Goal: Task Accomplishment & Management: Use online tool/utility

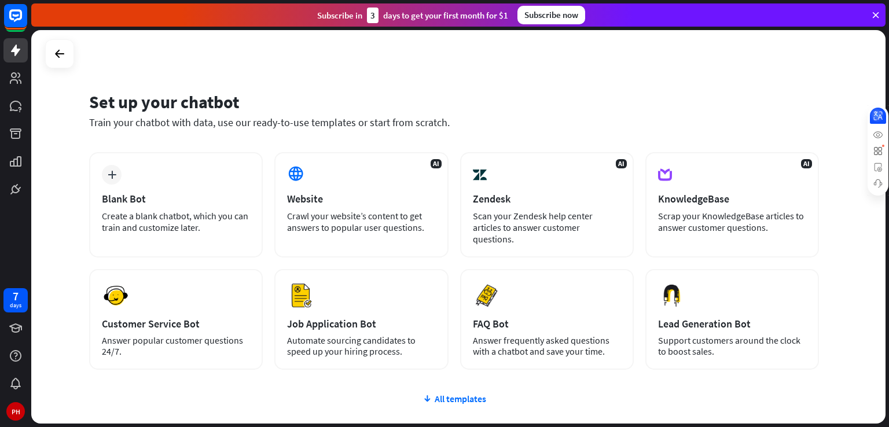
click at [884, 113] on icon at bounding box center [879, 116] width 12 height 12
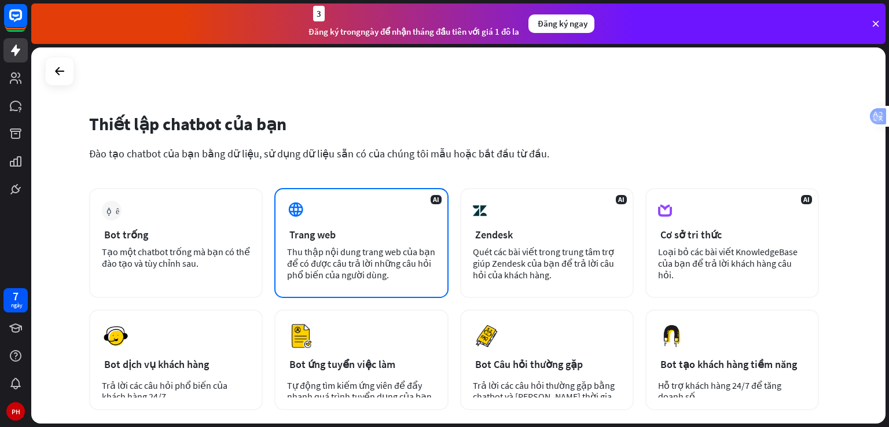
click at [382, 229] on div "Trang web" at bounding box center [361, 234] width 148 height 13
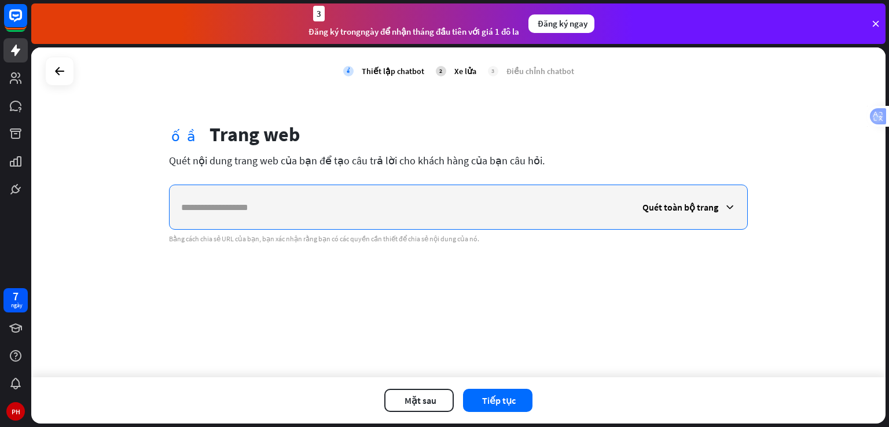
paste input "**********"
type input "**********"
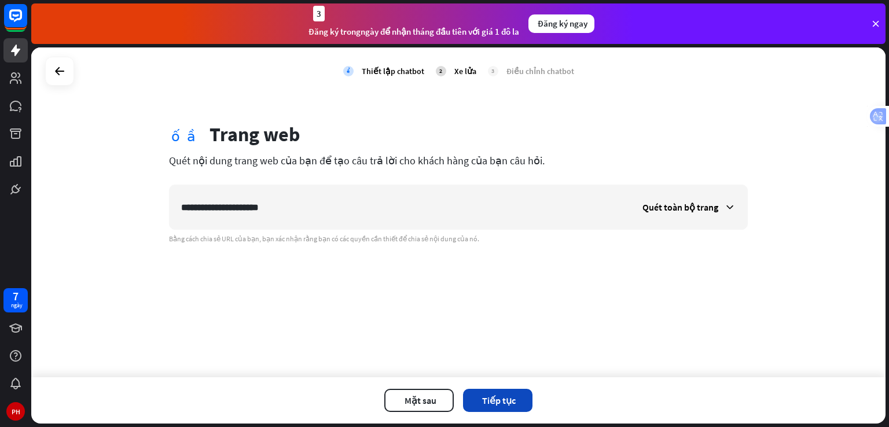
click at [493, 400] on wpstranslate-tanslation-text "Tiếp tục" at bounding box center [499, 401] width 34 height 12
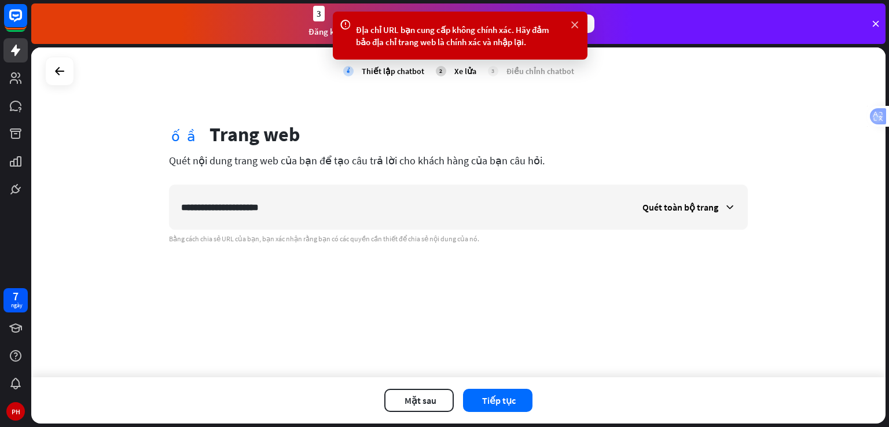
click at [579, 24] on icon at bounding box center [575, 25] width 12 height 12
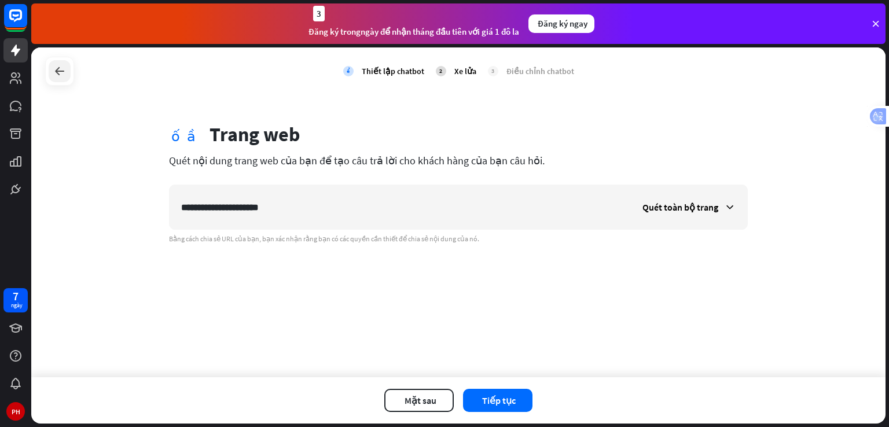
click at [63, 78] on icon at bounding box center [60, 71] width 14 height 14
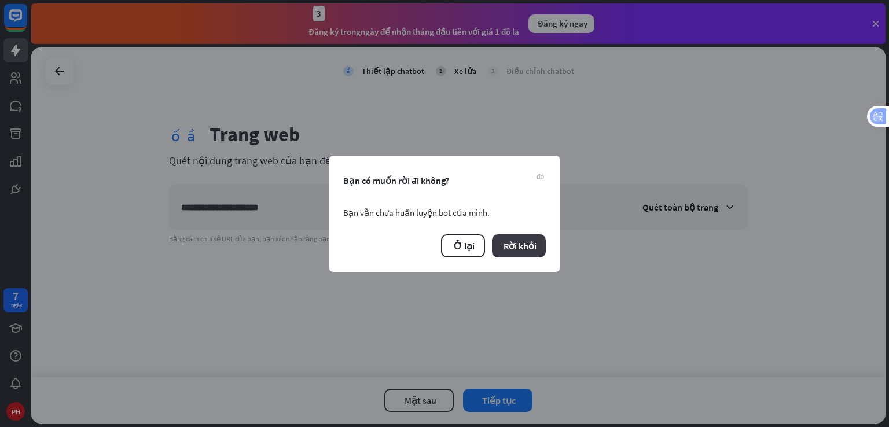
click at [512, 251] on wpstranslate-tanslation-text "Rời khỏi" at bounding box center [520, 246] width 33 height 12
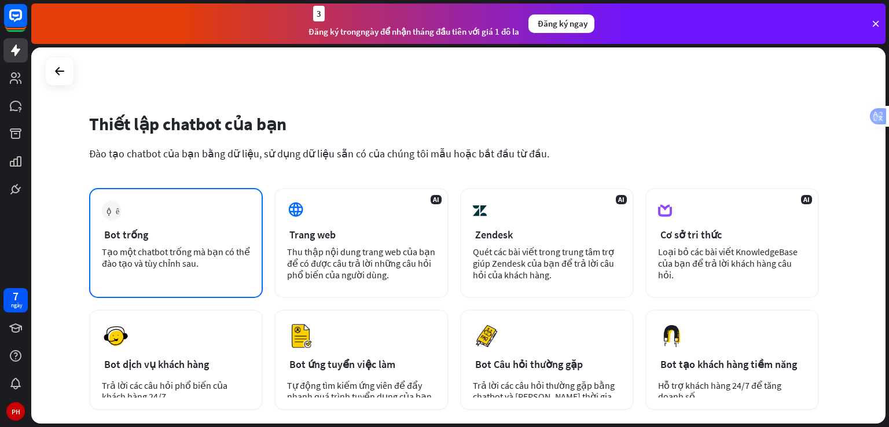
scroll to position [116, 0]
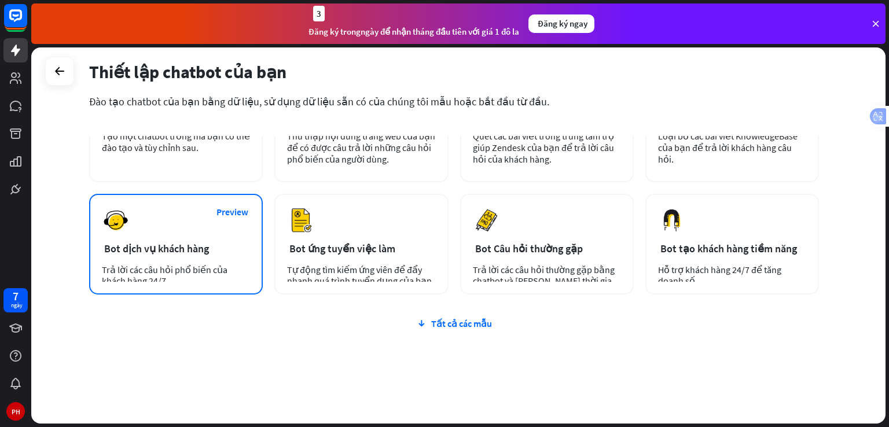
click at [173, 249] on wpstranslate-tanslation-text "Bot dịch vụ khách hàng" at bounding box center [156, 248] width 105 height 13
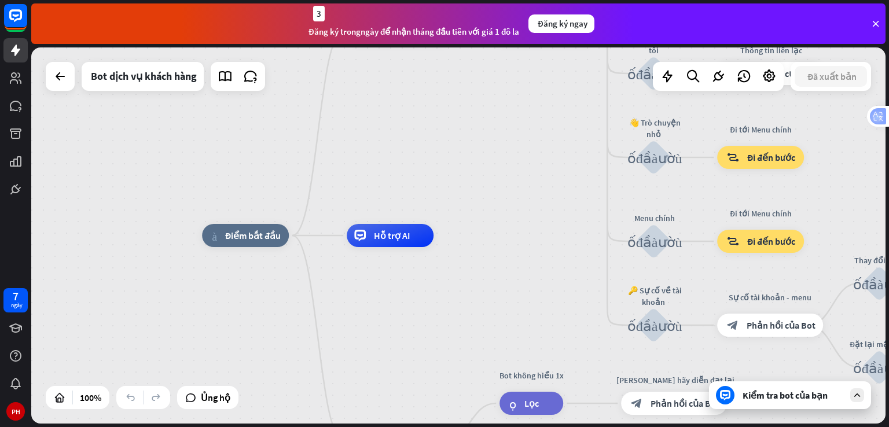
click at [783, 398] on wpstranslate-tanslation-text "Kiểm tra bot của bạn" at bounding box center [785, 396] width 85 height 12
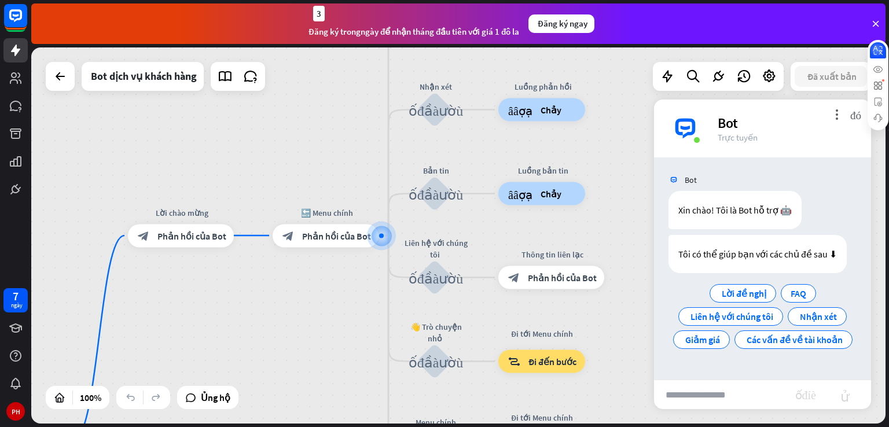
drag, startPoint x: 877, startPoint y: 117, endPoint x: 889, endPoint y: 39, distance: 79.0
click at [889, 42] on html "7 ngày PH close Product Help First steps Get started with ChatBot Help Center F…" at bounding box center [444, 213] width 889 height 427
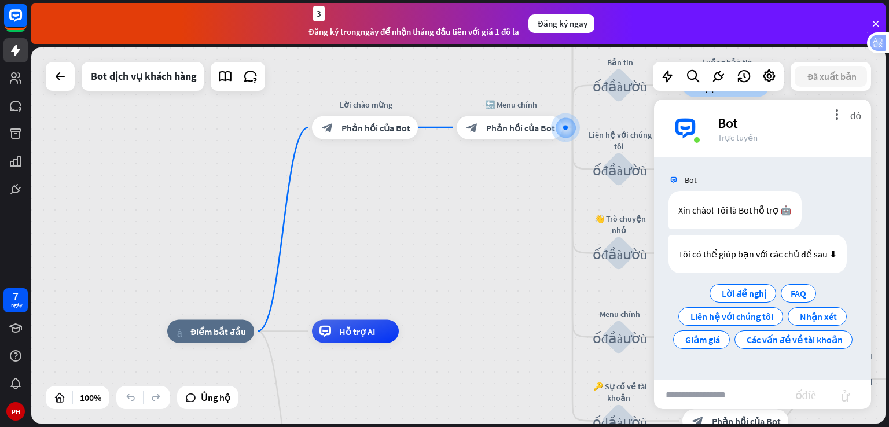
drag, startPoint x: 200, startPoint y: 298, endPoint x: 381, endPoint y: 188, distance: 212.0
click at [384, 188] on div "nhà_2 Điểm bắt đầu Lời chào mừng block_bot_response Phản hồi của Bot 🔙 Menu chí…" at bounding box center [458, 235] width 855 height 376
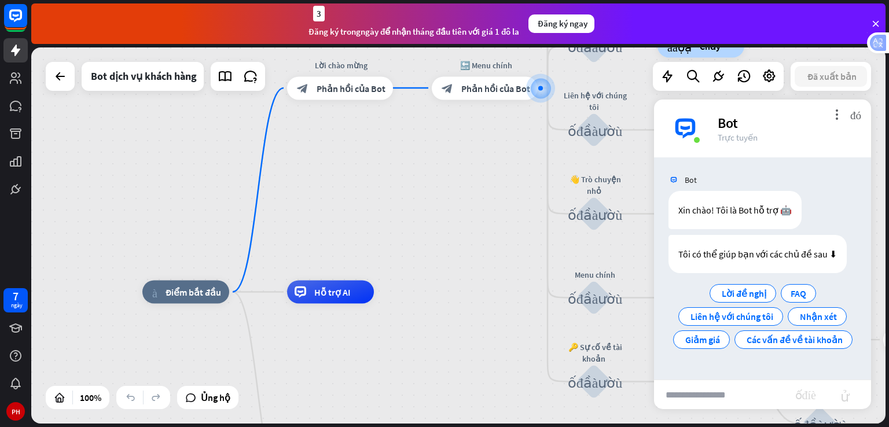
drag, startPoint x: 359, startPoint y: 270, endPoint x: 331, endPoint y: 232, distance: 47.3
click at [332, 232] on div "nhà_2 Điểm bắt đầu Lời chào mừng block_bot_response Phản hồi của Bot 🔙 Menu chí…" at bounding box center [458, 235] width 855 height 376
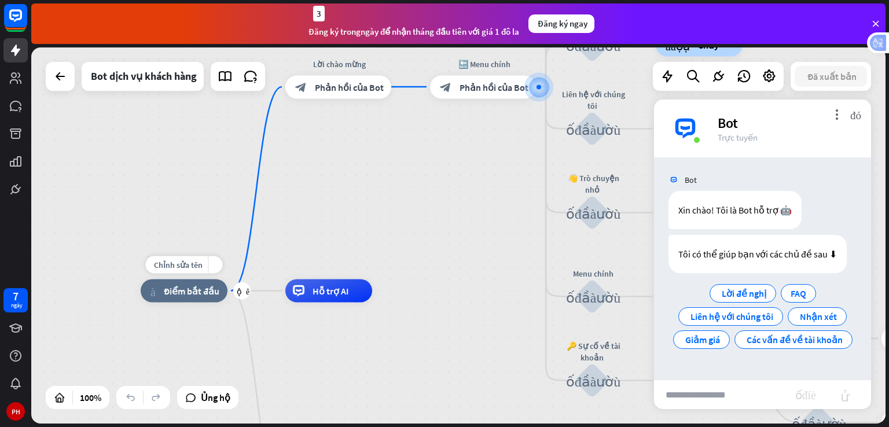
click at [198, 291] on wpstranslate-tanslation-text "Điểm bắt đầu" at bounding box center [192, 291] width 56 height 12
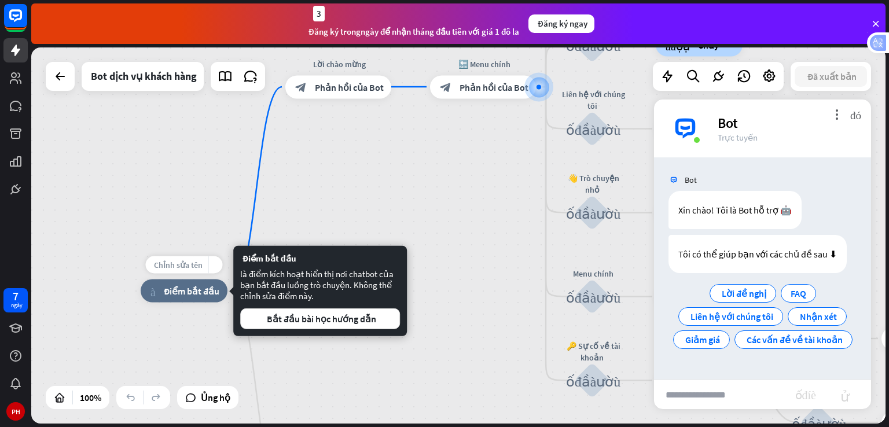
click at [195, 270] on div "Chỉnh sửa tên" at bounding box center [177, 264] width 63 height 17
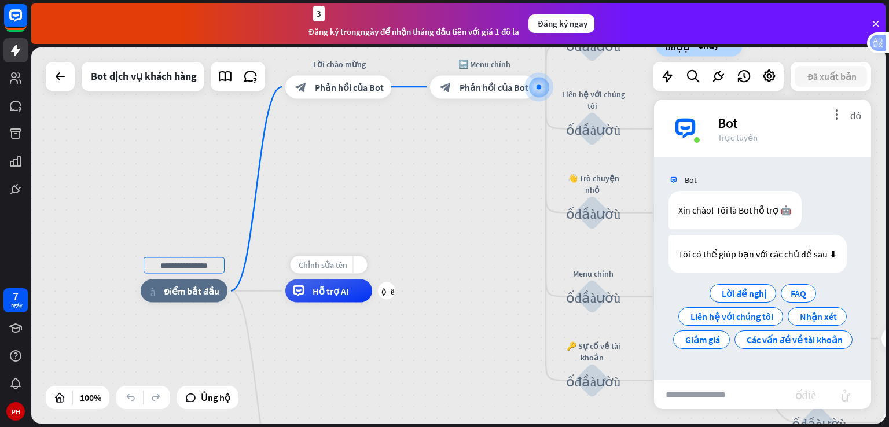
click at [338, 262] on wpstranslate-tanslation-text "Chỉnh sửa tên" at bounding box center [323, 265] width 49 height 10
click at [408, 252] on div "nhà_2 Điểm bắt đầu Lời chào mừng block_bot_response Phản hồi của Bot 🔙 Menu chí…" at bounding box center [458, 235] width 855 height 376
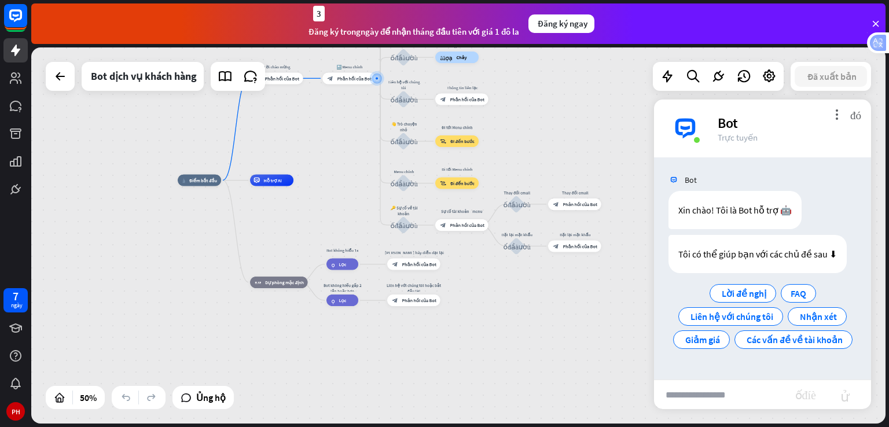
drag, startPoint x: 398, startPoint y: 248, endPoint x: 334, endPoint y: 170, distance: 101.2
click at [334, 170] on div "nhà_2 Điểm bắt đầu Lời chào mừng block_bot_response Phản hồi của Bot 🔙 Menu chí…" at bounding box center [458, 235] width 855 height 376
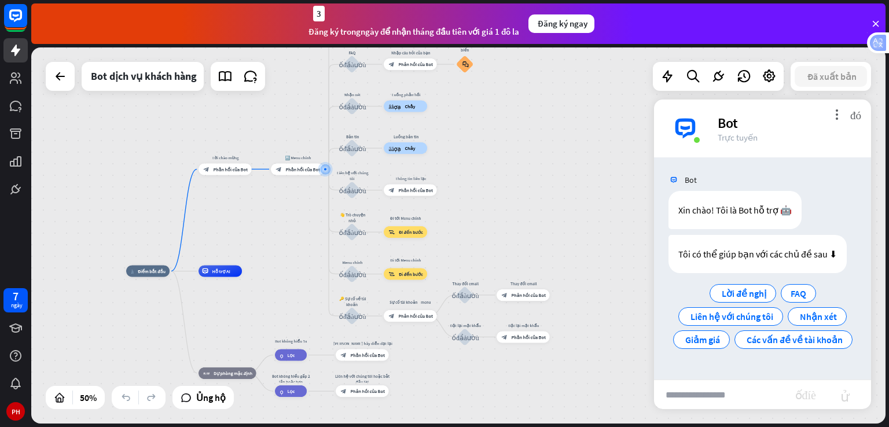
drag, startPoint x: 523, startPoint y: 302, endPoint x: 436, endPoint y: 347, distance: 98.1
click at [472, 397] on div "nhà_2 Điểm bắt đầu Lời chào mừng block_bot_response Phản hồi của Bot 🔙 Menu chí…" at bounding box center [339, 366] width 427 height 188
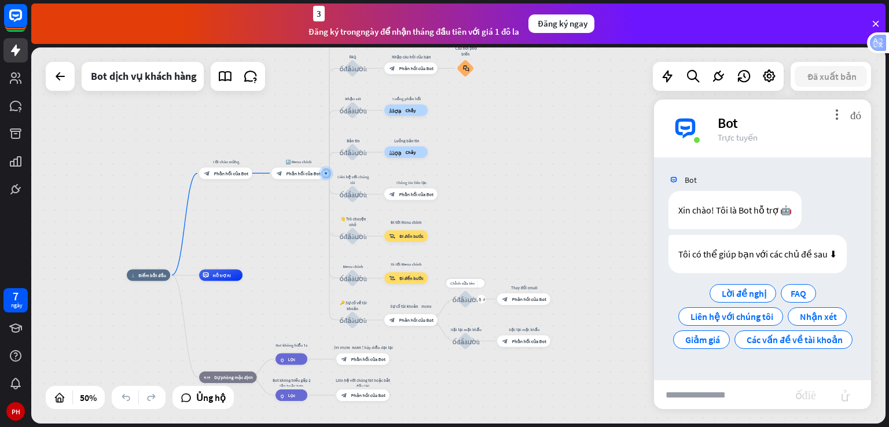
drag, startPoint x: 423, startPoint y: 233, endPoint x: 459, endPoint y: 334, distance: 106.9
click at [459, 334] on div "nhà_2 Điểm bắt đầu Lời chào mừng block_bot_response Phản hồi của Bot 🔙 Menu chí…" at bounding box center [340, 370] width 427 height 188
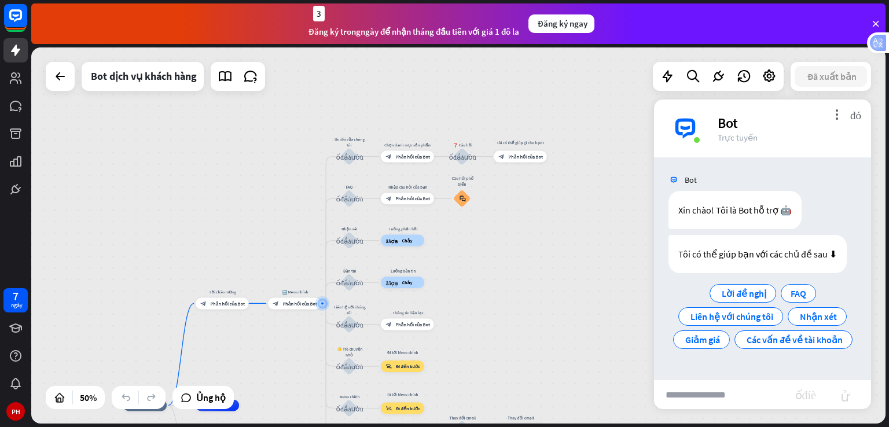
drag, startPoint x: 486, startPoint y: 195, endPoint x: 478, endPoint y: 353, distance: 157.7
click at [479, 353] on div "nhà_2 Điểm bắt đầu Lời chào mừng block_bot_response Phản hồi của Bot 🔙 Menu chí…" at bounding box center [458, 235] width 855 height 376
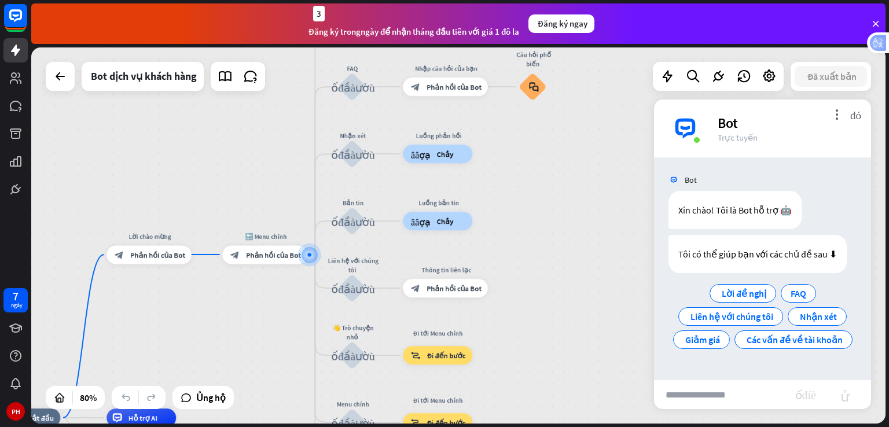
drag, startPoint x: 477, startPoint y: 310, endPoint x: 555, endPoint y: 197, distance: 137.3
click at [555, 195] on div "nhà_2 Điểm bắt đầu Lời chào mừng block_bot_response Phản hồi của Bot 🔙 Menu chí…" at bounding box center [458, 235] width 855 height 376
drag, startPoint x: 510, startPoint y: 272, endPoint x: 600, endPoint y: 174, distance: 133.2
click at [600, 174] on div "nhà_2 Điểm bắt đầu Lời chào mừng block_bot_response Phản hồi của Bot 🔙 Menu chí…" at bounding box center [458, 235] width 855 height 376
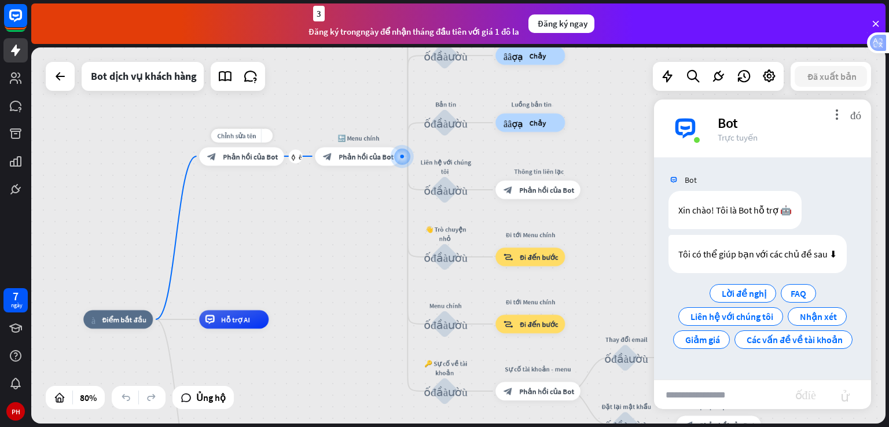
click at [234, 159] on wpstranslate-tanslation-text "Phản hồi của Bot" at bounding box center [250, 156] width 55 height 9
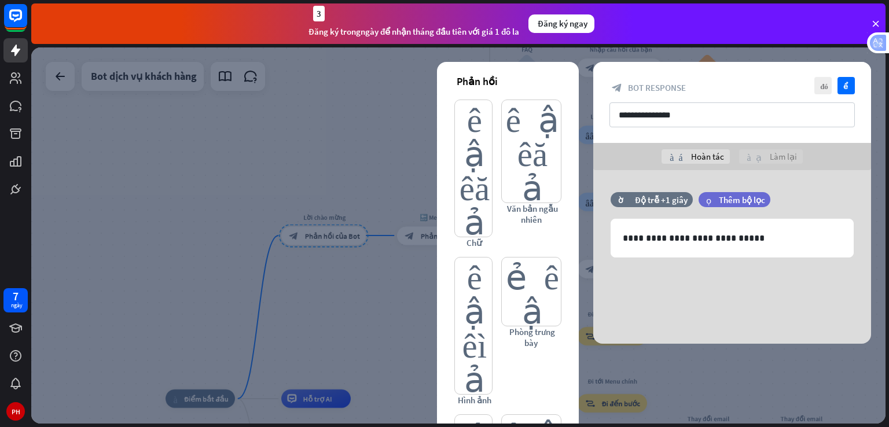
click at [202, 395] on div at bounding box center [458, 235] width 855 height 376
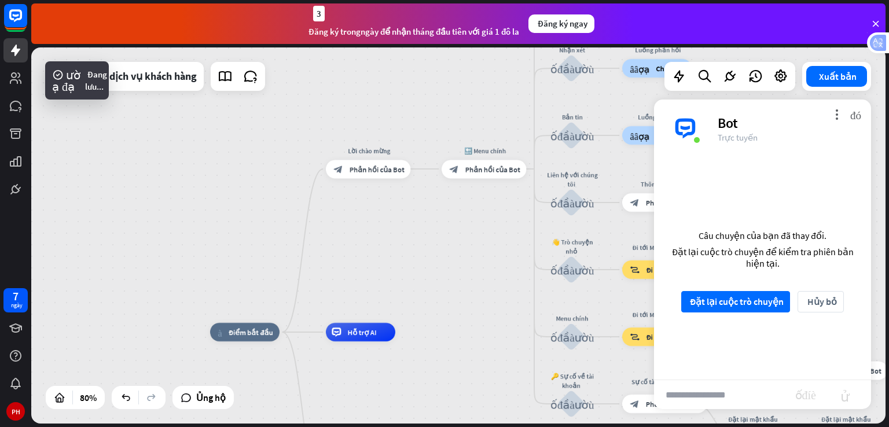
drag, startPoint x: 243, startPoint y: 251, endPoint x: 287, endPoint y: 181, distance: 82.6
click at [287, 182] on div "nhà_2 Điểm bắt đầu Lời chào mừng block_bot_response Phản hồi của Bot 🔙 Menu chí…" at bounding box center [458, 235] width 855 height 376
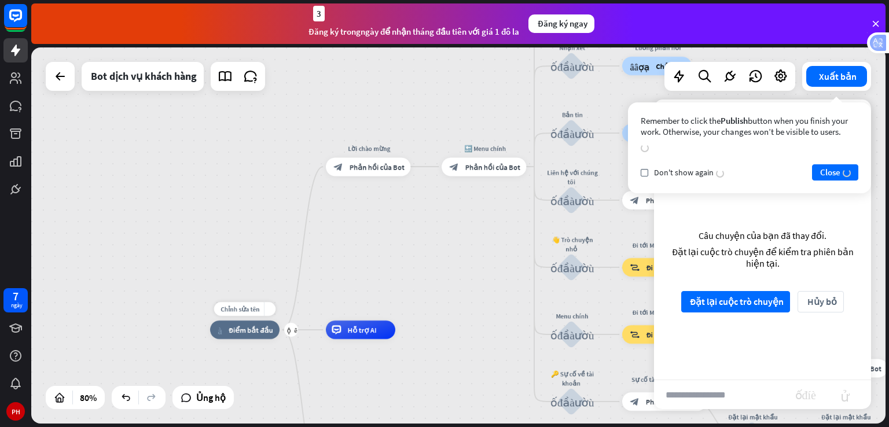
click at [239, 328] on wpstranslate-tanslation-text "Điểm bắt đầu" at bounding box center [251, 329] width 45 height 9
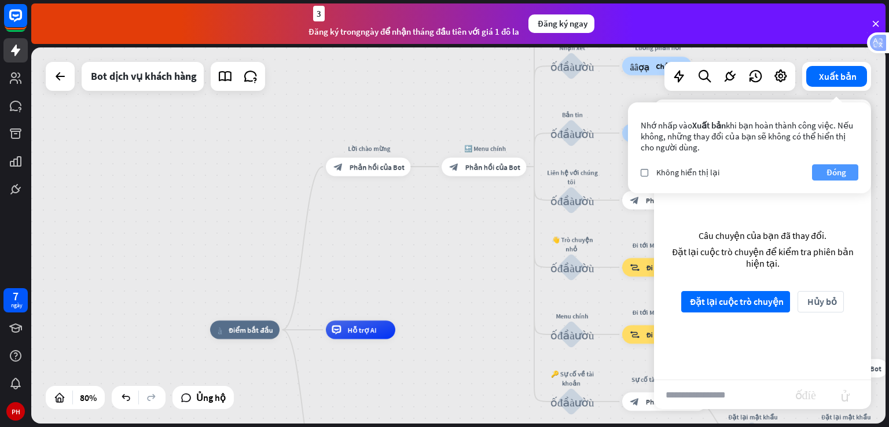
click at [834, 177] on wpstranslate-tanslation-text "Đóng" at bounding box center [837, 172] width 20 height 11
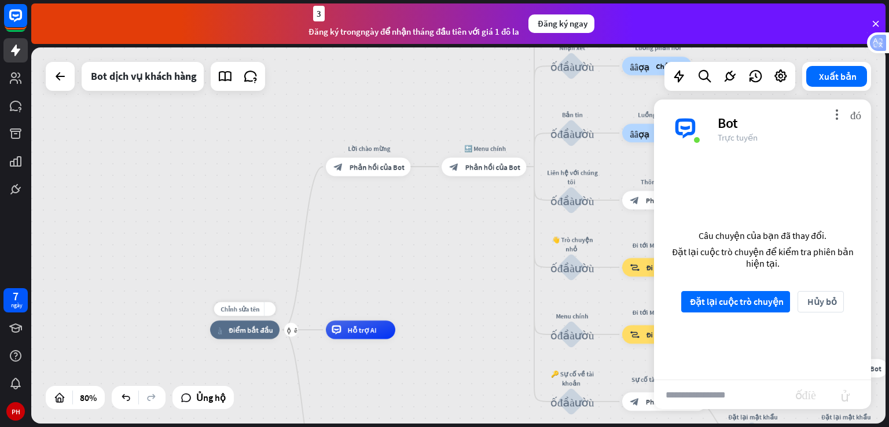
click at [265, 332] on wpstranslate-tanslation-text "Điểm bắt đầu" at bounding box center [251, 329] width 45 height 9
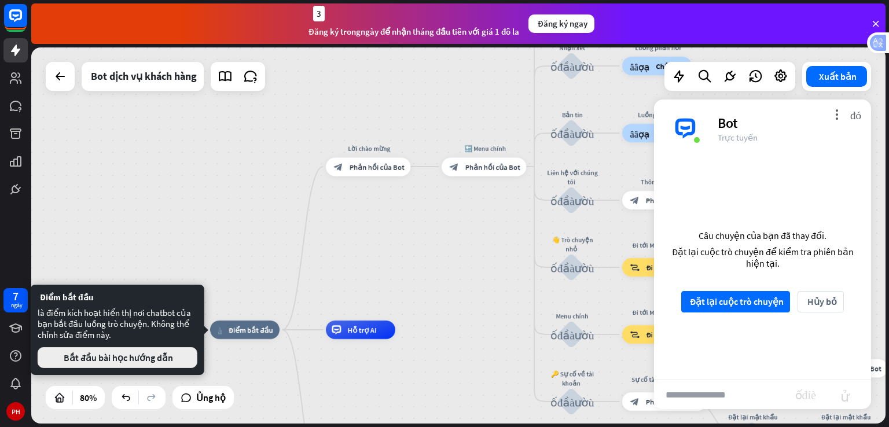
click at [167, 357] on wpstranslate-tanslation-text "Bắt đầu bài học hướng dẫn" at bounding box center [118, 358] width 109 height 12
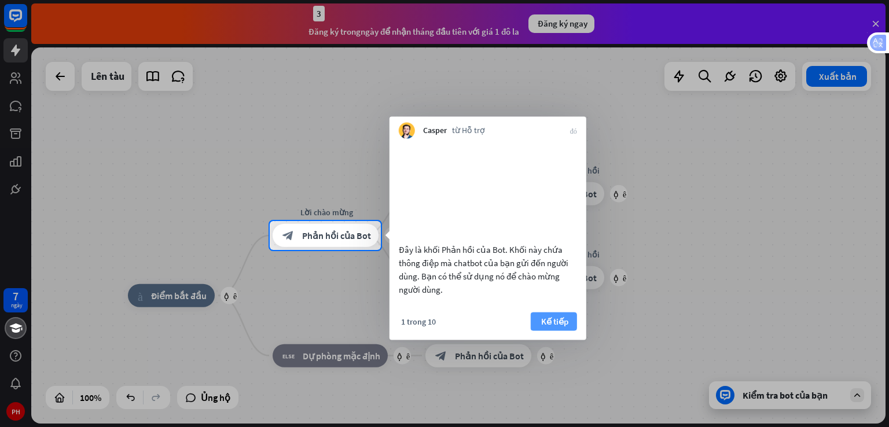
click at [558, 327] on wpstranslate-tanslation-text "Kế tiếp" at bounding box center [554, 321] width 27 height 11
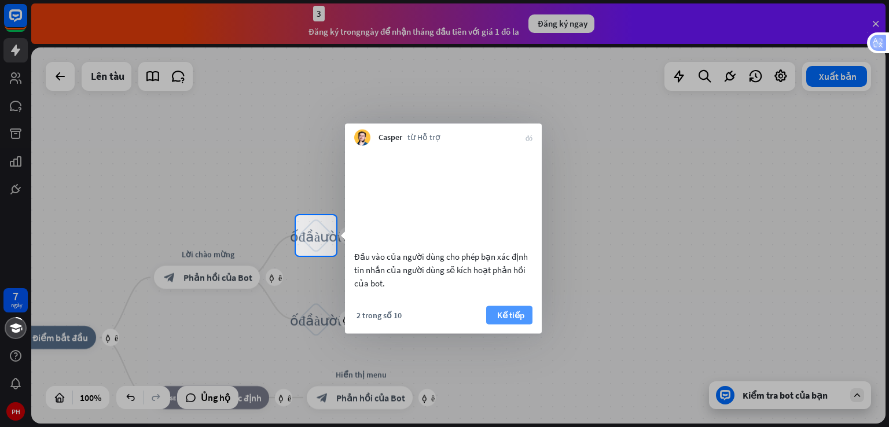
click at [516, 320] on wpstranslate-tanslation-text "Kế tiếp" at bounding box center [510, 314] width 27 height 11
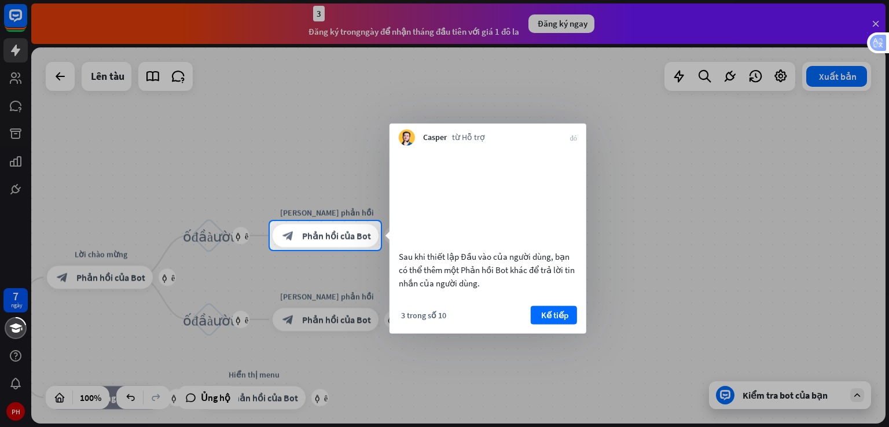
click at [552, 320] on wpstranslate-tanslation-text "Kế tiếp" at bounding box center [554, 314] width 27 height 11
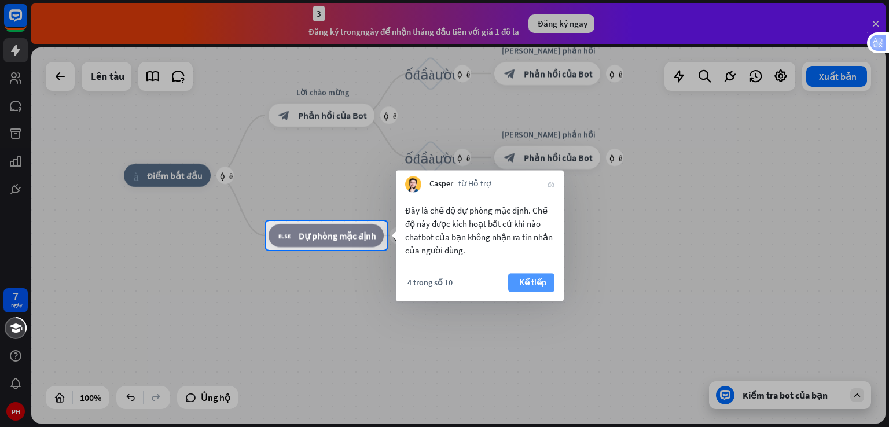
click at [530, 281] on wpstranslate-tanslation-text "Kế tiếp" at bounding box center [532, 282] width 27 height 11
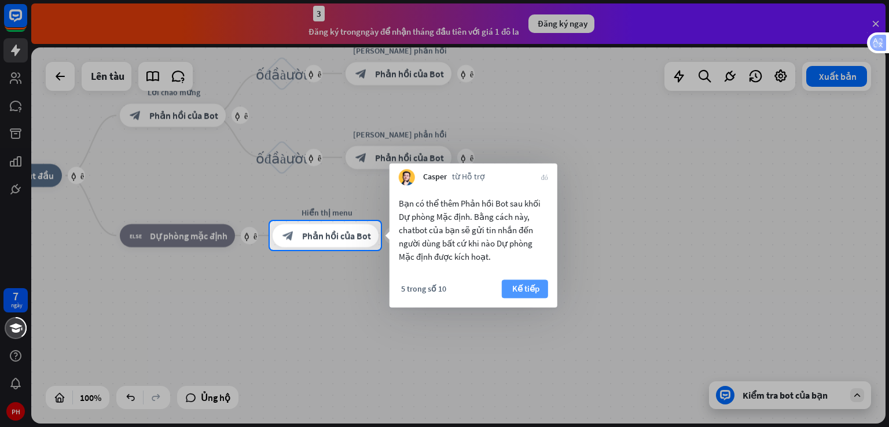
click at [521, 285] on wpstranslate-tanslation-text "Kế tiếp" at bounding box center [525, 288] width 27 height 11
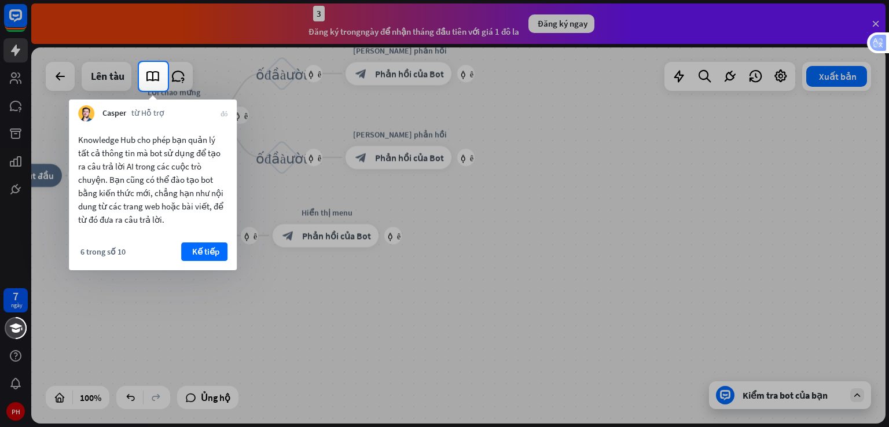
click at [222, 254] on button "Kế tiếp" at bounding box center [204, 252] width 46 height 19
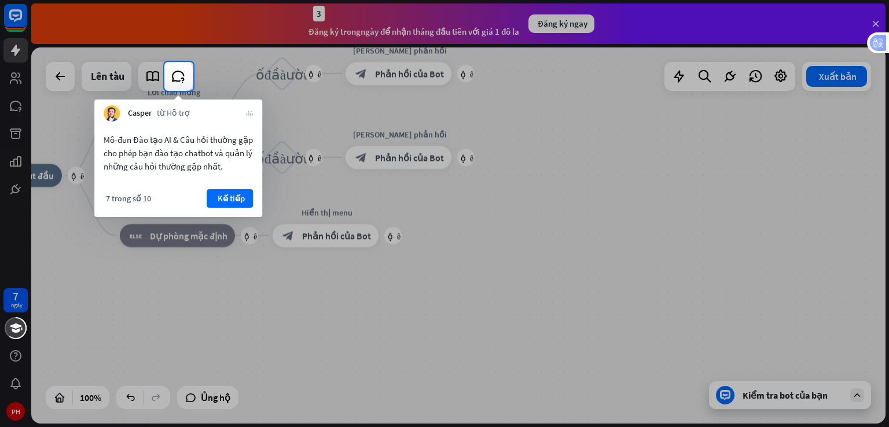
click at [239, 208] on div "7 trong số 10 Kế tiếp" at bounding box center [178, 203] width 168 height 28
click at [237, 199] on wpstranslate-tanslation-text "Kế tiếp" at bounding box center [231, 198] width 27 height 11
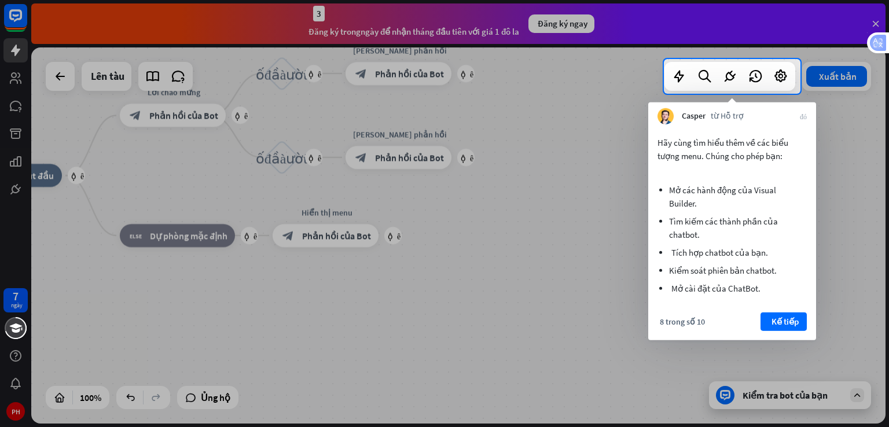
click at [785, 325] on wpstranslate-tanslation-text "Kế tiếp" at bounding box center [785, 321] width 27 height 11
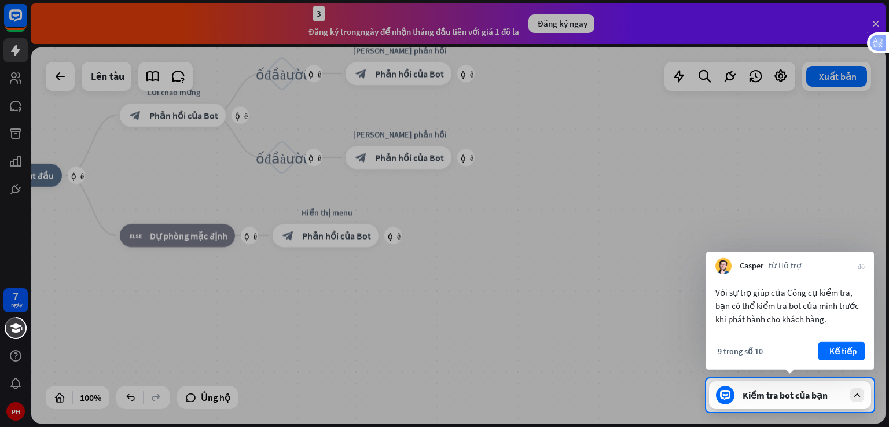
click at [838, 350] on wpstranslate-tanslation-text "Kế tiếp" at bounding box center [843, 351] width 27 height 11
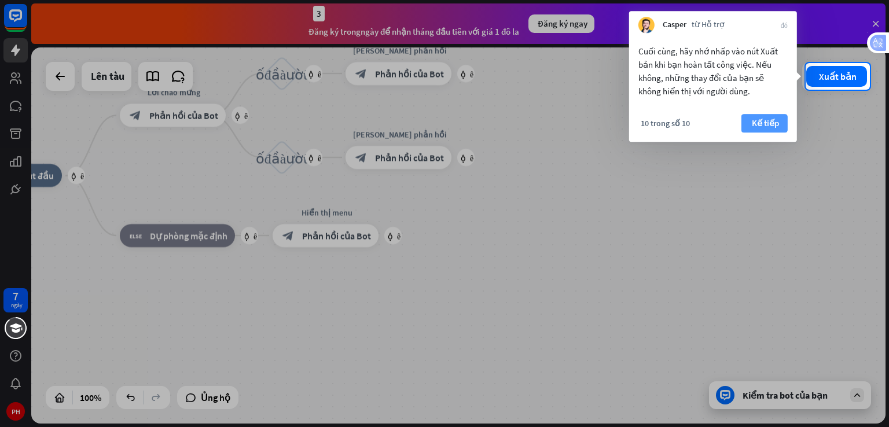
click at [762, 122] on wpstranslate-tanslation-text "Kế tiếp" at bounding box center [765, 123] width 27 height 11
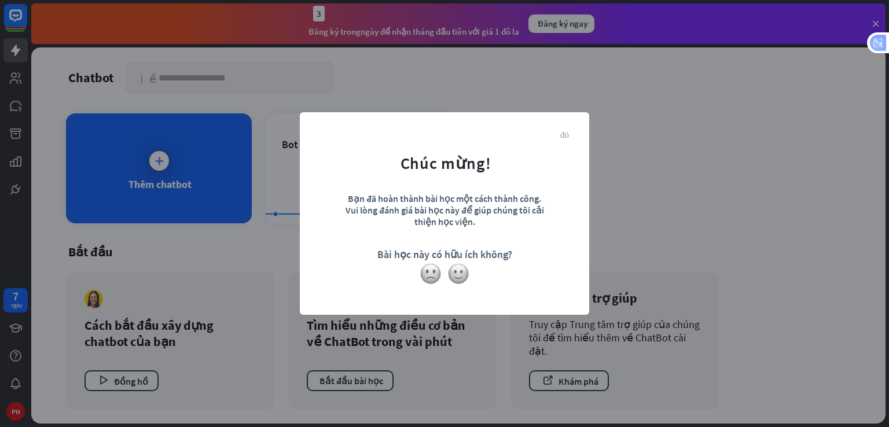
click at [566, 135] on wpstranslate-tanslation-text "đóng" at bounding box center [564, 134] width 9 height 9
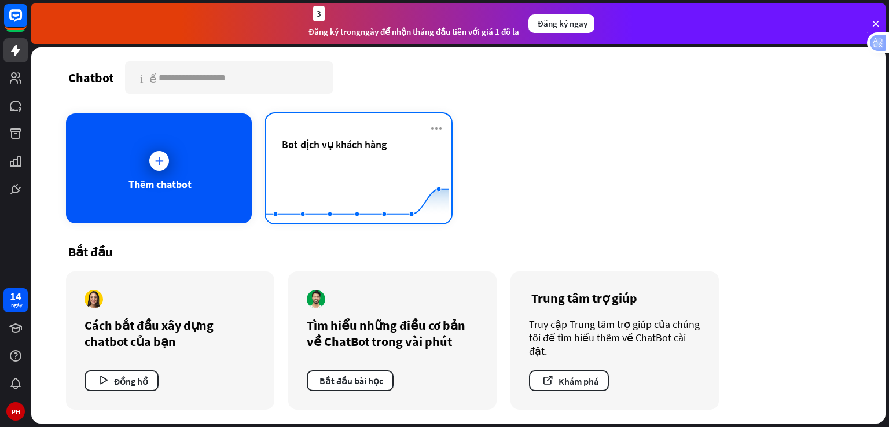
click at [406, 156] on div "Bot dịch vụ khách hàng" at bounding box center [359, 158] width 158 height 41
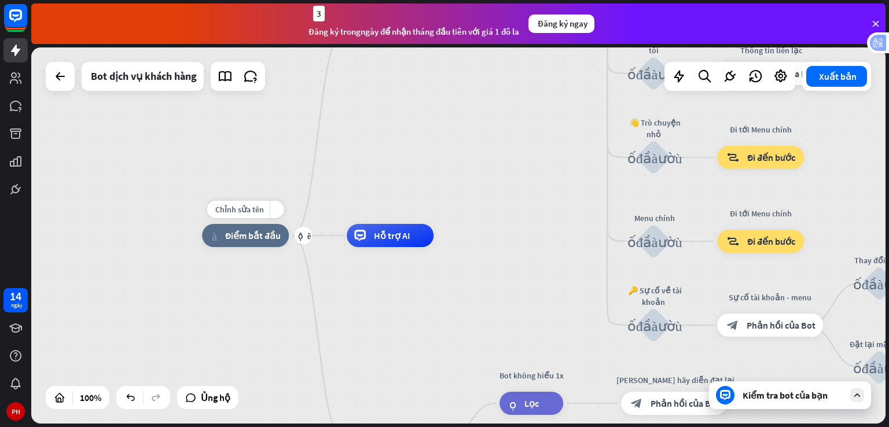
click at [267, 237] on wpstranslate-tanslation-text "Điểm bắt đầu" at bounding box center [253, 236] width 56 height 12
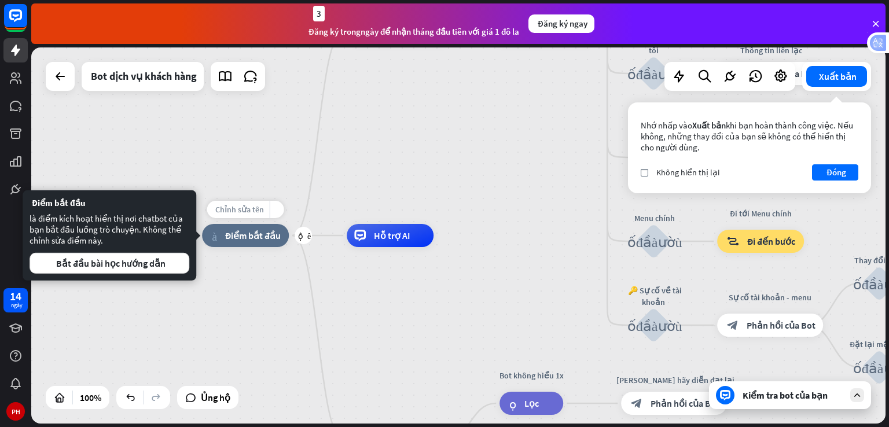
click at [252, 208] on wpstranslate-tanslation-text "Chỉnh sửa tên" at bounding box center [239, 209] width 49 height 10
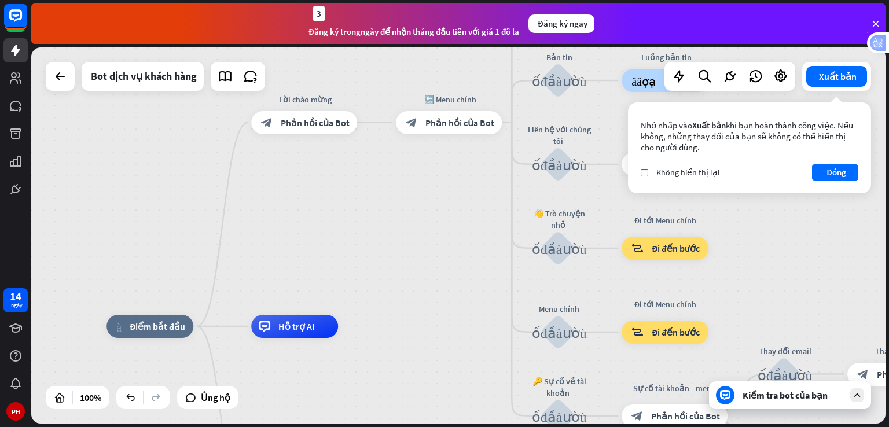
drag, startPoint x: 486, startPoint y: 232, endPoint x: 355, endPoint y: 325, distance: 160.3
click at [390, 322] on div "nhà_2 Điểm bắt đầu Lời chào mừng block_bot_response Phản hồi của Bot 🔙 Menu chí…" at bounding box center [458, 235] width 855 height 376
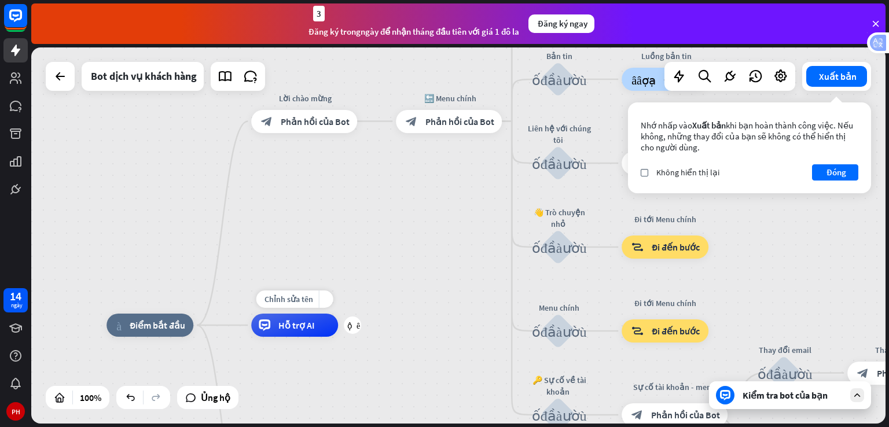
click at [320, 324] on div "Hỗ trợ AI" at bounding box center [294, 325] width 87 height 23
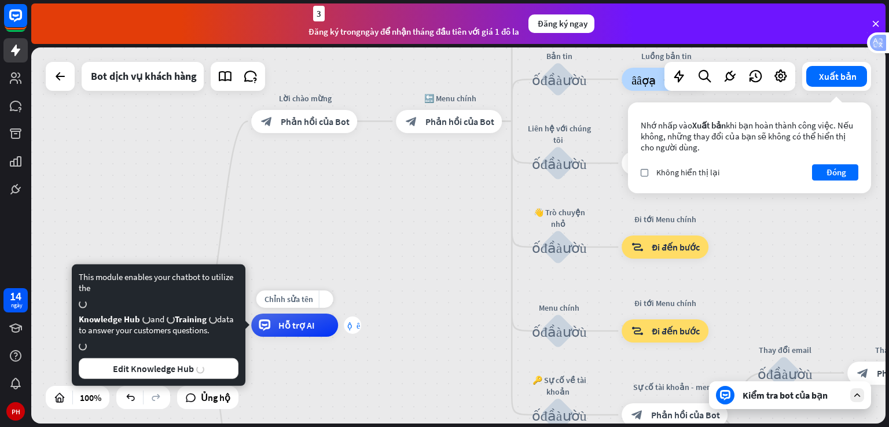
click at [356, 331] on div "cộng thêm" at bounding box center [352, 325] width 17 height 17
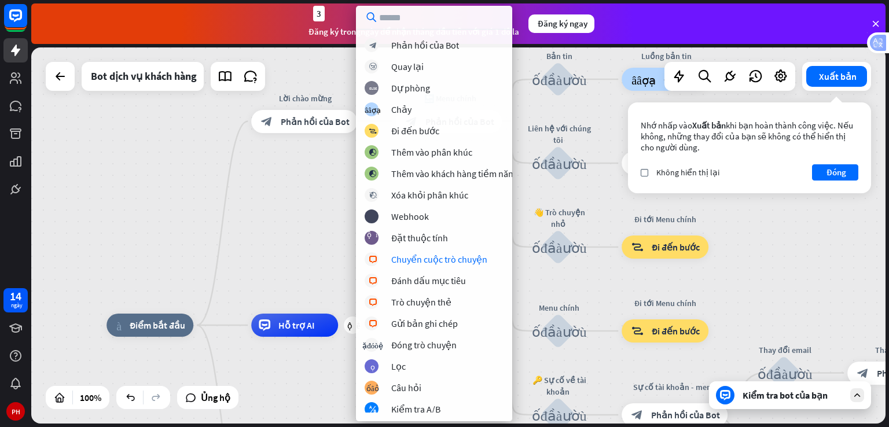
click at [298, 221] on div "nhà_2 Điểm bắt đầu Lời chào mừng block_bot_response Phản hồi của Bot 🔙 Menu chí…" at bounding box center [458, 235] width 855 height 376
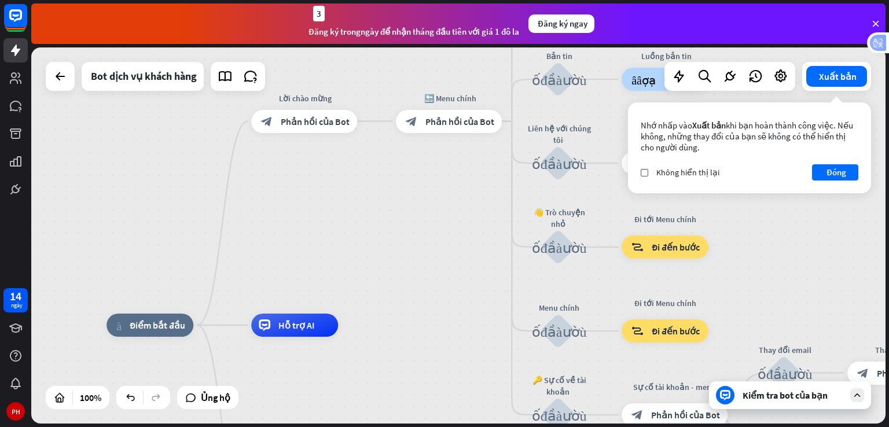
click at [849, 394] on div "Kiểm tra bot của bạn" at bounding box center [790, 396] width 162 height 28
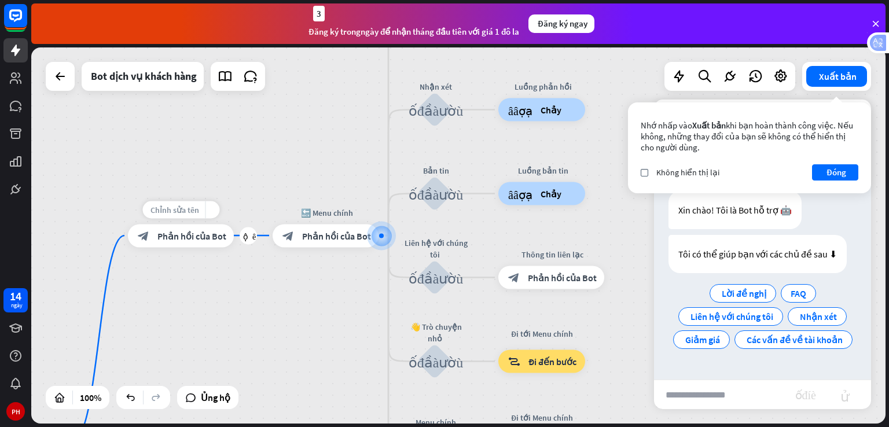
click at [195, 212] on wpstranslate-tanslation-text "Chỉnh sửa tên" at bounding box center [175, 209] width 49 height 10
click at [218, 247] on div "**********" at bounding box center [181, 235] width 106 height 23
click at [204, 243] on div "block_bot_response Phản hồi của Bot" at bounding box center [181, 236] width 106 height 23
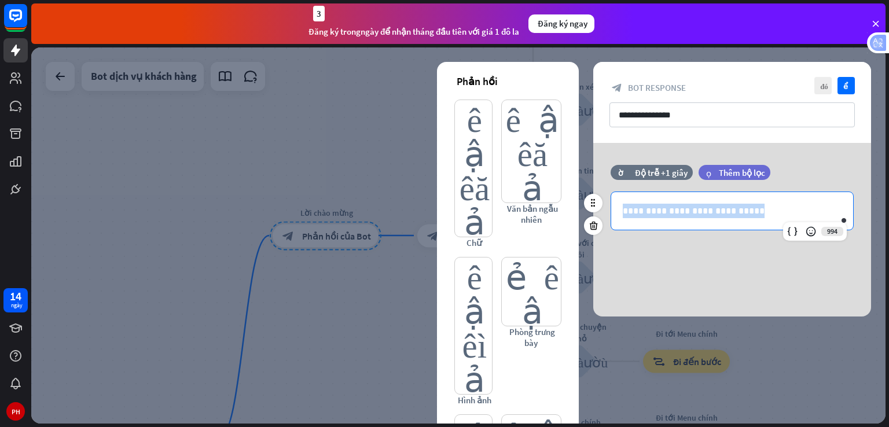
drag, startPoint x: 739, startPoint y: 211, endPoint x: 621, endPoint y: 218, distance: 118.9
click at [621, 218] on div "**********" at bounding box center [732, 211] width 242 height 38
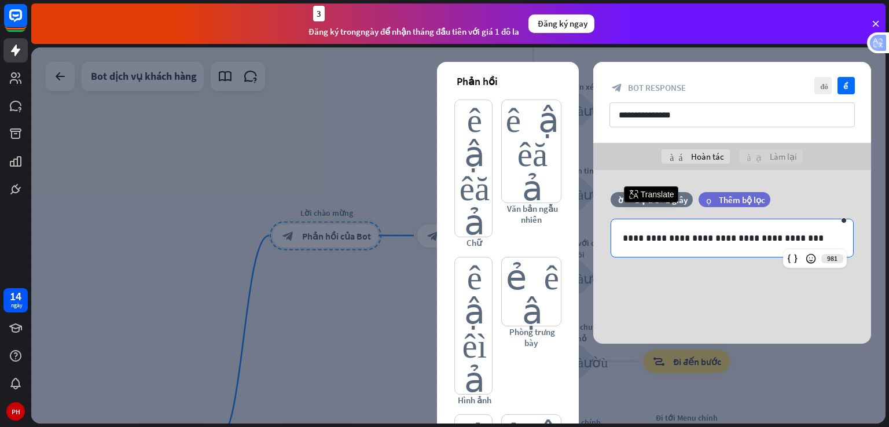
click at [776, 373] on div at bounding box center [458, 235] width 855 height 376
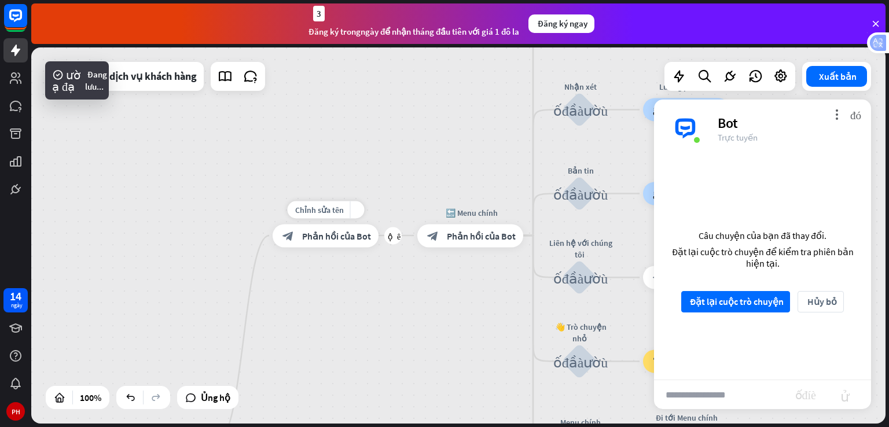
click at [352, 245] on div "block_bot_response Phản hồi của Bot" at bounding box center [326, 235] width 106 height 23
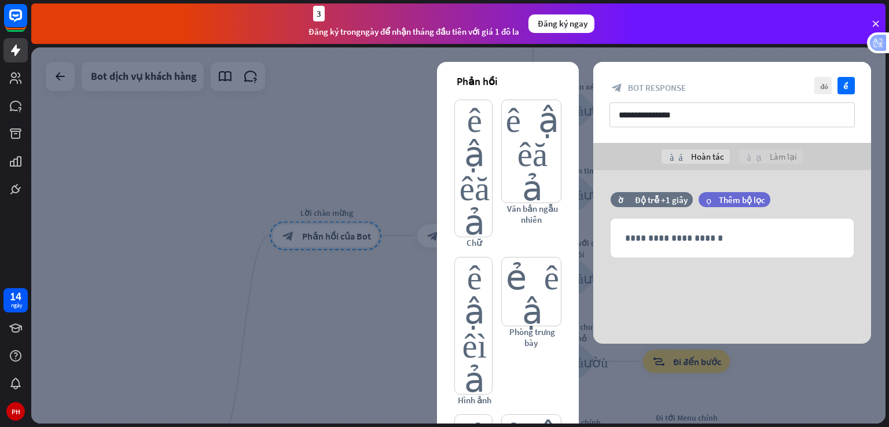
click at [357, 265] on div at bounding box center [458, 235] width 855 height 376
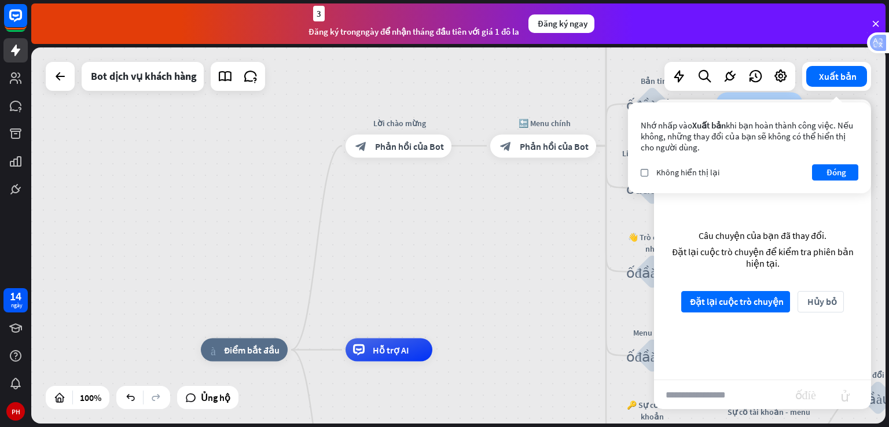
drag, startPoint x: 189, startPoint y: 310, endPoint x: 261, endPoint y: 214, distance: 119.9
click at [262, 216] on div "nhà_2 Điểm bắt đầu Lời chào mừng block_bot_response Phản hồi của Bot 🔙 Menu chí…" at bounding box center [458, 235] width 855 height 376
click at [261, 214] on div "nhà_2 Điểm bắt đầu Lời chào mừng block_bot_response Phản hồi của Bot 🔙 Menu chí…" at bounding box center [458, 235] width 855 height 376
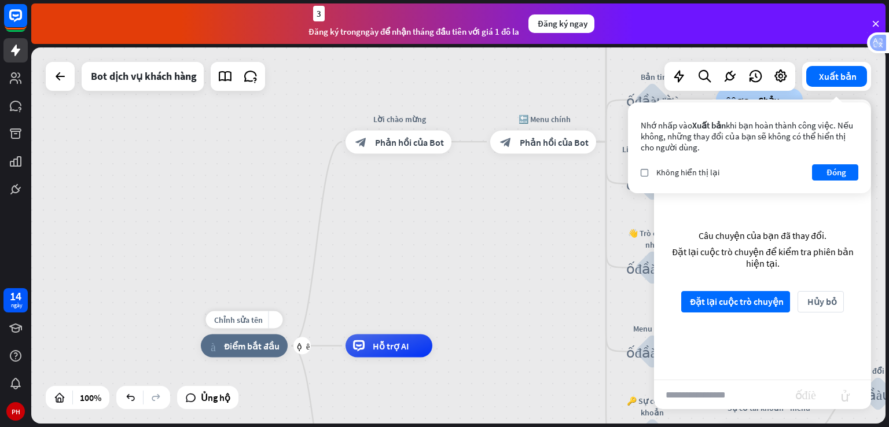
click at [253, 350] on wpstranslate-tanslation-text "Điểm bắt đầu" at bounding box center [252, 346] width 56 height 12
click at [307, 345] on wpstranslate-tanslation-text "cộng thêm" at bounding box center [303, 346] width 13 height 8
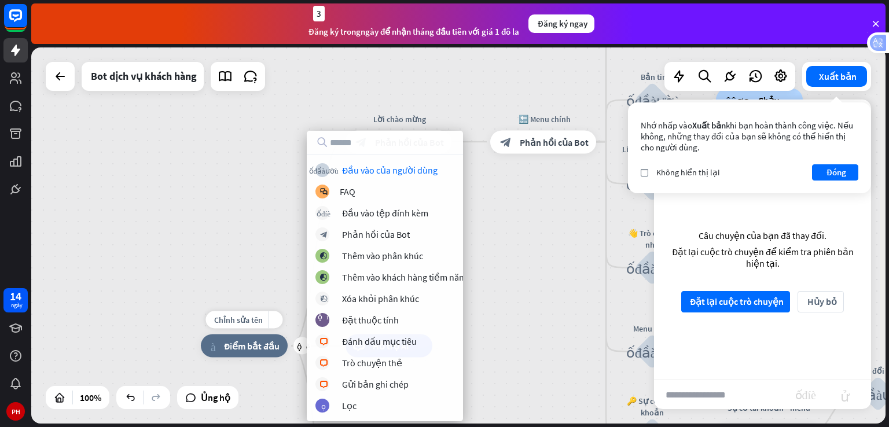
click at [267, 336] on div "nhà_2 Điểm bắt đầu" at bounding box center [244, 346] width 87 height 23
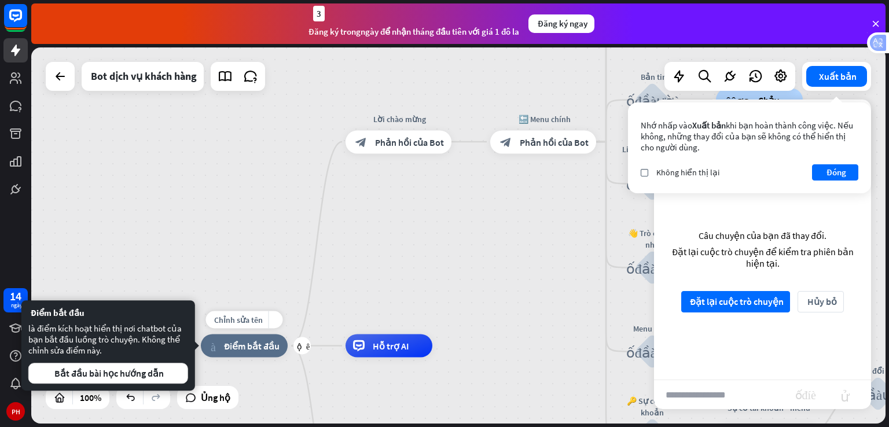
click at [269, 349] on wpstranslate-tanslation-text "Điểm bắt đầu" at bounding box center [252, 346] width 56 height 12
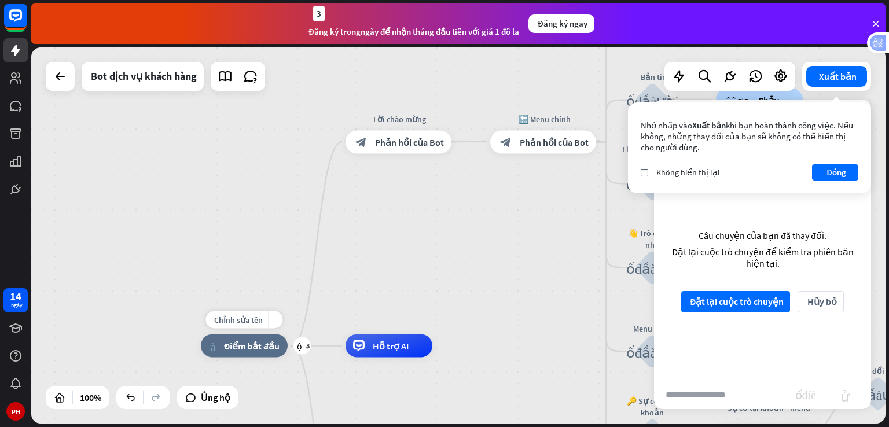
click at [273, 353] on div "nhà_2 Điểm bắt đầu" at bounding box center [244, 346] width 87 height 23
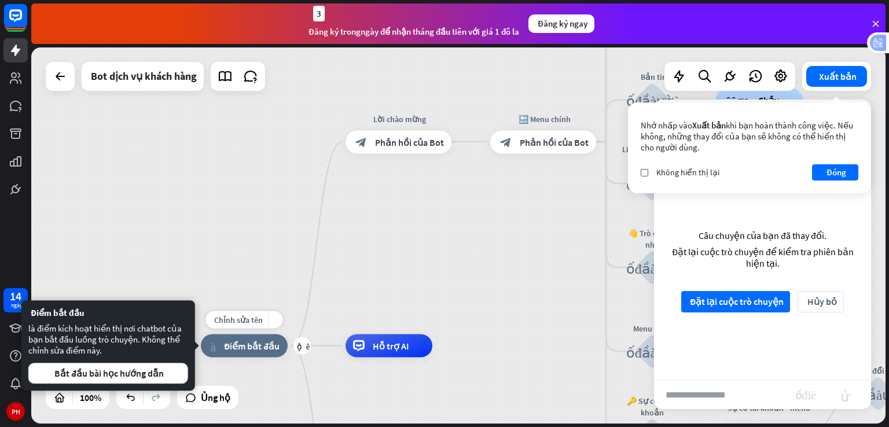
click at [273, 353] on div "nhà_2 Điểm bắt đầu" at bounding box center [244, 346] width 87 height 23
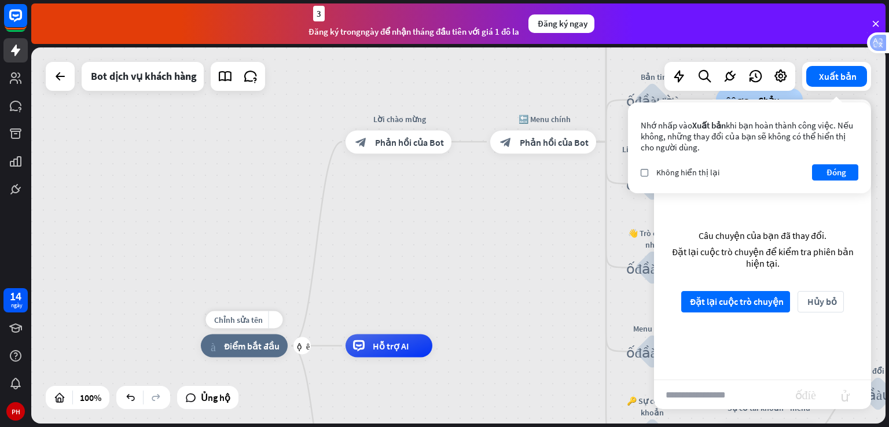
click at [273, 354] on div "nhà_2 Điểm bắt đầu" at bounding box center [244, 346] width 87 height 23
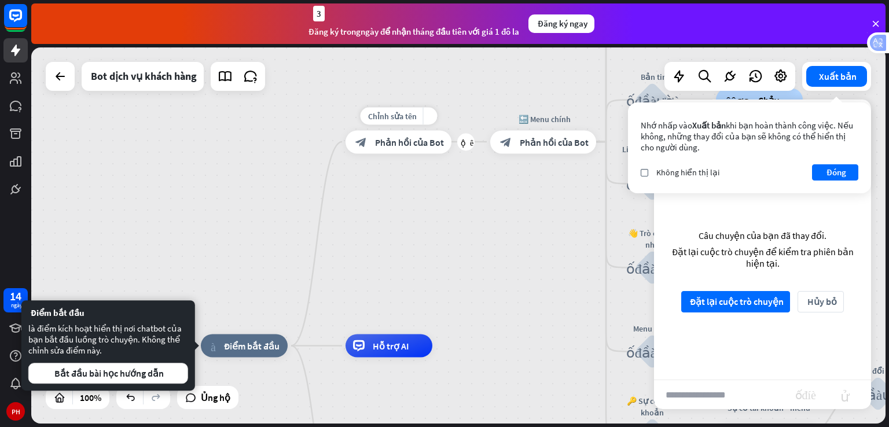
click at [403, 142] on wpstranslate-tanslation-text "Phản hồi của Bot" at bounding box center [409, 142] width 69 height 12
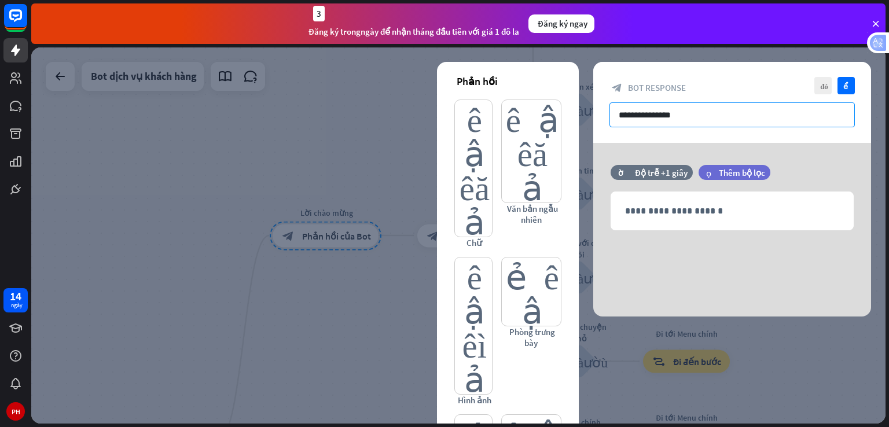
click at [701, 123] on input "**********" at bounding box center [732, 114] width 245 height 25
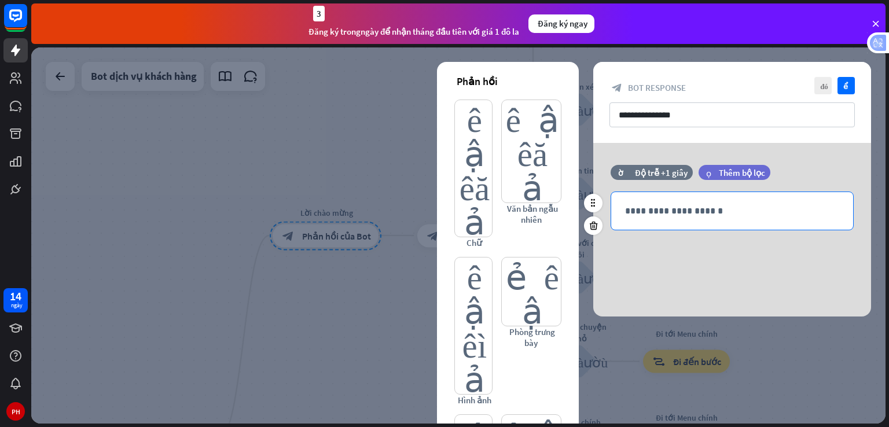
click at [728, 216] on p "**********" at bounding box center [732, 211] width 219 height 14
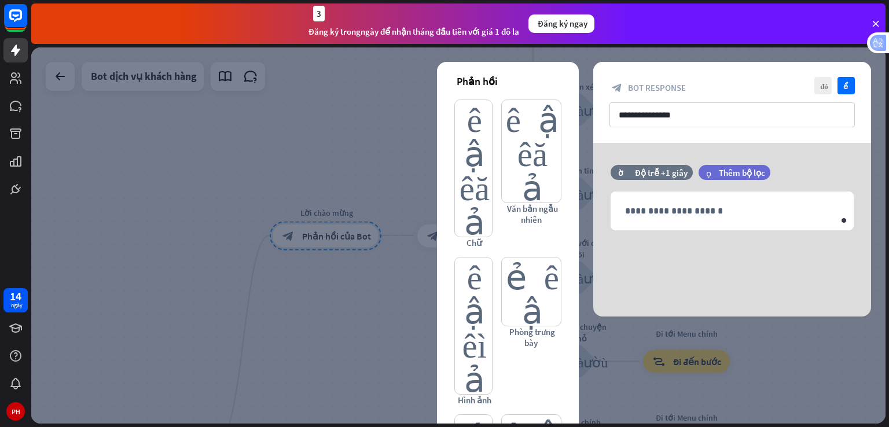
click at [745, 38] on div "3 Đăng ký trong ngày để nhận tháng đầu tiên với giá 1 đô la Đăng ký ngay" at bounding box center [458, 23] width 855 height 41
click at [318, 273] on div at bounding box center [458, 235] width 855 height 376
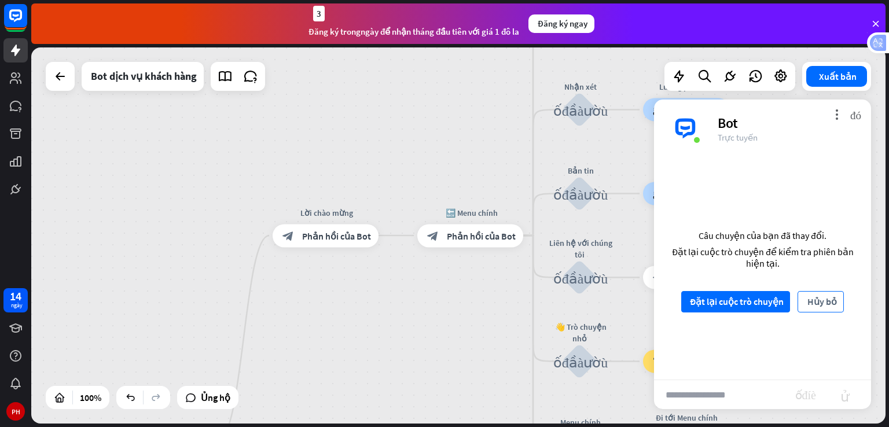
click at [822, 305] on wpstranslate-tanslation-text "Hủy bỏ" at bounding box center [823, 302] width 30 height 12
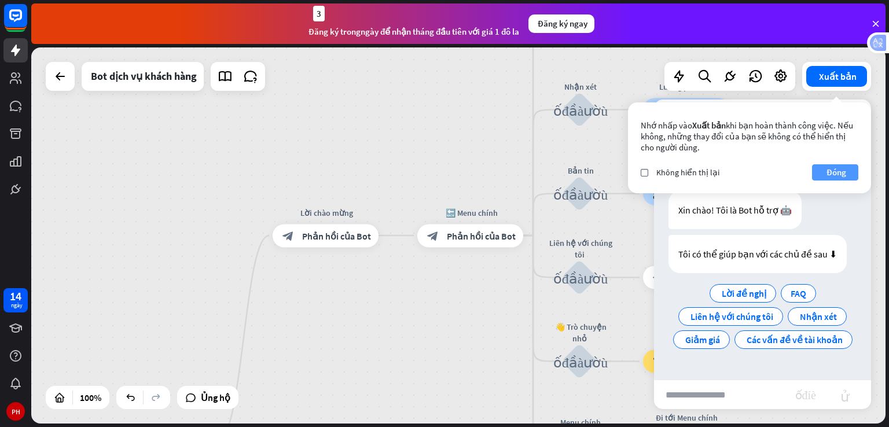
click at [840, 164] on wpstranslate-translation "Đóng" at bounding box center [837, 172] width 20 height 16
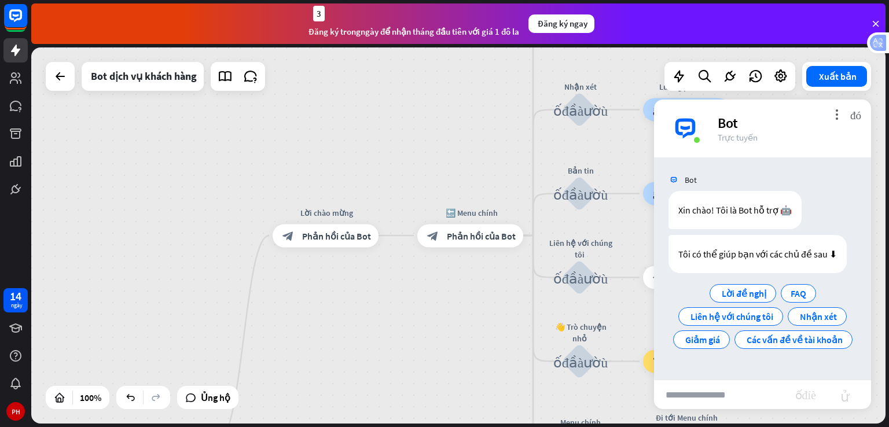
click at [697, 396] on input "text" at bounding box center [723, 394] width 139 height 29
type input "*"
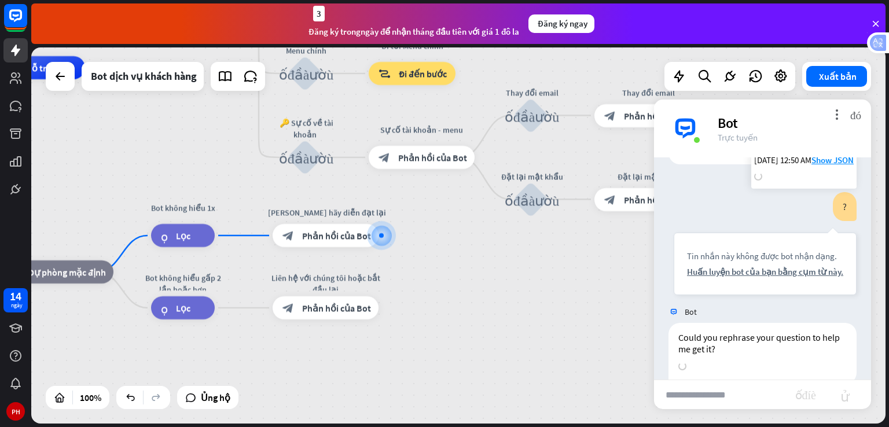
scroll to position [120, 0]
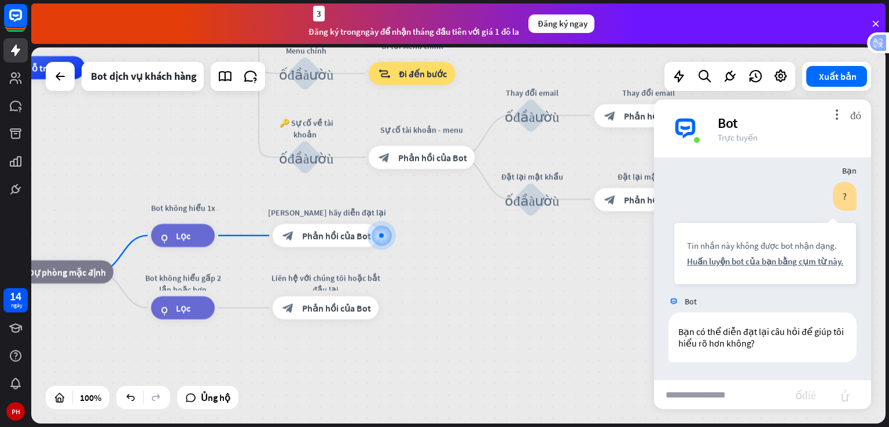
click at [75, 83] on div "Bot dịch vụ khách hàng" at bounding box center [155, 76] width 219 height 29
click at [70, 82] on div at bounding box center [60, 76] width 23 height 23
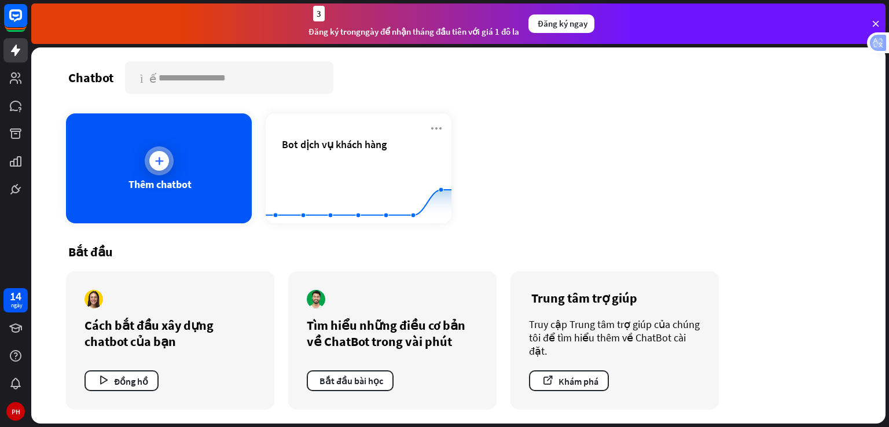
click at [139, 157] on div "Thêm chatbot" at bounding box center [159, 168] width 186 height 110
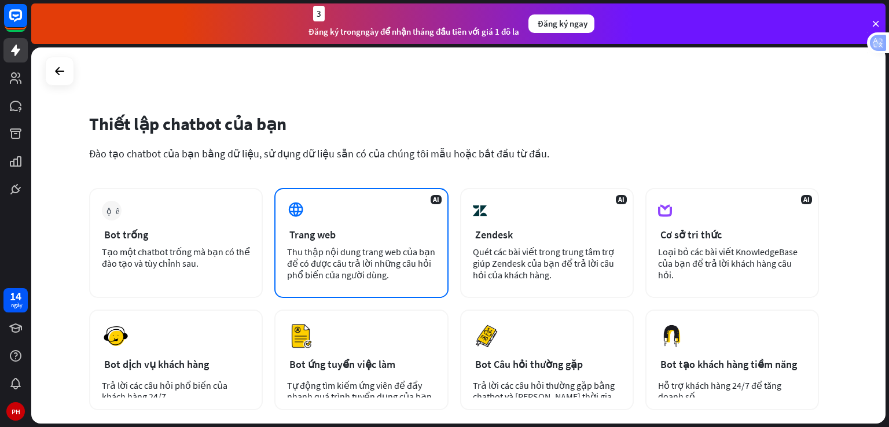
scroll to position [116, 0]
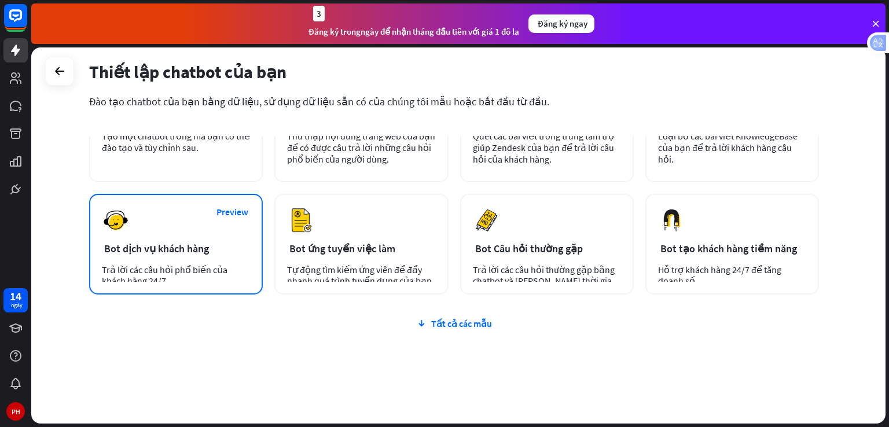
click at [205, 231] on div "Preview Bot dịch vụ khách hàng Trả lời các câu hỏi phổ biến của khách hàng 24/7." at bounding box center [176, 244] width 174 height 101
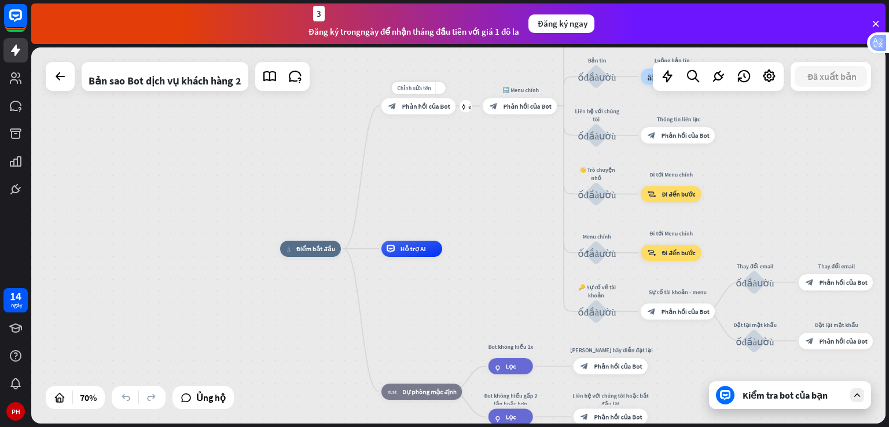
click at [413, 102] on wpstranslate-tanslation-text "Phản hồi của Bot" at bounding box center [426, 106] width 48 height 8
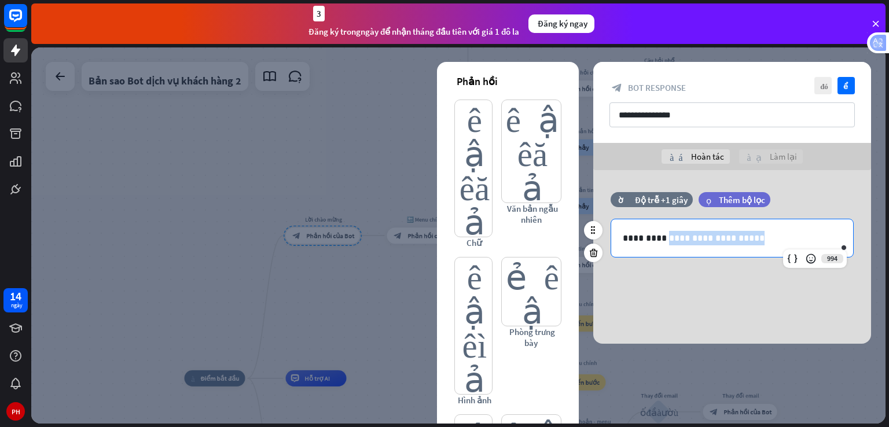
drag, startPoint x: 757, startPoint y: 235, endPoint x: 662, endPoint y: 236, distance: 95.0
click at [662, 236] on p "**********" at bounding box center [732, 238] width 219 height 14
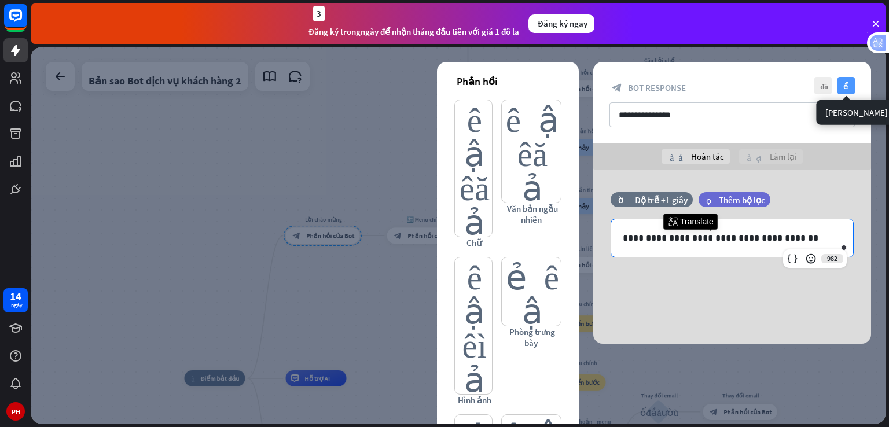
click at [847, 86] on wpstranslate-tanslation-text "kiểm tra" at bounding box center [848, 86] width 9 height 8
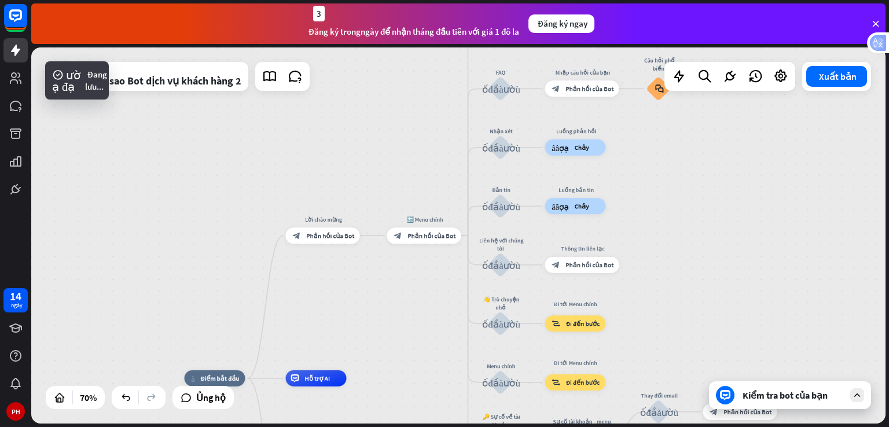
click at [866, 393] on div "Kiểm tra bot của bạn" at bounding box center [790, 396] width 162 height 28
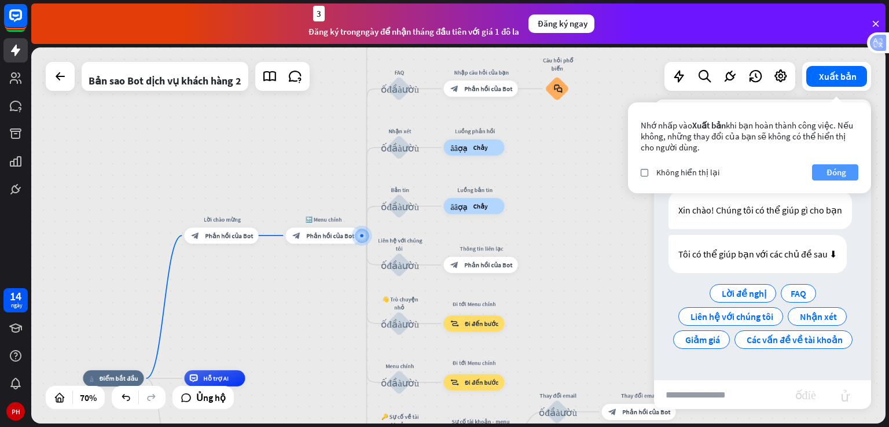
click at [843, 172] on wpstranslate-tanslation-text "Đóng" at bounding box center [837, 172] width 20 height 11
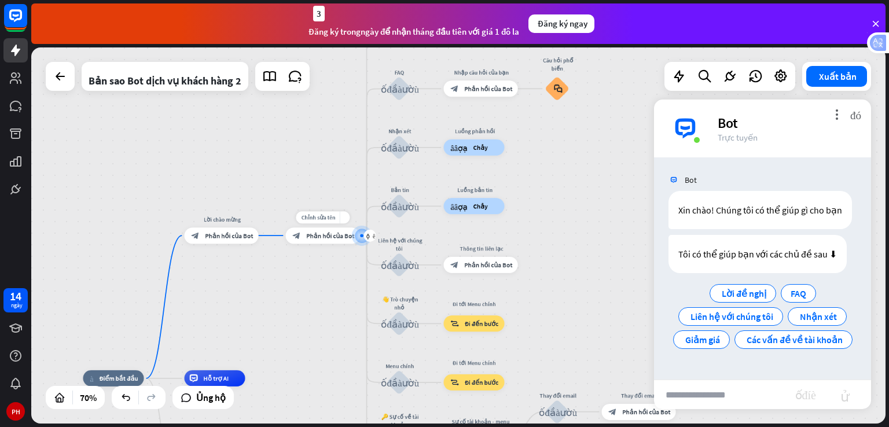
click at [331, 243] on div "block_bot_response Phản hồi của Bot" at bounding box center [323, 236] width 74 height 16
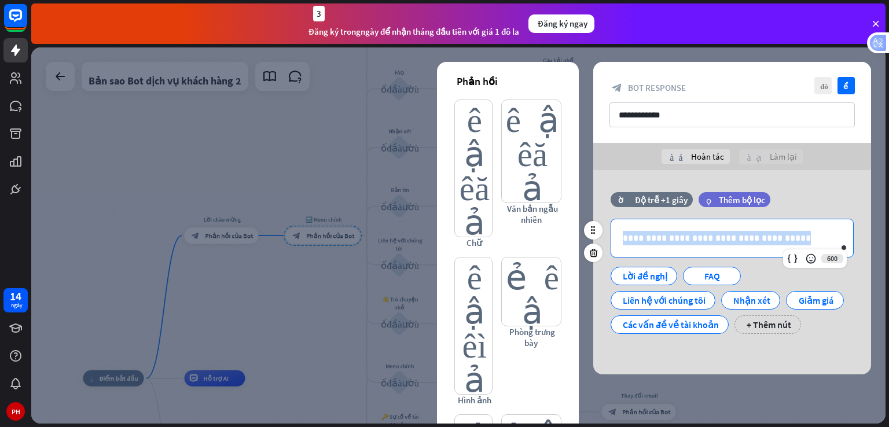
drag, startPoint x: 796, startPoint y: 237, endPoint x: 625, endPoint y: 241, distance: 171.4
click at [625, 241] on p "**********" at bounding box center [732, 238] width 219 height 14
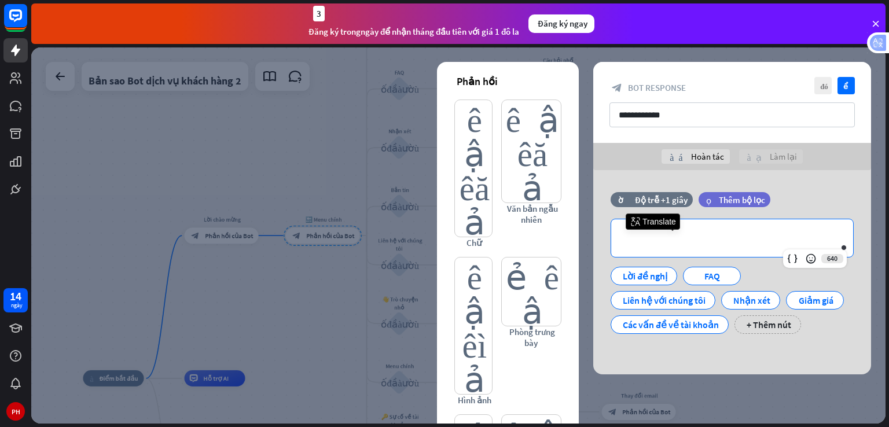
click at [398, 270] on div at bounding box center [458, 235] width 855 height 376
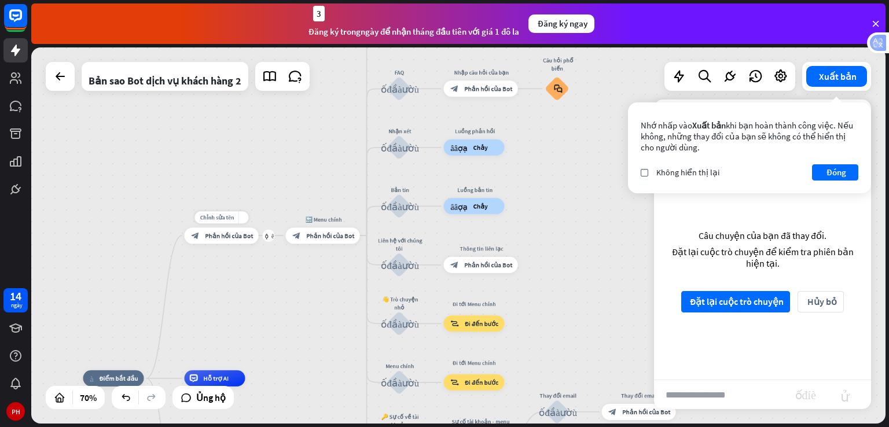
click at [219, 235] on wpstranslate-tanslation-text "Phản hồi của Bot" at bounding box center [229, 236] width 48 height 8
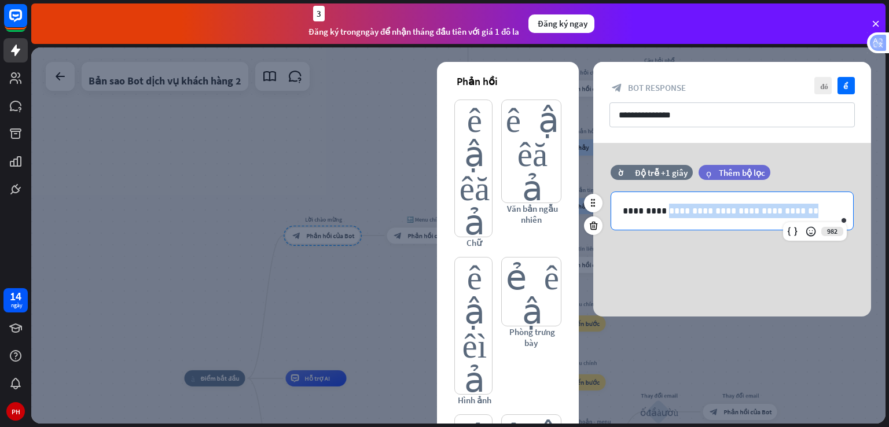
drag, startPoint x: 785, startPoint y: 208, endPoint x: 660, endPoint y: 198, distance: 125.5
click at [660, 198] on div "**********" at bounding box center [732, 211] width 242 height 38
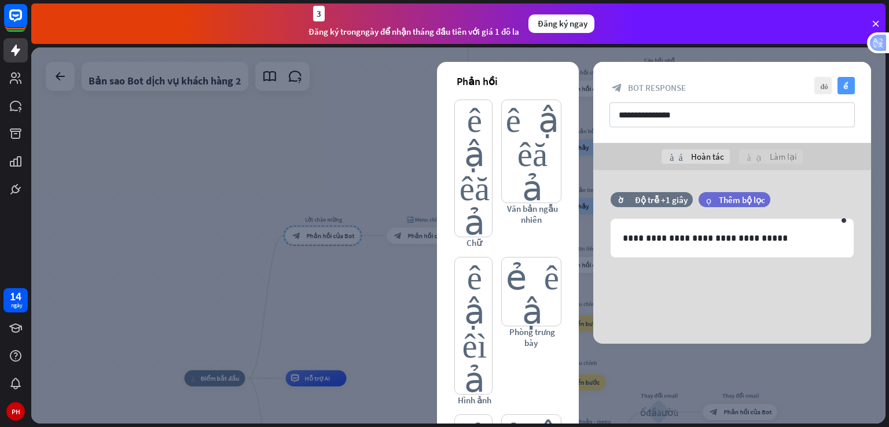
click at [848, 79] on icon "kiểm tra" at bounding box center [846, 85] width 17 height 17
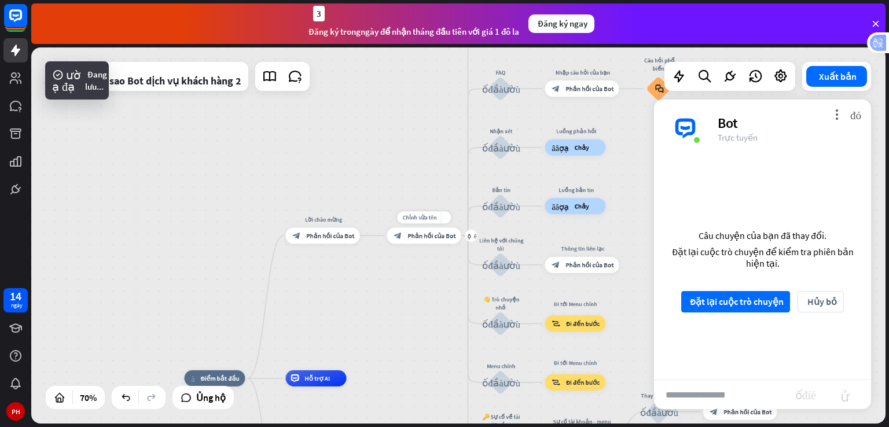
click at [434, 241] on div "block_bot_response Phản hồi của Bot" at bounding box center [424, 236] width 74 height 16
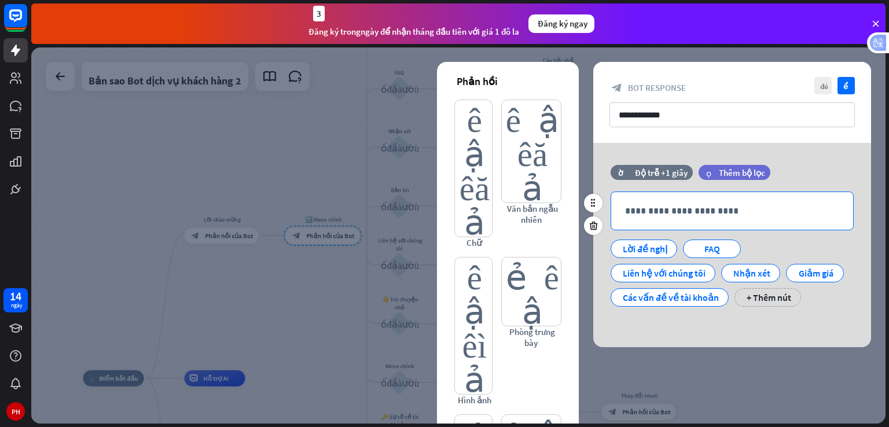
click at [714, 211] on p "**********" at bounding box center [732, 211] width 219 height 14
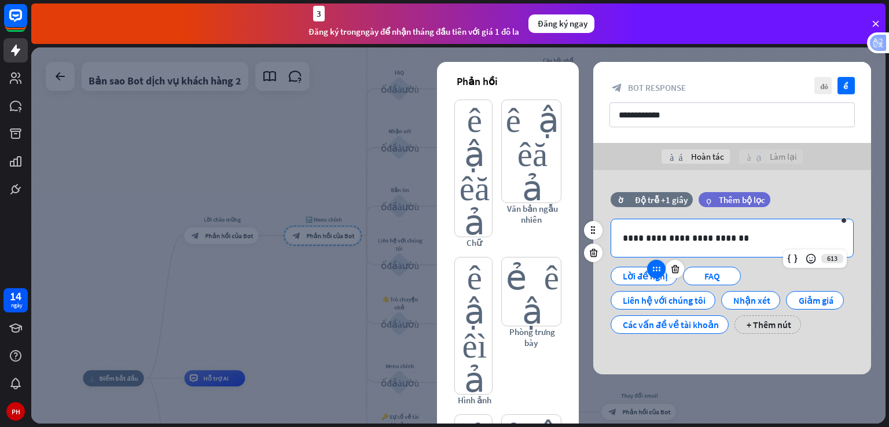
click at [658, 267] on icon at bounding box center [656, 269] width 10 height 10
click at [658, 272] on icon at bounding box center [656, 269] width 10 height 10
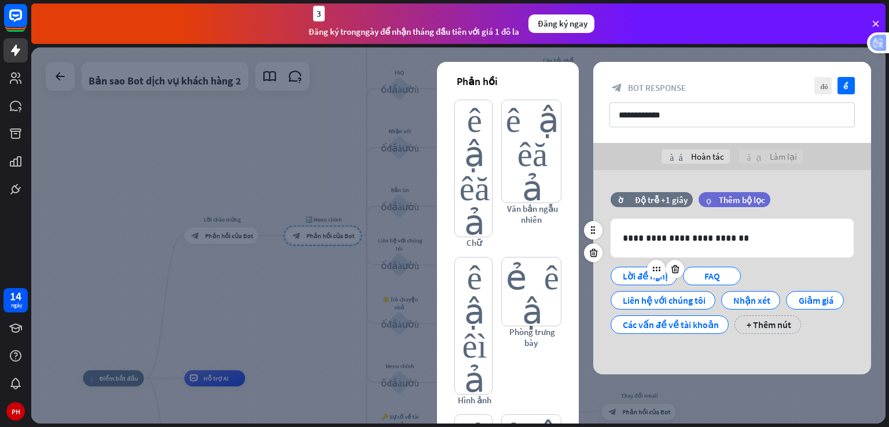
click at [664, 282] on div "Lời đề nghị" at bounding box center [644, 275] width 47 height 17
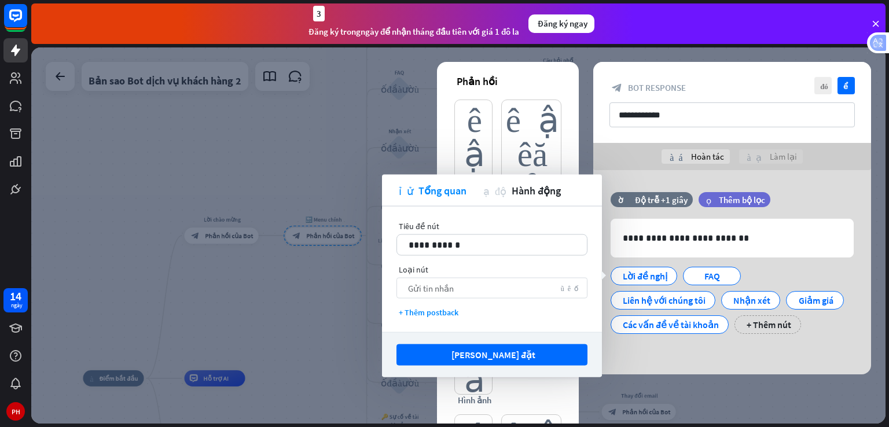
click at [472, 286] on div "Gửi tin nhắn mũi tên xuống" at bounding box center [492, 288] width 191 height 21
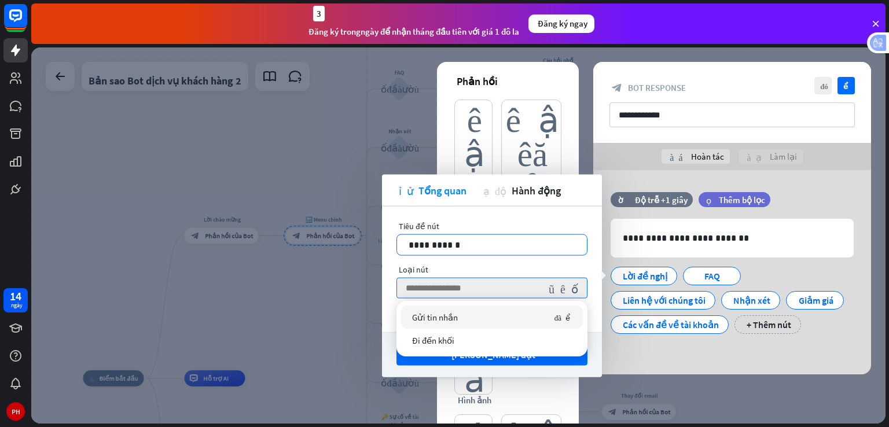
click at [471, 243] on p "**********" at bounding box center [492, 245] width 167 height 14
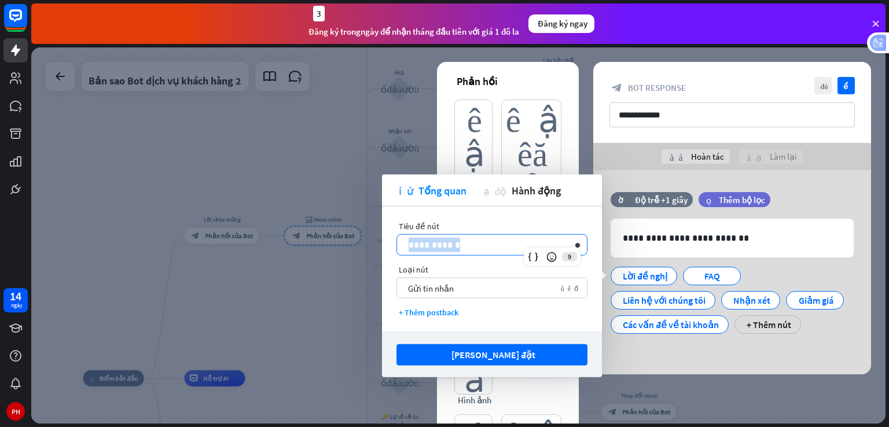
drag, startPoint x: 471, startPoint y: 243, endPoint x: 400, endPoint y: 241, distance: 71.8
click at [400, 241] on div "**********" at bounding box center [492, 245] width 190 height 20
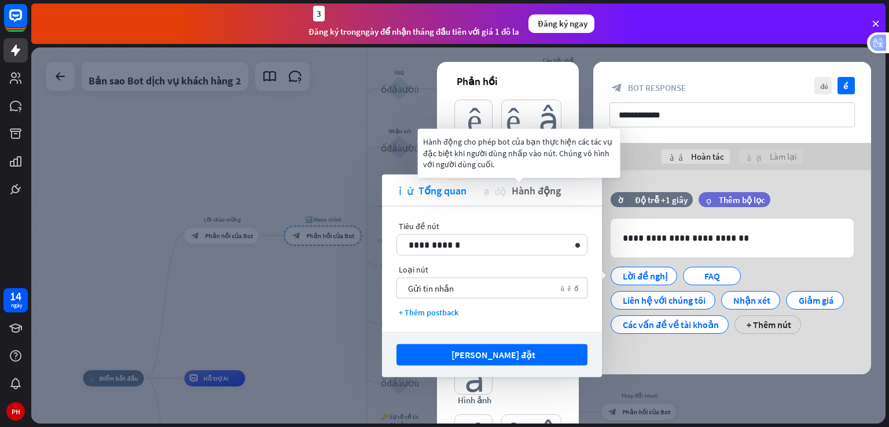
click at [534, 193] on wpstranslate-tanslation-text "Hành động" at bounding box center [536, 190] width 49 height 13
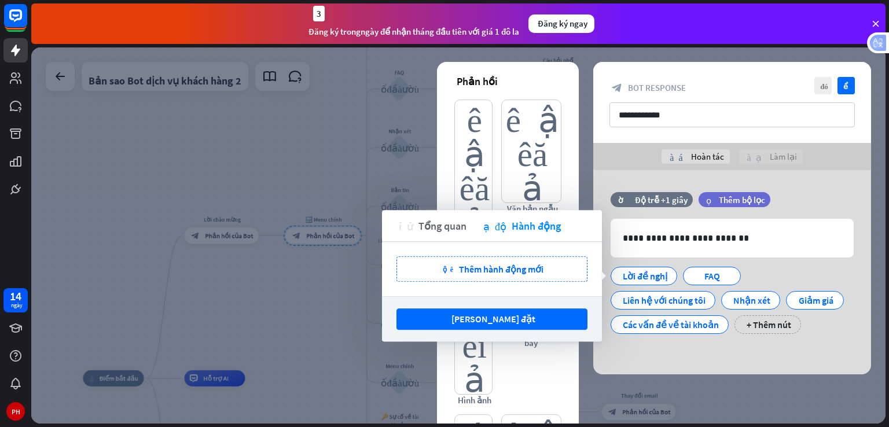
click at [451, 230] on wpstranslate-tanslation-text "Tổng quan" at bounding box center [443, 225] width 48 height 13
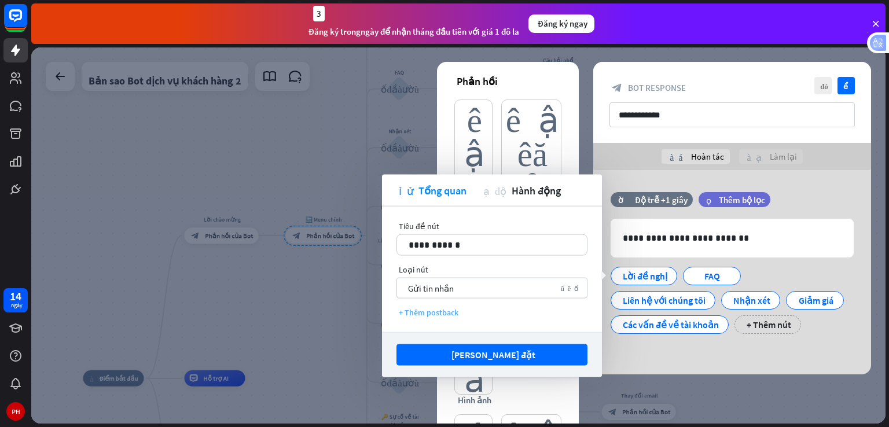
click at [432, 311] on wpstranslate-tanslation-text "+ Thêm postback" at bounding box center [429, 312] width 60 height 10
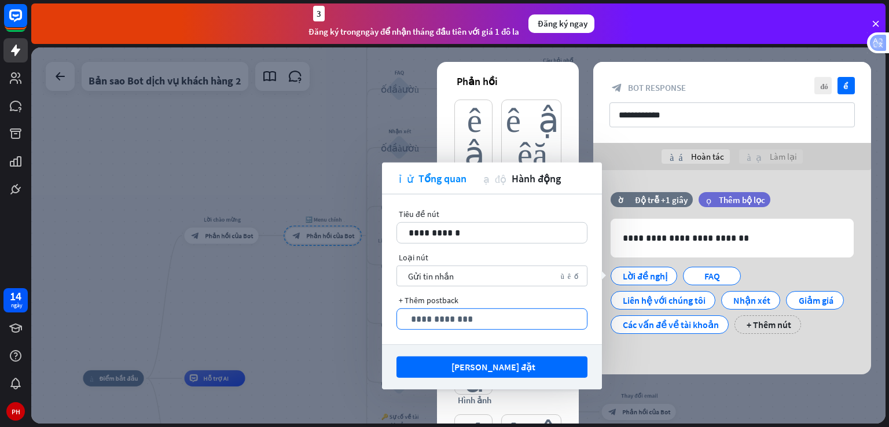
click at [464, 317] on p "**********" at bounding box center [492, 319] width 167 height 14
click at [493, 232] on p "**********" at bounding box center [492, 233] width 167 height 14
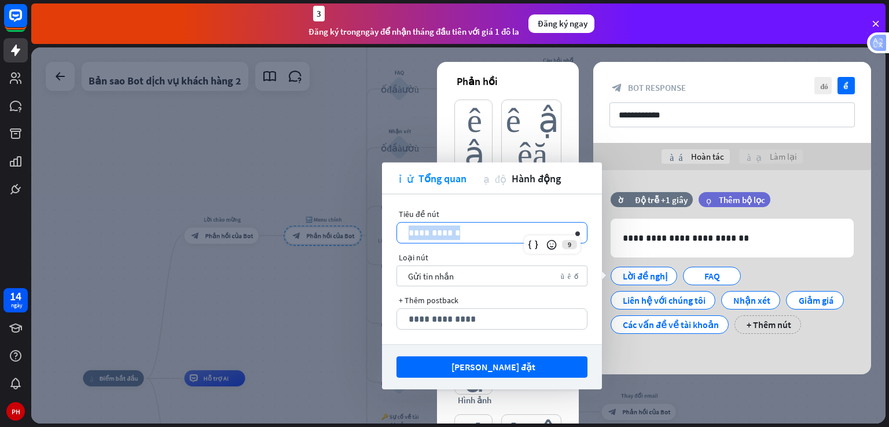
drag, startPoint x: 493, startPoint y: 232, endPoint x: 404, endPoint y: 225, distance: 89.4
click at [404, 225] on div "**********" at bounding box center [492, 233] width 190 height 20
click at [515, 272] on div "Gửi tin nhắn mũi tên xuống" at bounding box center [492, 276] width 191 height 21
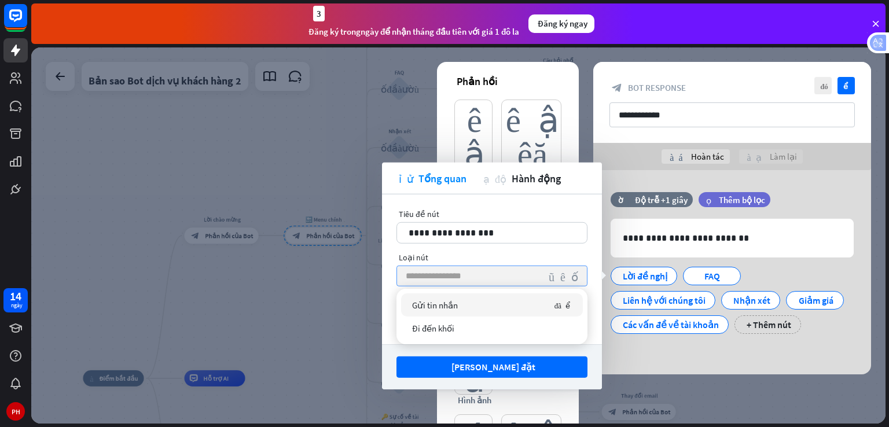
click at [458, 272] on input "search" at bounding box center [473, 276] width 135 height 20
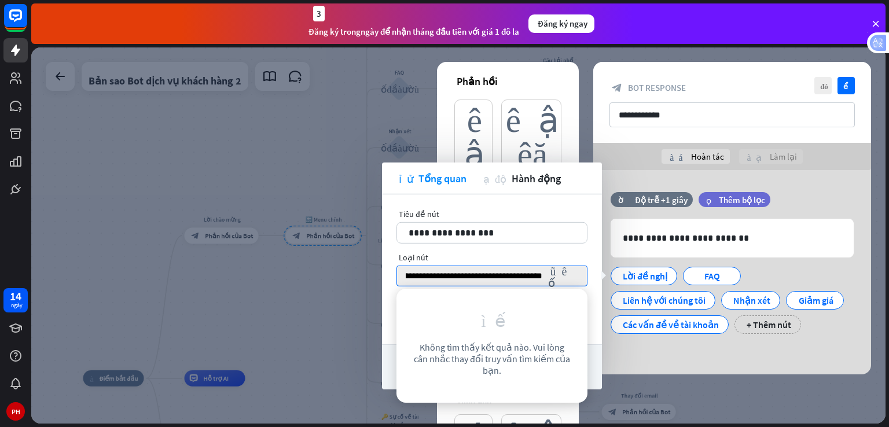
type input "**********"
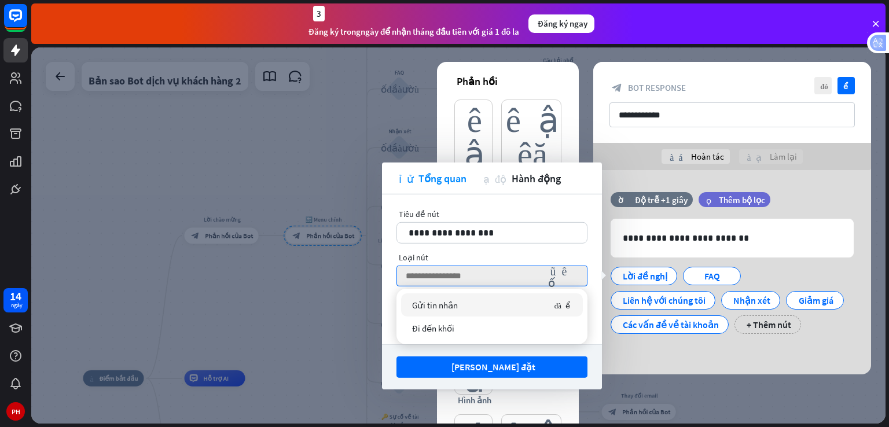
click at [471, 302] on div "Gửi tin nhắn đã kiểm tra" at bounding box center [492, 305] width 182 height 23
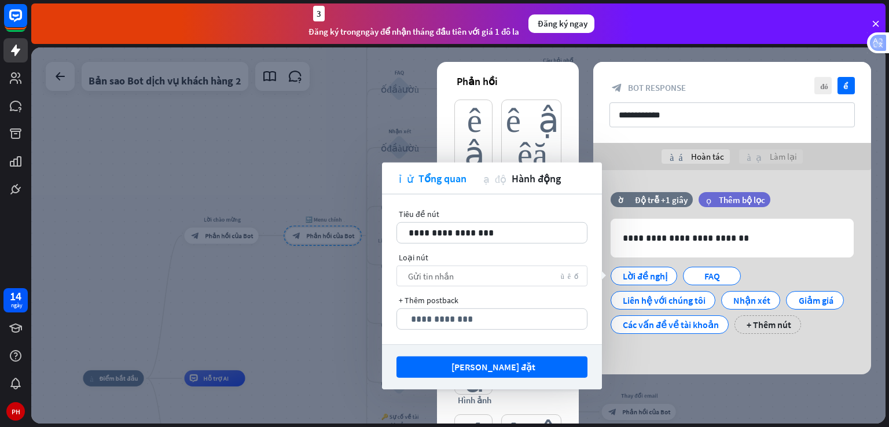
click at [475, 276] on div "Gửi tin nhắn mũi tên xuống" at bounding box center [492, 276] width 191 height 21
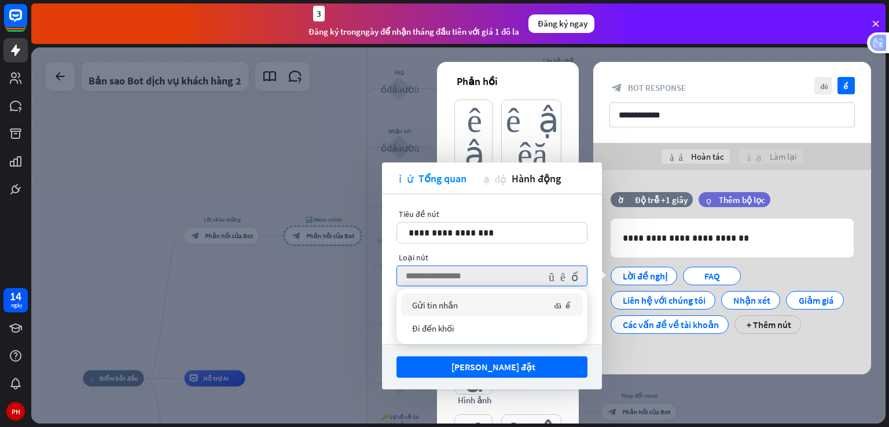
click at [474, 307] on div "Gửi tin nhắn đã kiểm tra" at bounding box center [492, 305] width 182 height 23
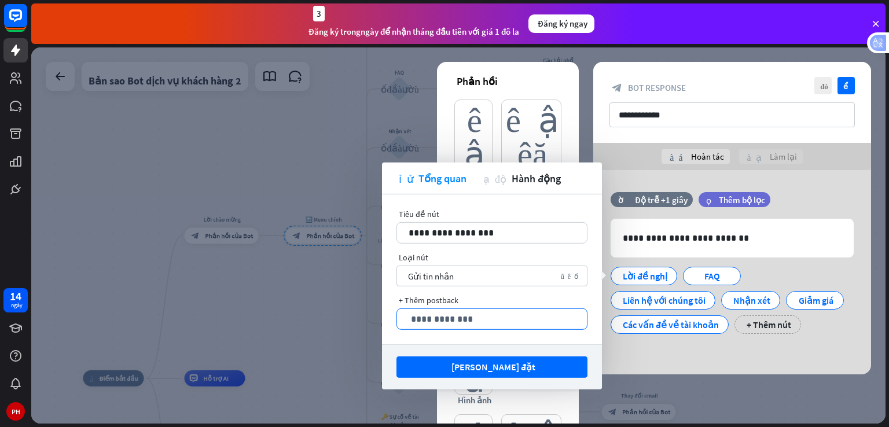
click at [499, 320] on p "**********" at bounding box center [492, 319] width 167 height 14
click at [478, 278] on div "Gửi tin nhắn mũi tên xuống" at bounding box center [492, 276] width 191 height 21
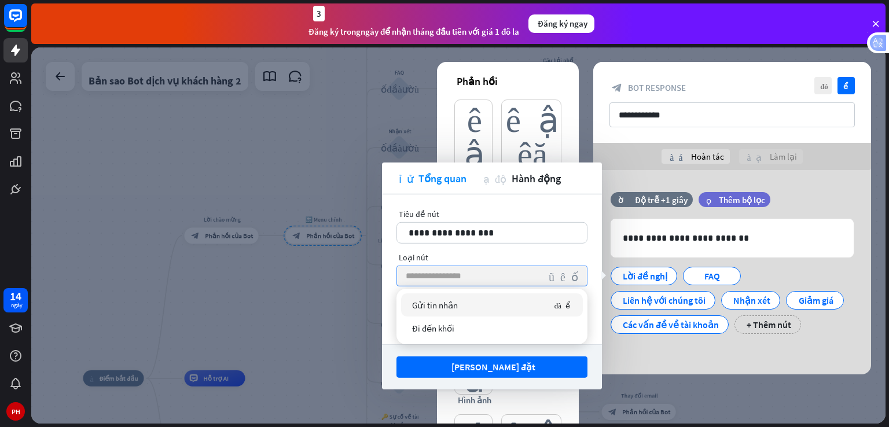
click at [478, 278] on input "search" at bounding box center [473, 276] width 135 height 20
click at [481, 303] on div "Gửi tin nhắn đã kiểm tra" at bounding box center [492, 305] width 182 height 23
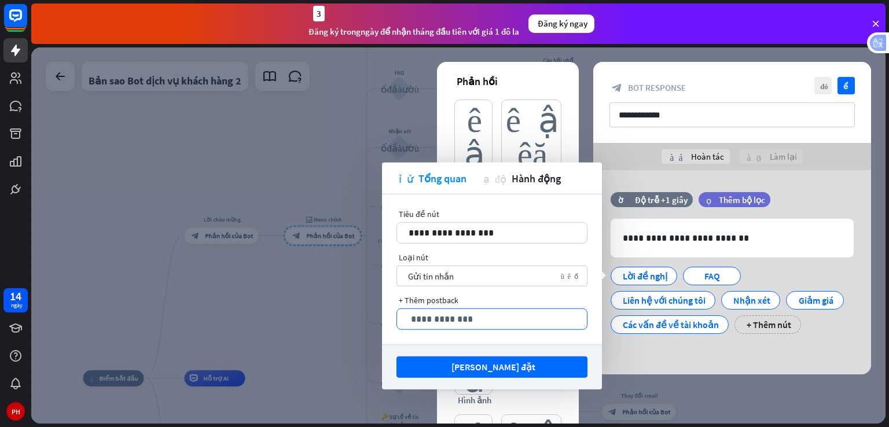
click at [477, 312] on p "**********" at bounding box center [492, 319] width 167 height 14
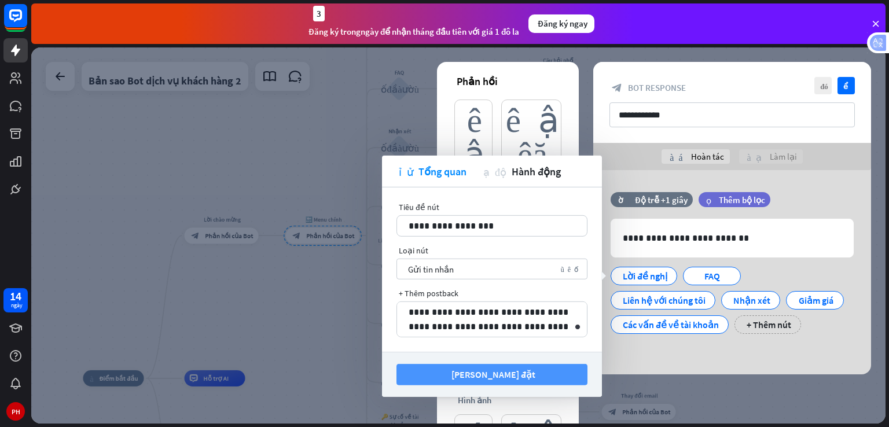
click at [507, 370] on wpstranslate-tanslation-text "[PERSON_NAME] đặt" at bounding box center [494, 375] width 84 height 12
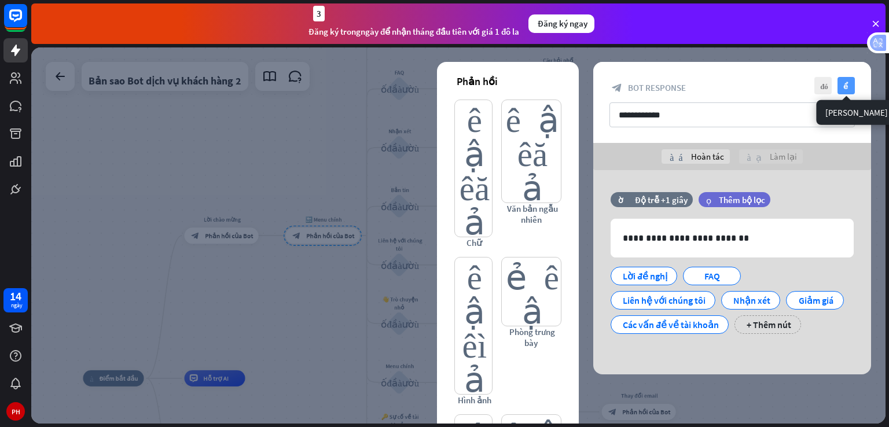
click at [852, 82] on icon "kiểm tra" at bounding box center [846, 85] width 17 height 17
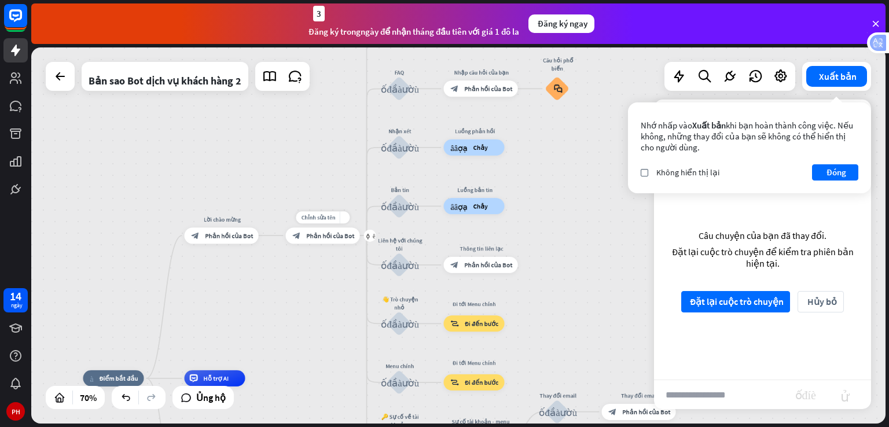
click at [331, 234] on wpstranslate-tanslation-text "Phản hồi của Bot" at bounding box center [330, 236] width 48 height 8
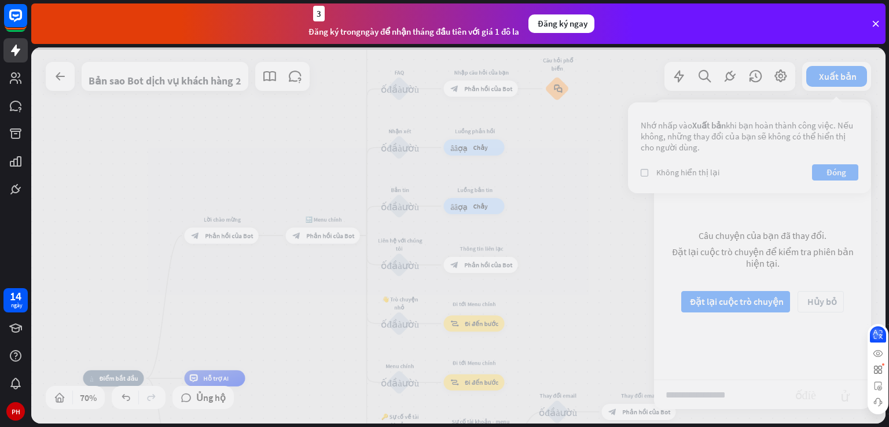
drag, startPoint x: 879, startPoint y: 43, endPoint x: 887, endPoint y: 449, distance: 405.9
click at [887, 427] on html "14 ngày PH close Product Help First steps Get started with ChatBot Help Center …" at bounding box center [444, 213] width 889 height 427
click at [375, 262] on div at bounding box center [458, 235] width 855 height 376
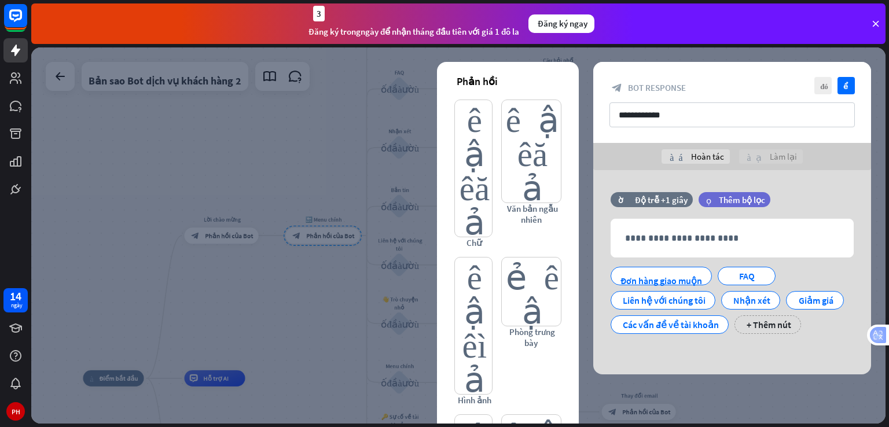
click at [366, 268] on div at bounding box center [458, 235] width 855 height 376
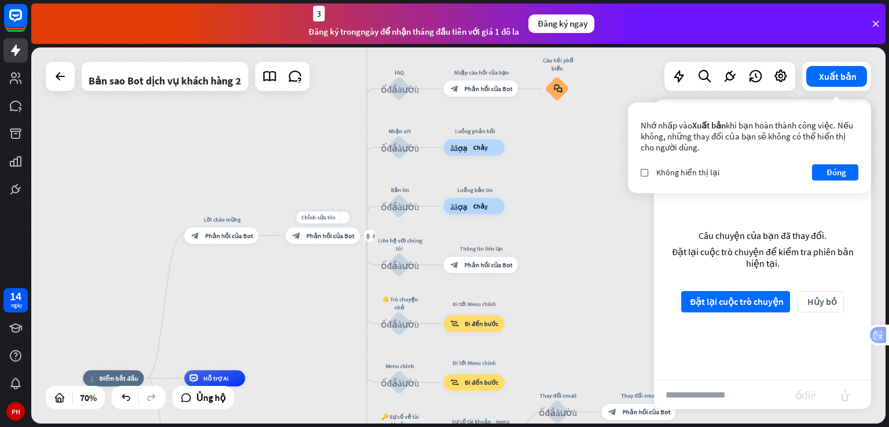
click at [341, 235] on wpstranslate-tanslation-text "Phản hồi của Bot" at bounding box center [330, 236] width 48 height 8
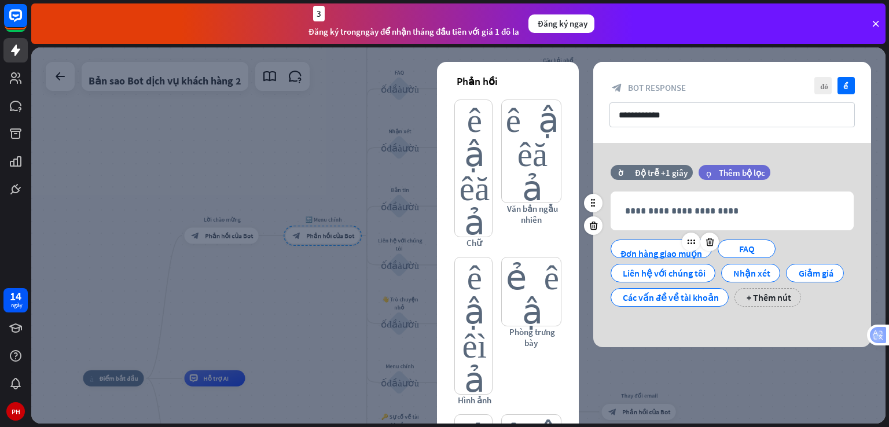
click at [660, 248] on wpstranslate-tanslation-text "Đơn hàng giao muộn" at bounding box center [662, 254] width 82 height 12
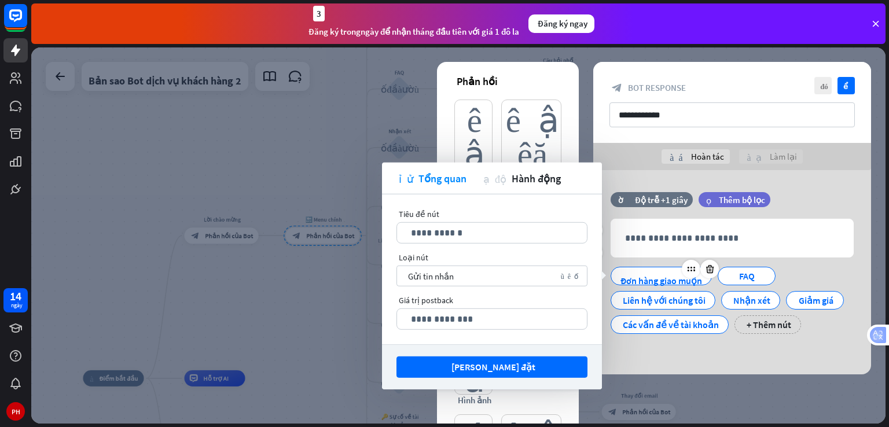
click at [662, 276] on wpstranslate-tanslation-text "Đơn hàng giao muộn" at bounding box center [662, 281] width 82 height 12
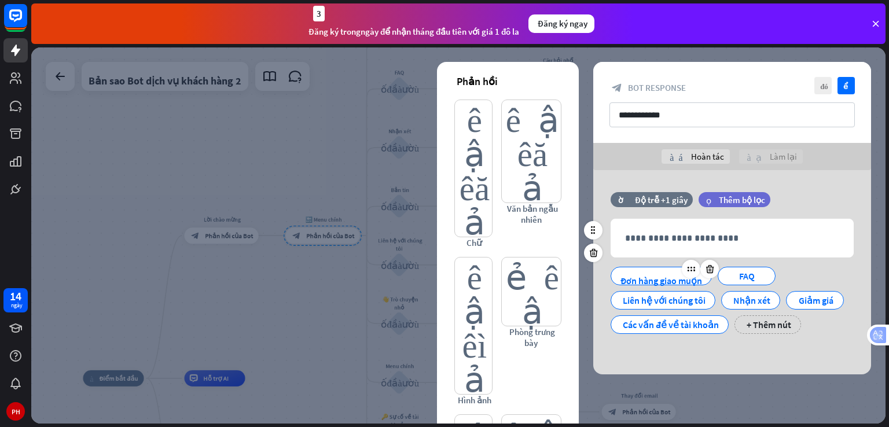
click at [662, 276] on wpstranslate-tanslation-text "Đơn hàng giao muộn" at bounding box center [662, 281] width 82 height 12
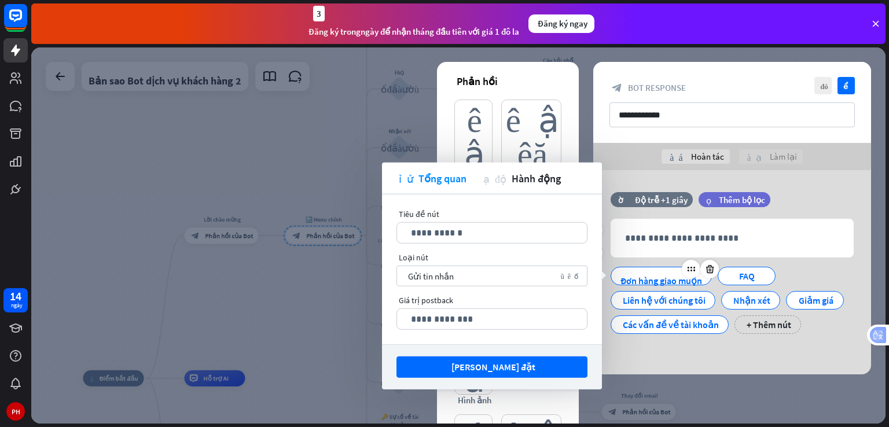
click at [662, 276] on wpstranslate-tanslation-text "Đơn hàng giao muộn" at bounding box center [662, 281] width 82 height 12
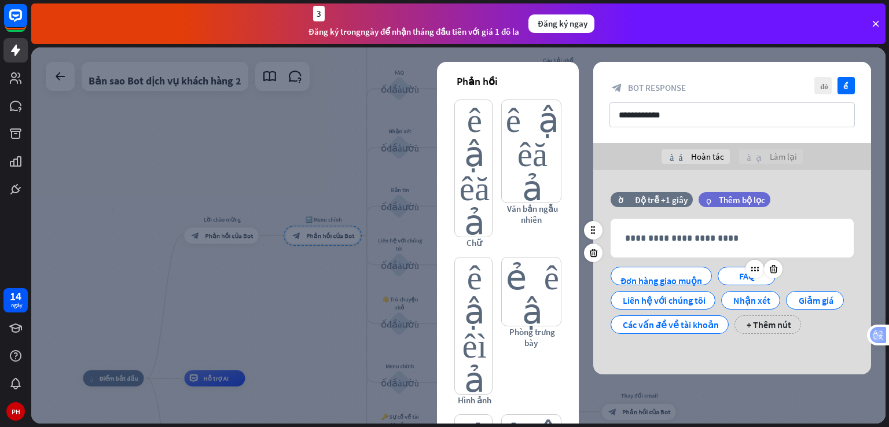
click at [741, 278] on div "FAQ" at bounding box center [747, 275] width 38 height 17
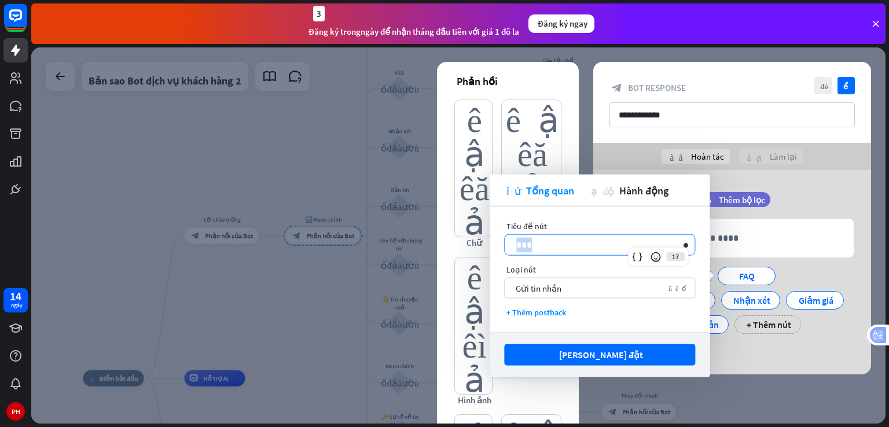
drag, startPoint x: 628, startPoint y: 243, endPoint x: 499, endPoint y: 250, distance: 129.3
click at [499, 250] on div "Tiêu đề nút 17 *** Loại nút Gửi tin nhắn mũi tên xuống + Thêm postback" at bounding box center [600, 270] width 220 height 126
click at [584, 242] on p "**********" at bounding box center [599, 245] width 167 height 14
click at [566, 279] on div "Gửi tin nhắn mũi tên xuống" at bounding box center [599, 288] width 191 height 21
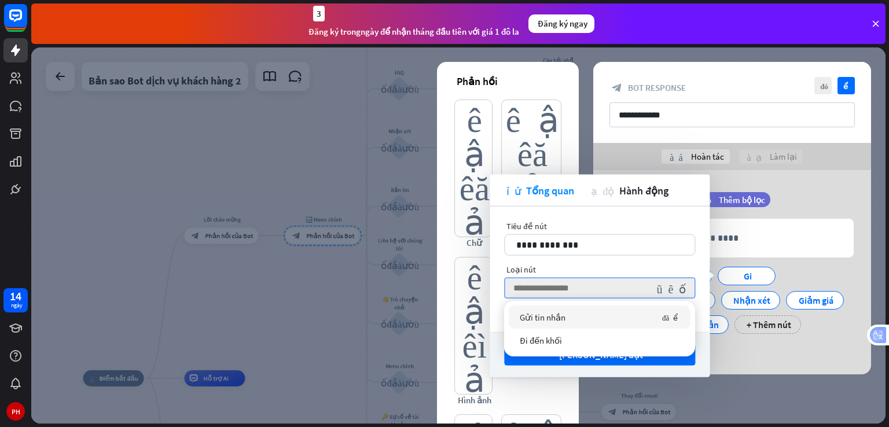
click at [569, 312] on div "Gửi tin nhắn đã kiểm tra" at bounding box center [600, 317] width 182 height 23
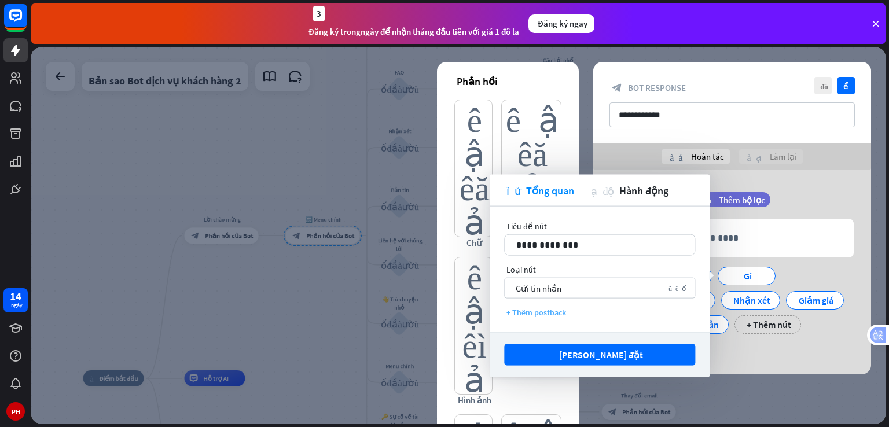
click at [557, 311] on wpstranslate-tanslation-text "+ Thêm postback" at bounding box center [537, 312] width 60 height 10
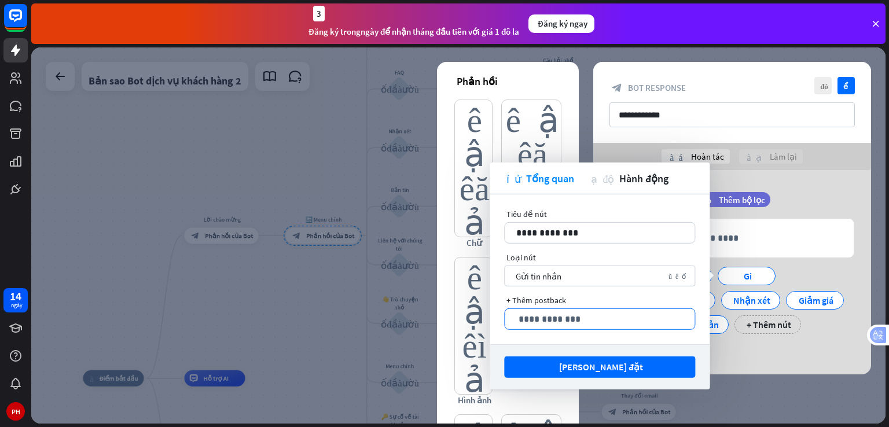
click at [565, 317] on p "**********" at bounding box center [599, 319] width 167 height 14
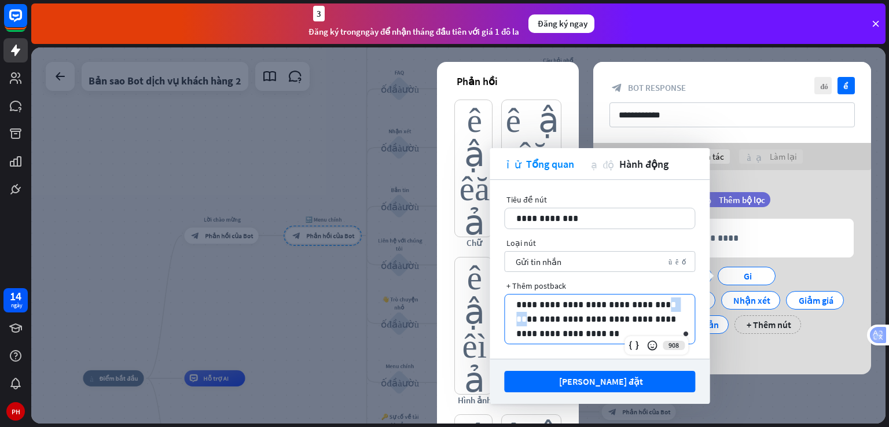
drag, startPoint x: 656, startPoint y: 305, endPoint x: 643, endPoint y: 306, distance: 13.3
click at [643, 306] on p "**********" at bounding box center [599, 319] width 167 height 43
drag, startPoint x: 608, startPoint y: 304, endPoint x: 578, endPoint y: 302, distance: 30.2
click at [578, 302] on p "**********" at bounding box center [599, 319] width 167 height 43
click at [586, 331] on p "**********" at bounding box center [599, 319] width 167 height 43
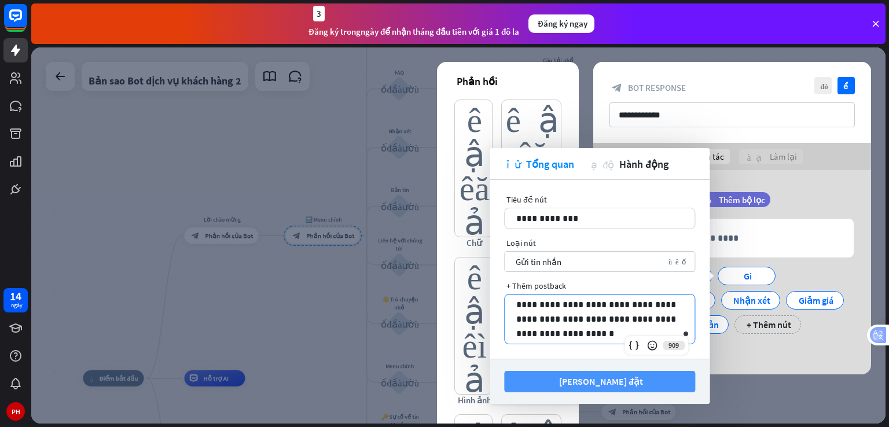
click at [605, 380] on wpstranslate-tanslation-text "[PERSON_NAME] đặt" at bounding box center [601, 382] width 84 height 12
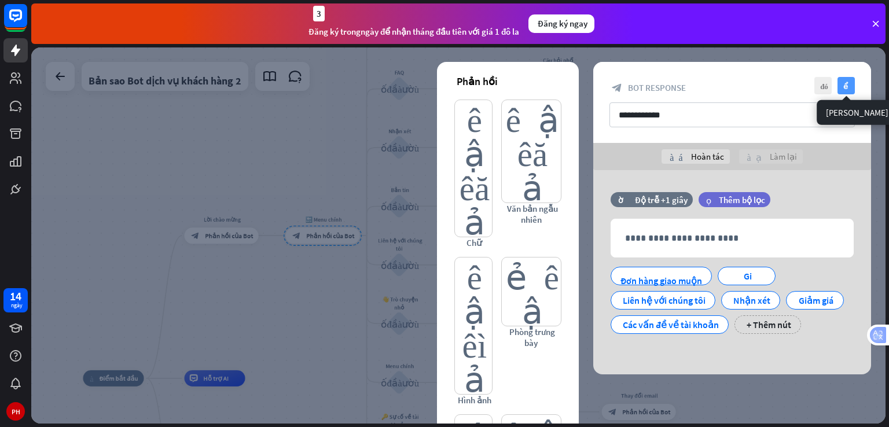
click at [849, 80] on icon "kiểm tra" at bounding box center [846, 85] width 17 height 17
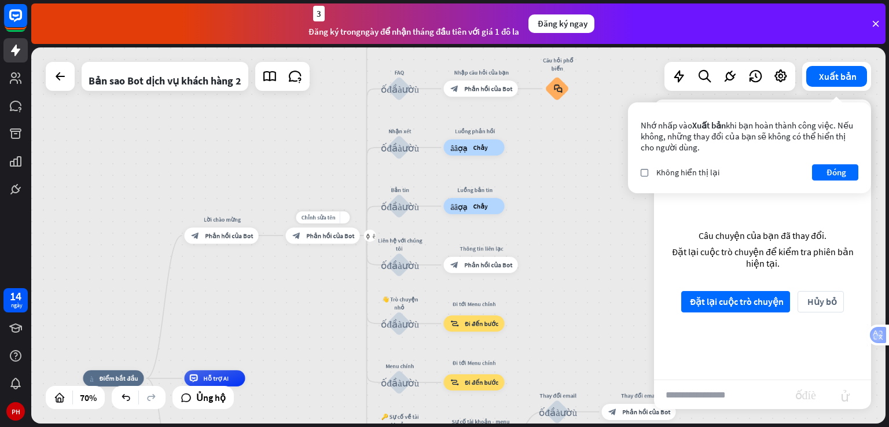
click at [317, 240] on div "block_bot_response Phản hồi của Bot" at bounding box center [323, 236] width 74 height 16
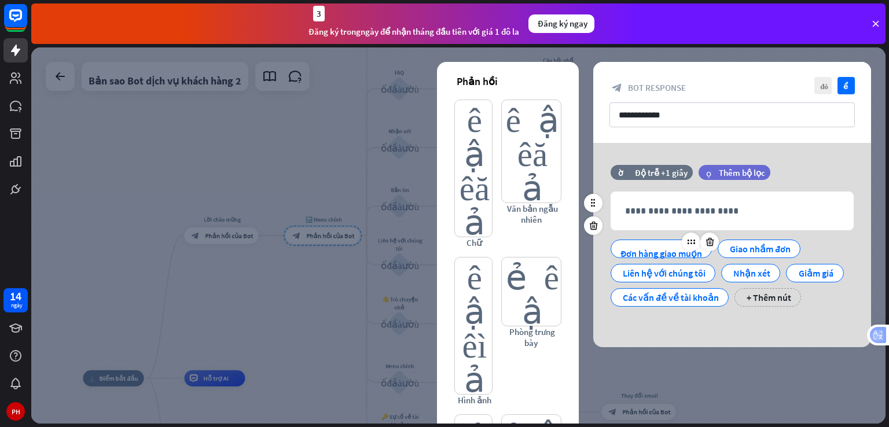
click at [660, 245] on wpstranslate-translation "Đơn hàng giao muộn" at bounding box center [662, 253] width 82 height 17
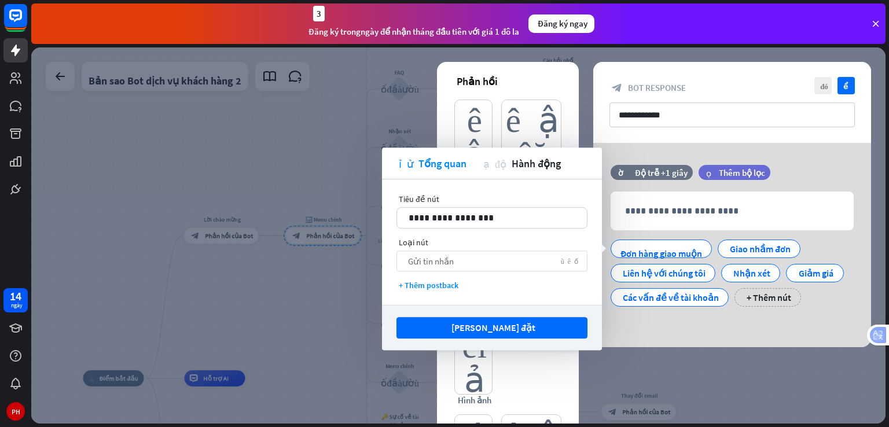
click at [530, 260] on div "Gửi tin nhắn mũi tên xuống" at bounding box center [492, 261] width 191 height 21
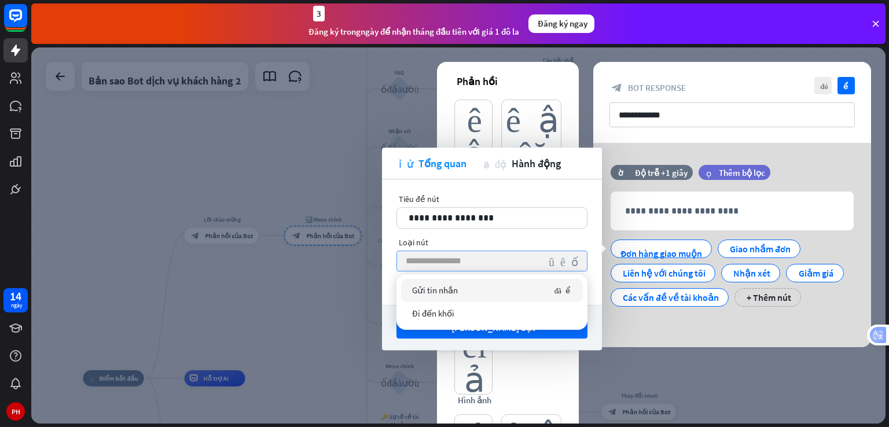
click at [530, 260] on input "search" at bounding box center [473, 261] width 135 height 20
click at [529, 258] on input "search" at bounding box center [473, 261] width 135 height 20
click at [499, 290] on div "Gửi tin nhắn đã kiểm tra" at bounding box center [492, 290] width 182 height 23
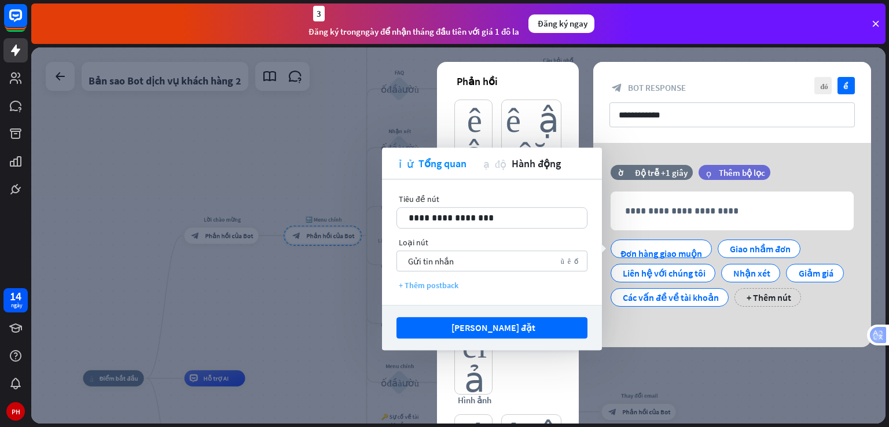
click at [442, 290] on wpstranslate-tanslation-text "+ Thêm postback" at bounding box center [429, 285] width 60 height 10
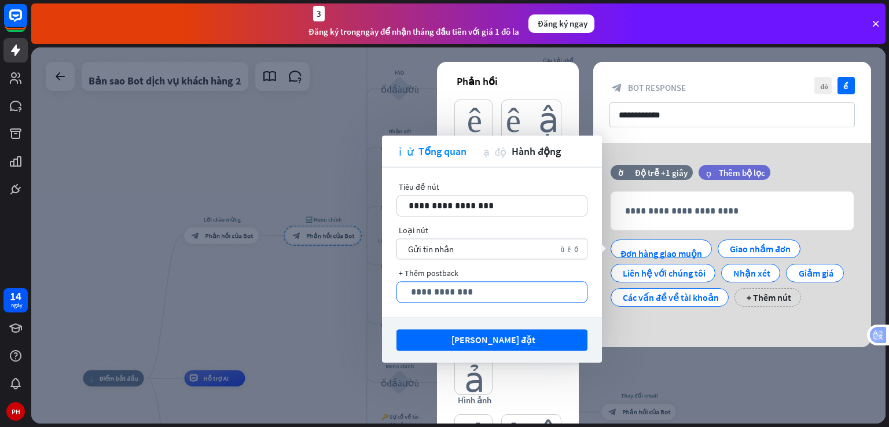
click at [472, 297] on p "**********" at bounding box center [492, 292] width 167 height 14
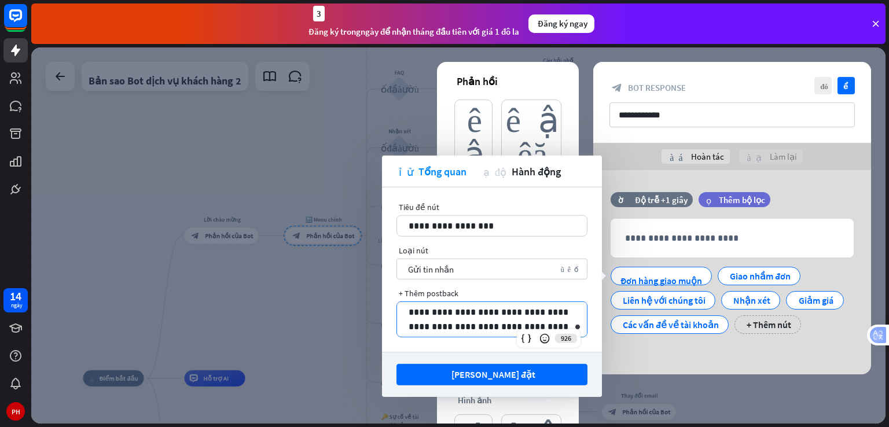
click at [547, 329] on div "926" at bounding box center [549, 338] width 64 height 19
click at [544, 322] on p "**********" at bounding box center [492, 319] width 167 height 29
click at [464, 371] on button "[PERSON_NAME] đặt" at bounding box center [492, 374] width 191 height 21
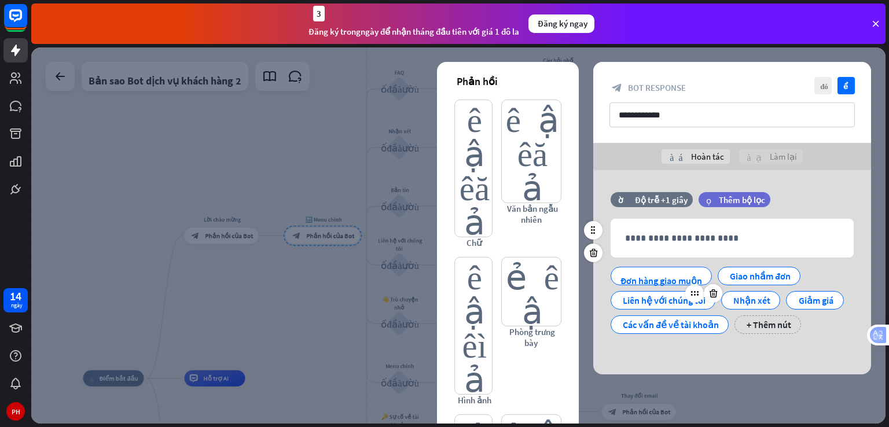
click at [656, 297] on wpstranslate-tanslation-text "Liên hệ với chúng tôi" at bounding box center [664, 301] width 83 height 12
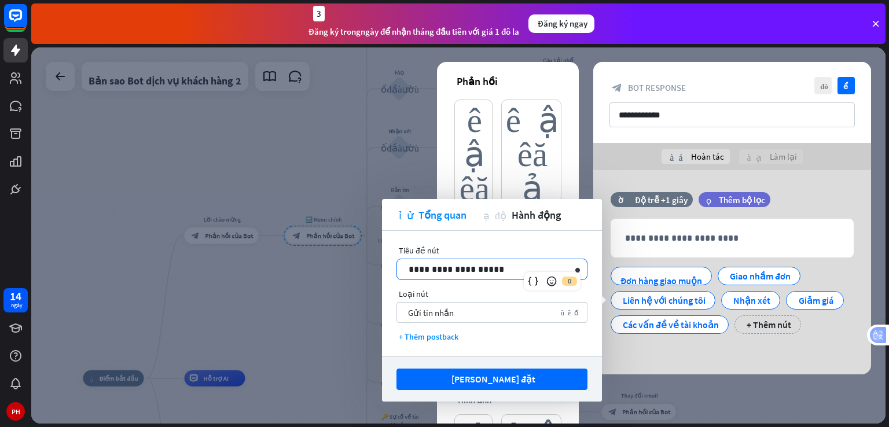
click at [530, 270] on p "**********" at bounding box center [492, 269] width 167 height 14
drag, startPoint x: 500, startPoint y: 273, endPoint x: 397, endPoint y: 263, distance: 104.1
click at [397, 263] on div "**********" at bounding box center [492, 269] width 190 height 20
click at [532, 340] on div "+ Thêm postback" at bounding box center [492, 337] width 191 height 10
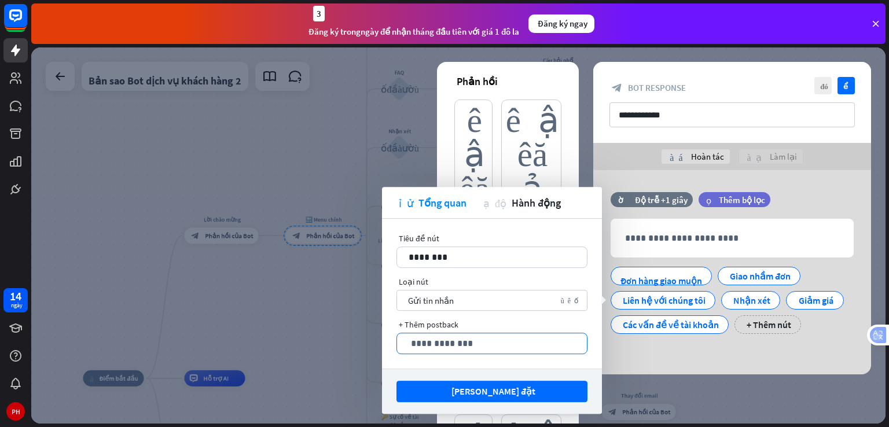
click at [455, 351] on div "**********" at bounding box center [492, 343] width 190 height 20
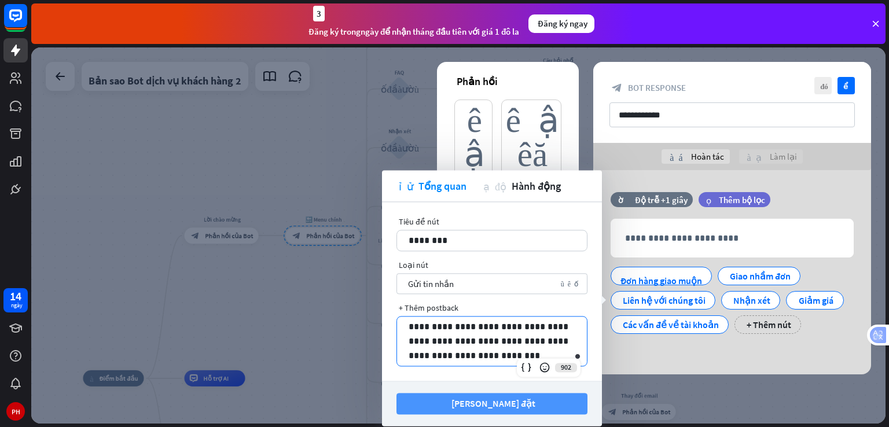
click at [551, 395] on button "[PERSON_NAME] đặt" at bounding box center [492, 403] width 191 height 21
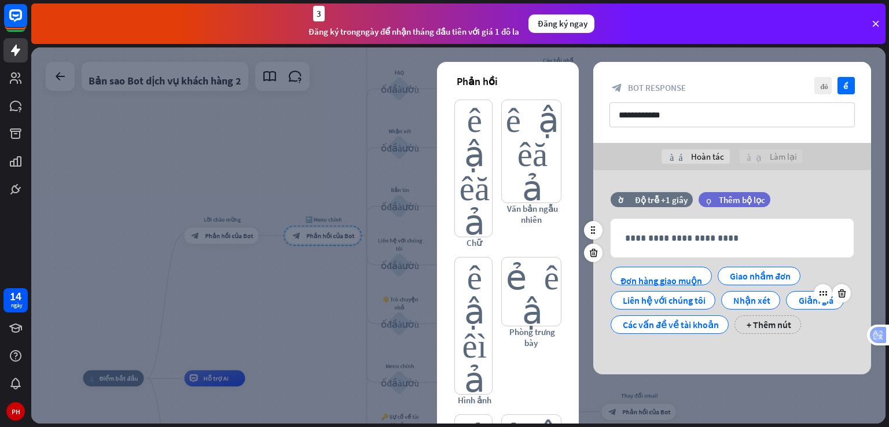
click at [813, 305] on wpstranslate-tanslation-text "Giảm giá" at bounding box center [816, 301] width 35 height 12
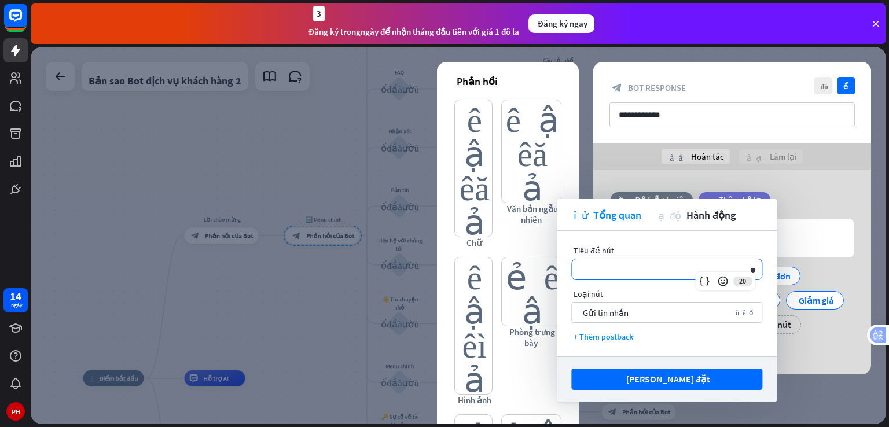
click at [699, 272] on p "**********" at bounding box center [667, 269] width 167 height 14
click at [621, 267] on p "**********" at bounding box center [667, 269] width 167 height 14
click at [648, 317] on div "Gửi tin nhắn mũi tên xuống" at bounding box center [666, 312] width 191 height 21
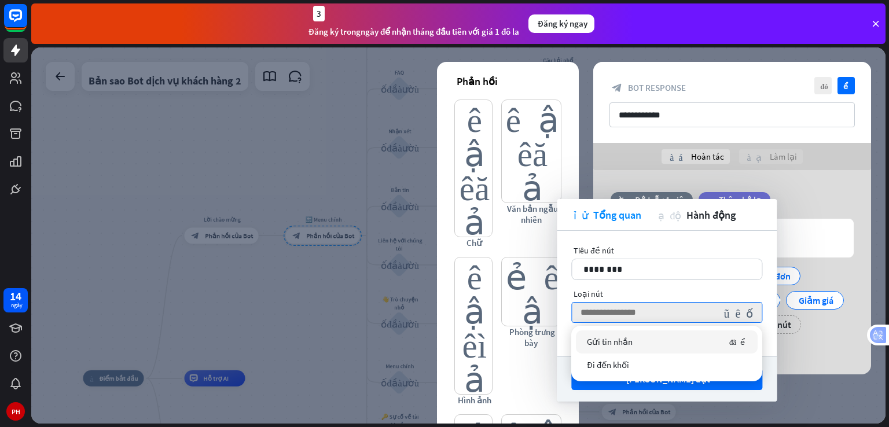
click at [649, 340] on div "Gửi tin nhắn đã kiểm tra" at bounding box center [667, 342] width 182 height 23
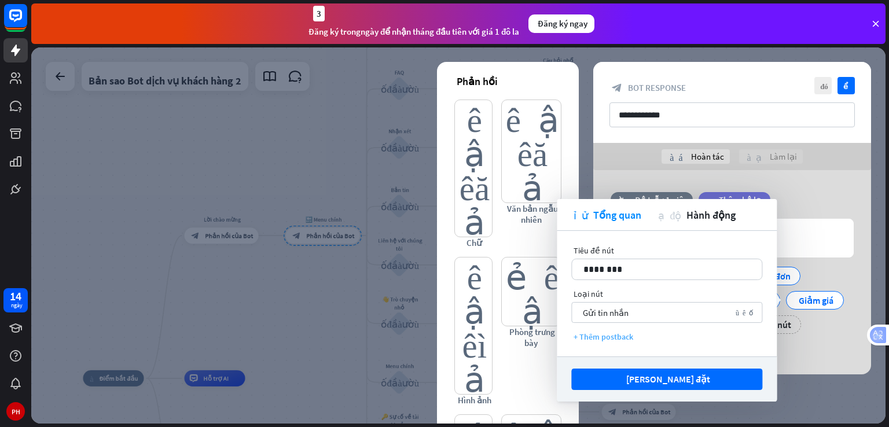
click at [649, 340] on div "+ Thêm postback" at bounding box center [666, 337] width 191 height 10
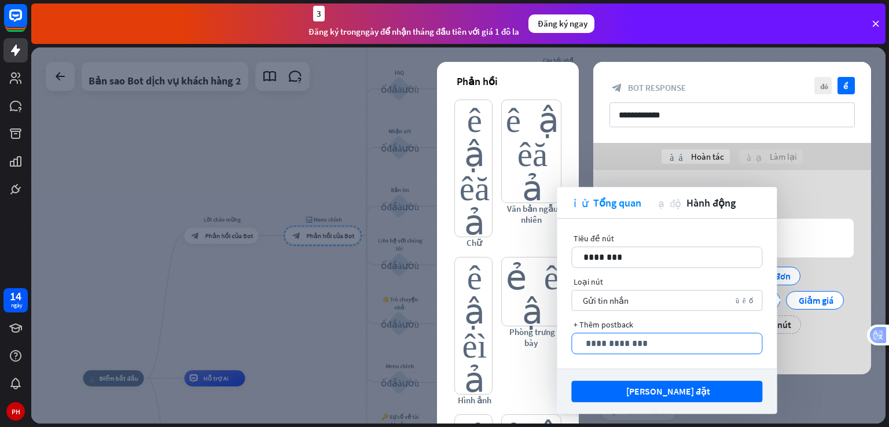
click at [626, 352] on div "**********" at bounding box center [667, 343] width 190 height 20
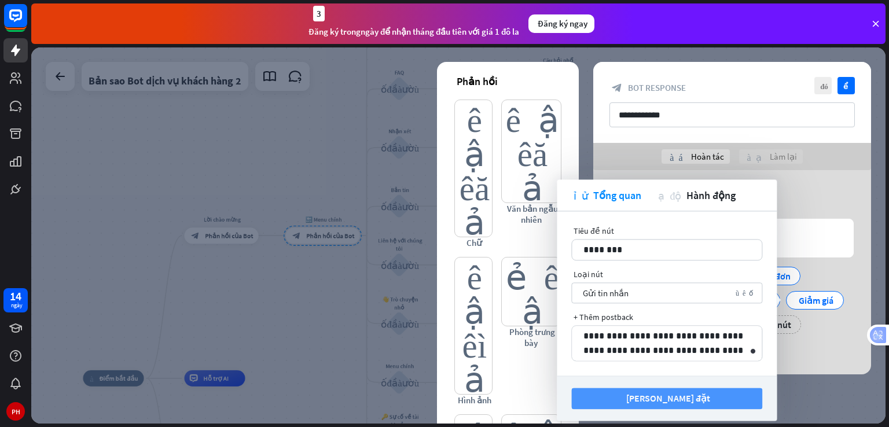
click at [720, 400] on button "[PERSON_NAME] đặt" at bounding box center [666, 398] width 191 height 21
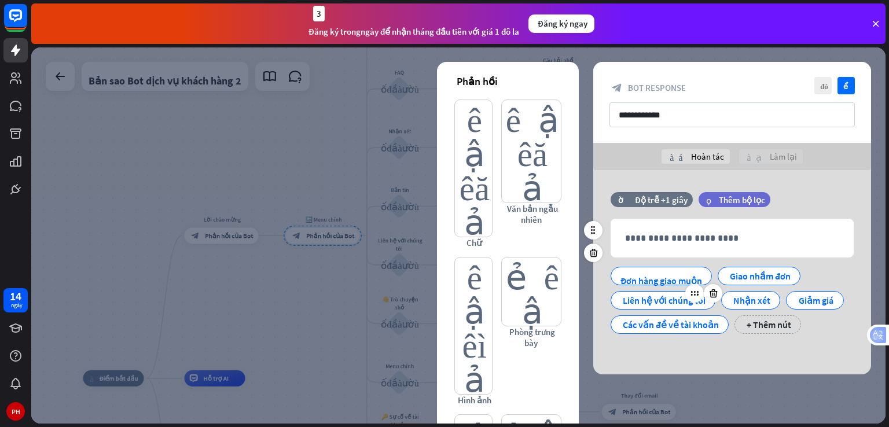
click at [651, 305] on wpstranslate-tanslation-text "Liên hệ với chúng tôi" at bounding box center [664, 301] width 83 height 12
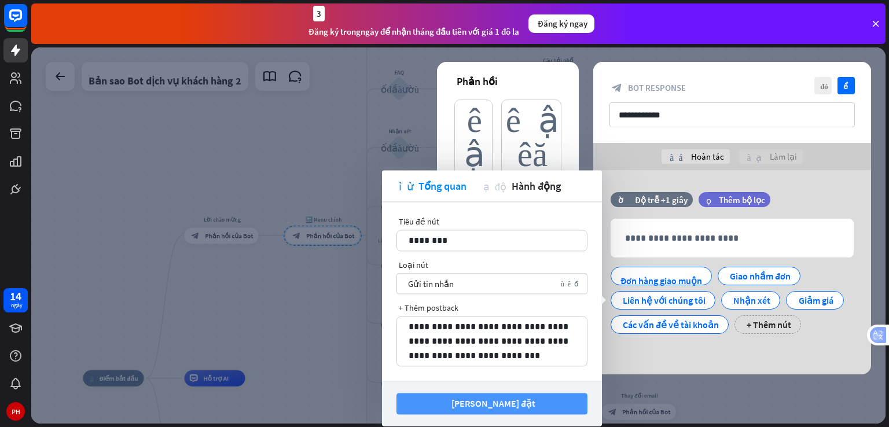
click at [571, 401] on button "[PERSON_NAME] đặt" at bounding box center [492, 403] width 191 height 21
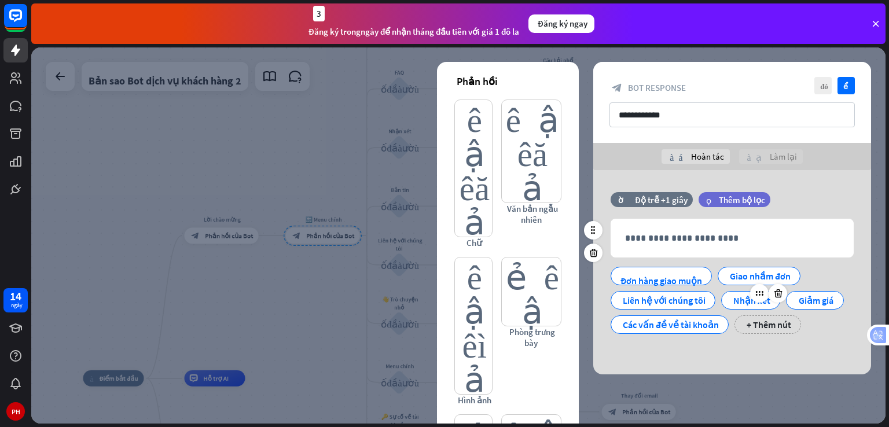
click at [744, 299] on wpstranslate-tanslation-text "Nhận xét" at bounding box center [752, 301] width 37 height 12
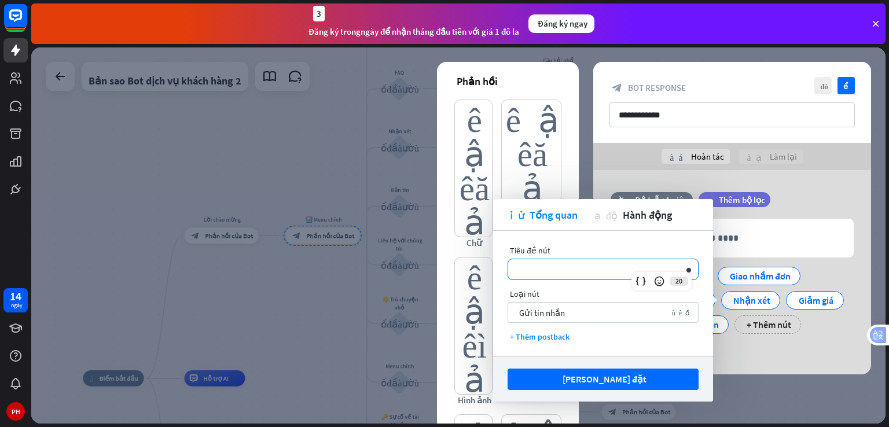
click at [631, 266] on p "**********" at bounding box center [603, 269] width 167 height 14
click at [550, 337] on wpstranslate-tanslation-text "+ Thêm postback" at bounding box center [540, 337] width 60 height 10
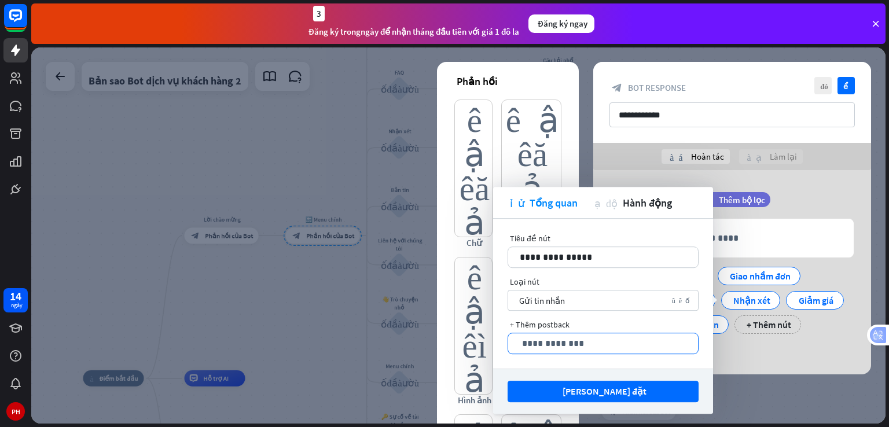
click at [562, 346] on p "**********" at bounding box center [603, 343] width 167 height 14
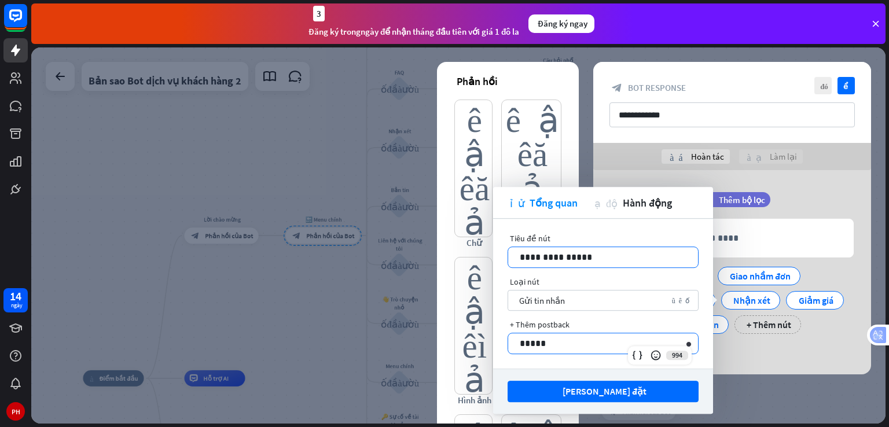
click at [589, 256] on p "**********" at bounding box center [603, 257] width 167 height 14
click at [551, 342] on p "*****" at bounding box center [603, 343] width 167 height 14
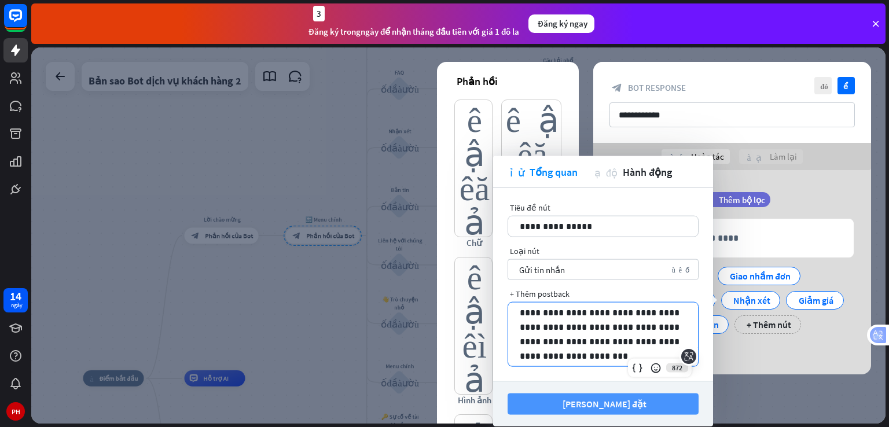
click at [619, 397] on wpstranslate-translation "[PERSON_NAME] đặt" at bounding box center [605, 404] width 84 height 20
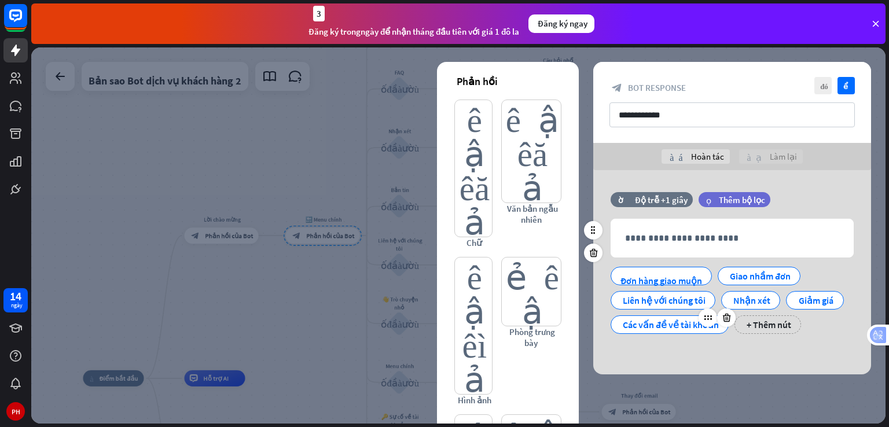
click at [667, 321] on wpstranslate-tanslation-text "Các vấn đề về tài khoản" at bounding box center [671, 325] width 96 height 12
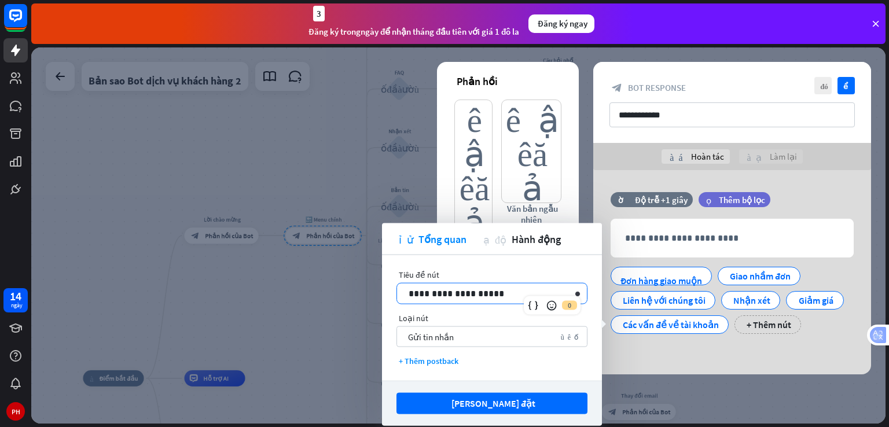
click at [529, 292] on p "**********" at bounding box center [492, 294] width 167 height 14
drag, startPoint x: 529, startPoint y: 292, endPoint x: 402, endPoint y: 280, distance: 126.8
click at [404, 278] on div "**********" at bounding box center [492, 287] width 191 height 35
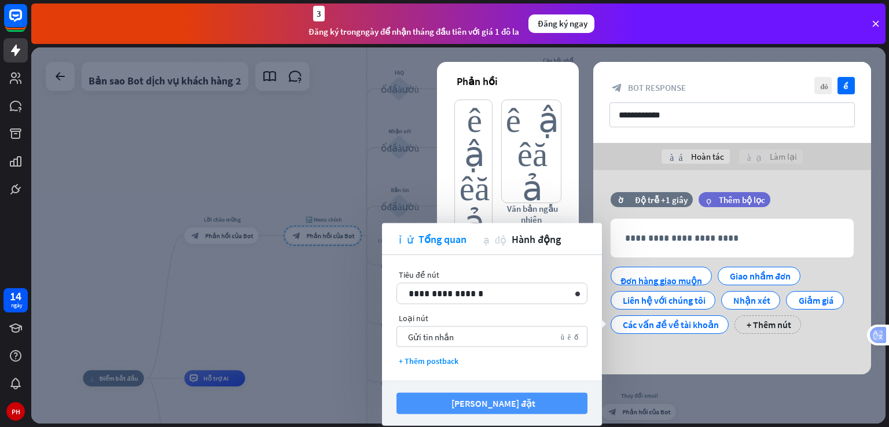
click at [489, 404] on wpstranslate-tanslation-text "[PERSON_NAME] đặt" at bounding box center [494, 404] width 84 height 12
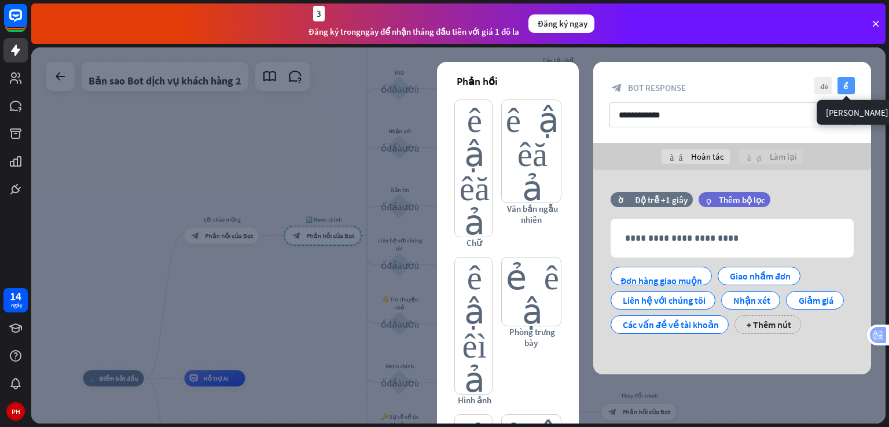
click at [848, 86] on wpstranslate-tanslation-text "kiểm tra" at bounding box center [848, 86] width 9 height 8
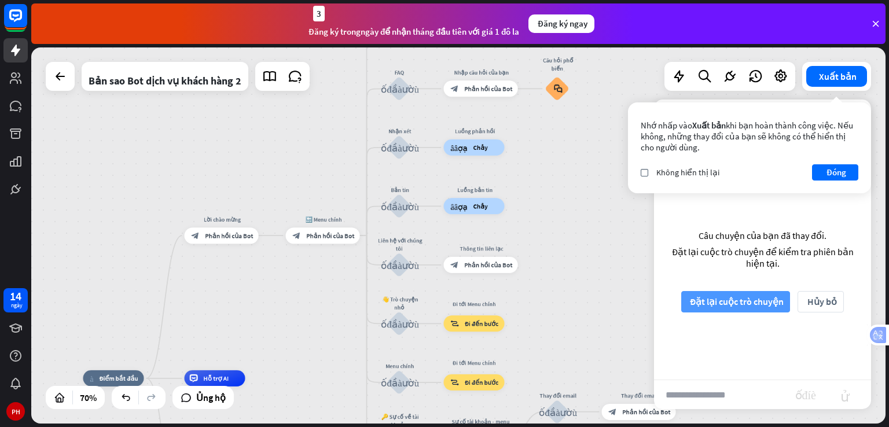
click at [756, 299] on wpstranslate-tanslation-text "Đặt lại cuộc trò chuyện" at bounding box center [737, 302] width 94 height 12
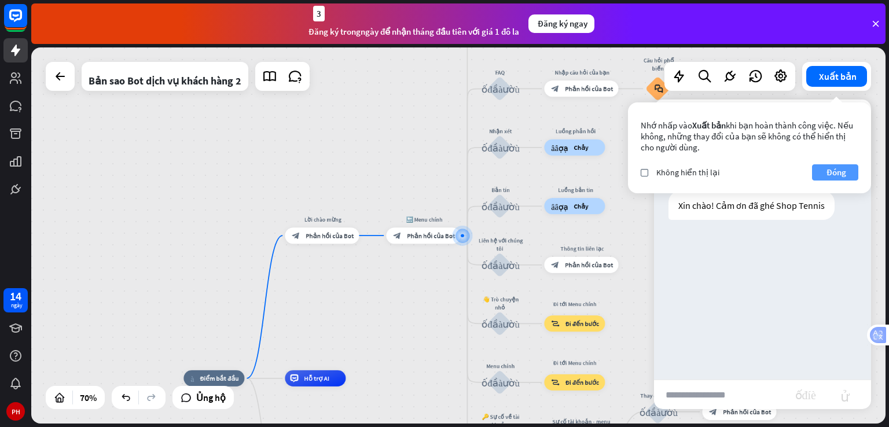
click at [834, 174] on wpstranslate-tanslation-text "Đóng" at bounding box center [837, 172] width 20 height 11
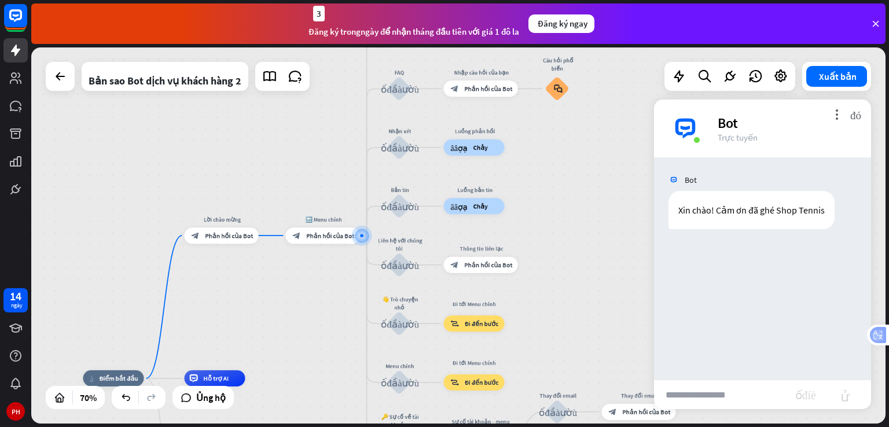
click at [719, 388] on input "text" at bounding box center [723, 394] width 139 height 29
click at [714, 384] on input "text" at bounding box center [723, 394] width 139 height 29
click at [713, 384] on input "text" at bounding box center [723, 394] width 139 height 29
click at [236, 237] on wpstranslate-tanslation-text "Phản hồi của Bot" at bounding box center [229, 236] width 48 height 8
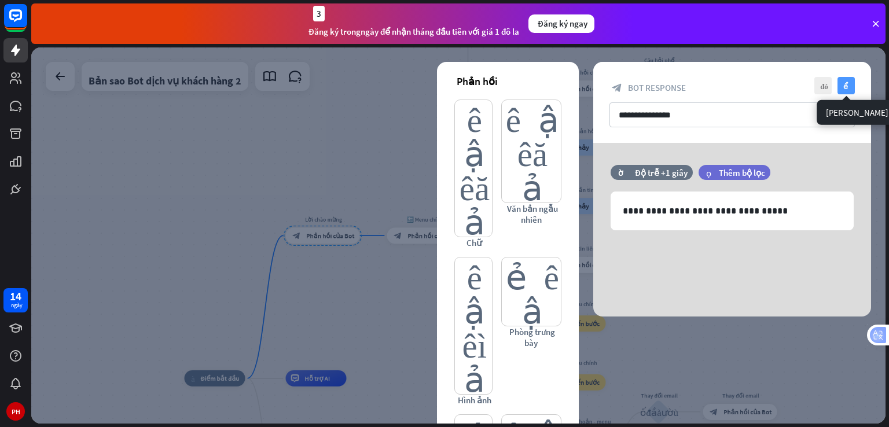
click at [847, 89] on wpstranslate-tanslation-text "kiểm tra" at bounding box center [848, 86] width 9 height 8
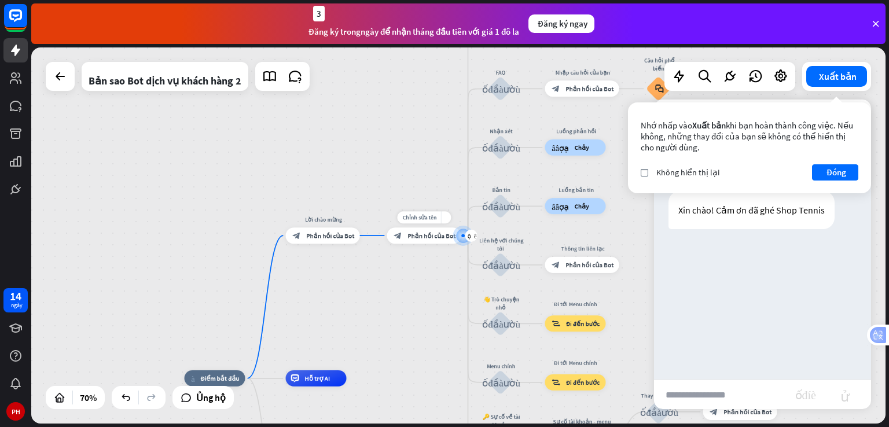
click at [414, 237] on wpstranslate-tanslation-text "Phản hồi của Bot" at bounding box center [432, 236] width 48 height 8
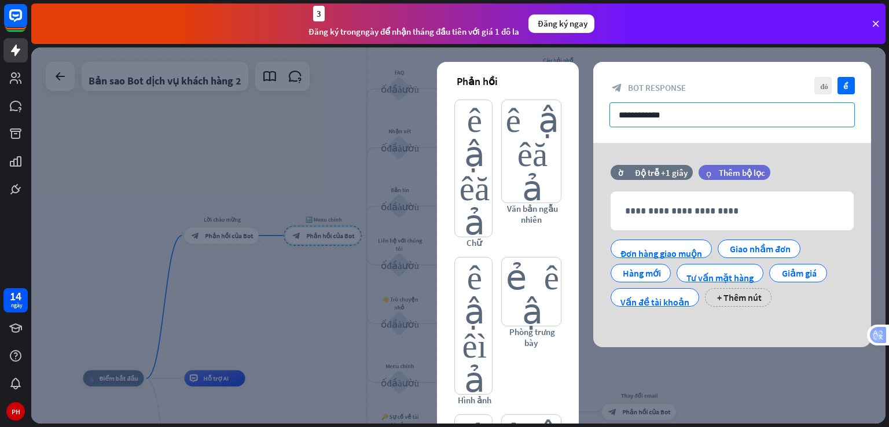
click at [769, 109] on input "**********" at bounding box center [732, 114] width 245 height 25
click at [665, 116] on input "**********" at bounding box center [732, 114] width 245 height 25
click at [625, 112] on input "**********" at bounding box center [732, 114] width 245 height 25
click at [851, 83] on icon "kiểm tra" at bounding box center [846, 85] width 17 height 17
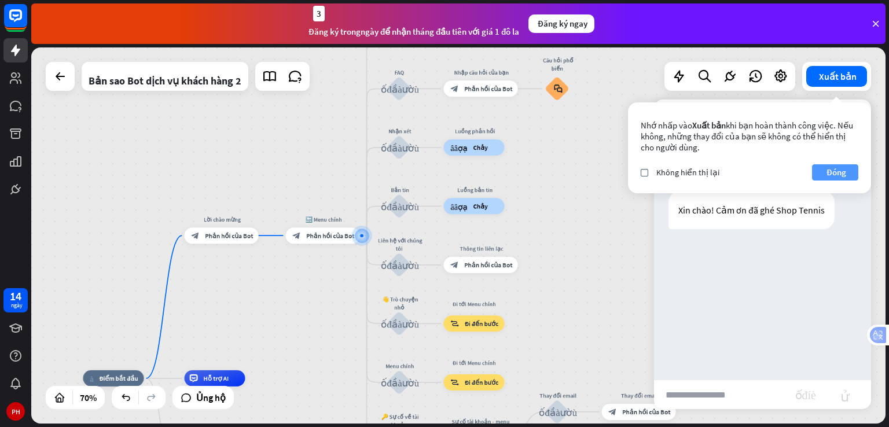
click at [823, 167] on button "Đóng" at bounding box center [835, 172] width 46 height 16
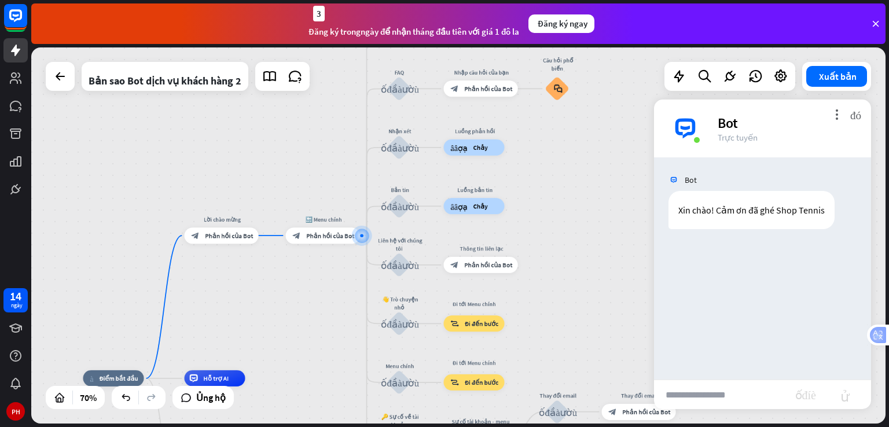
click at [687, 182] on wpstranslate-tanslation-text "Bot" at bounding box center [691, 180] width 12 height 10
click at [679, 189] on div "Bot" at bounding box center [762, 180] width 217 height 22
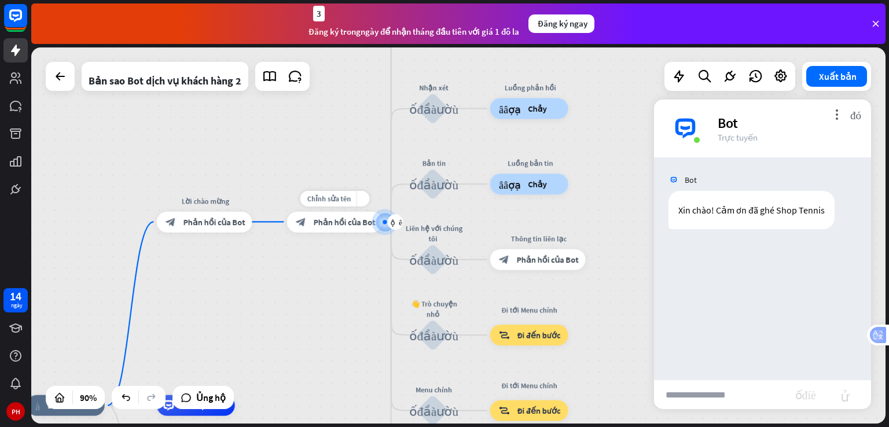
click at [380, 222] on div at bounding box center [385, 222] width 10 height 10
click at [293, 223] on div "block_bot_response Phản hồi của Bot" at bounding box center [335, 221] width 96 height 21
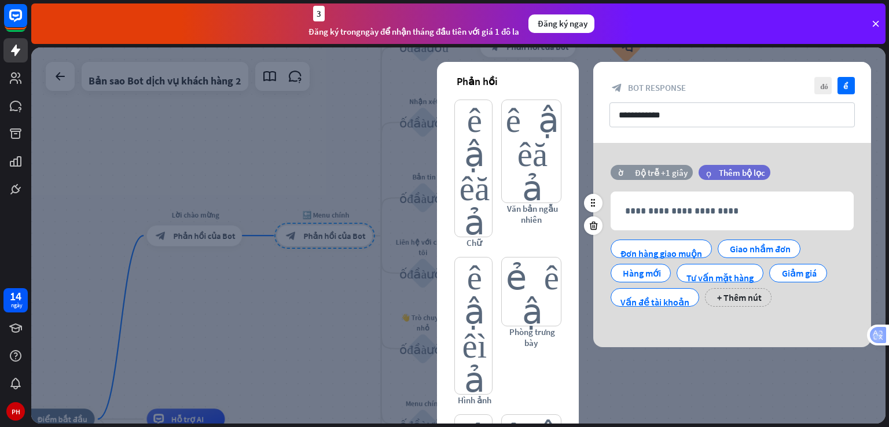
click at [674, 173] on wpstranslate-tanslation-text "Độ trễ +1 giây" at bounding box center [661, 172] width 53 height 11
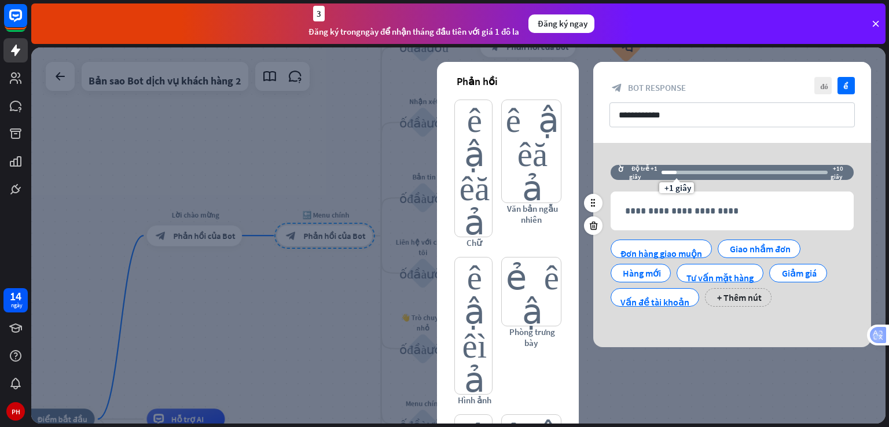
click at [754, 188] on div "thời gian Độ trễ +1 giây +1 giây +10 giây" at bounding box center [732, 178] width 243 height 27
click at [844, 98] on div "**********" at bounding box center [732, 102] width 278 height 81
click at [743, 173] on wpstranslate-tanslation-text "Thêm bộ lọc" at bounding box center [742, 172] width 46 height 11
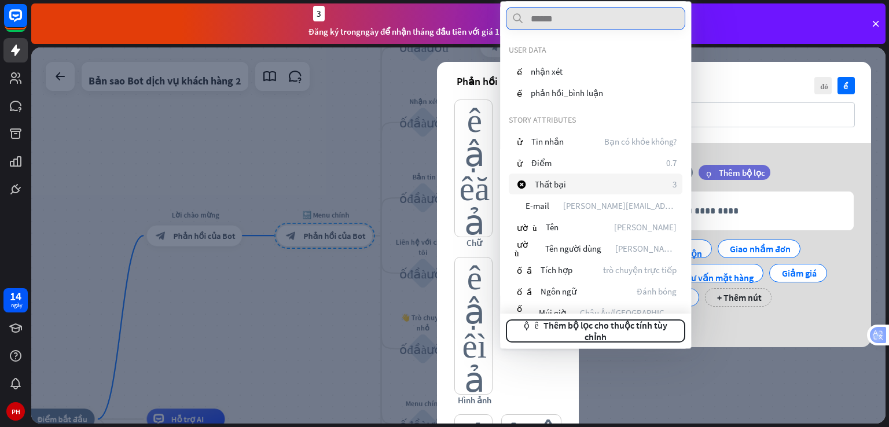
scroll to position [233, 0]
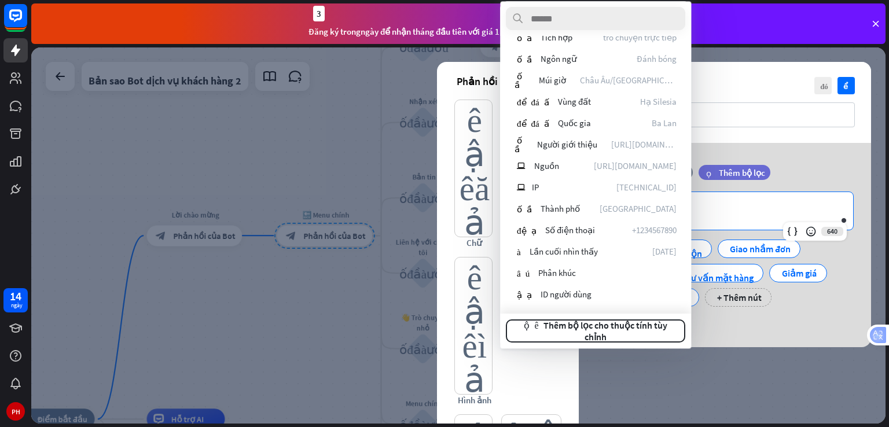
click at [794, 208] on p "**********" at bounding box center [732, 211] width 219 height 14
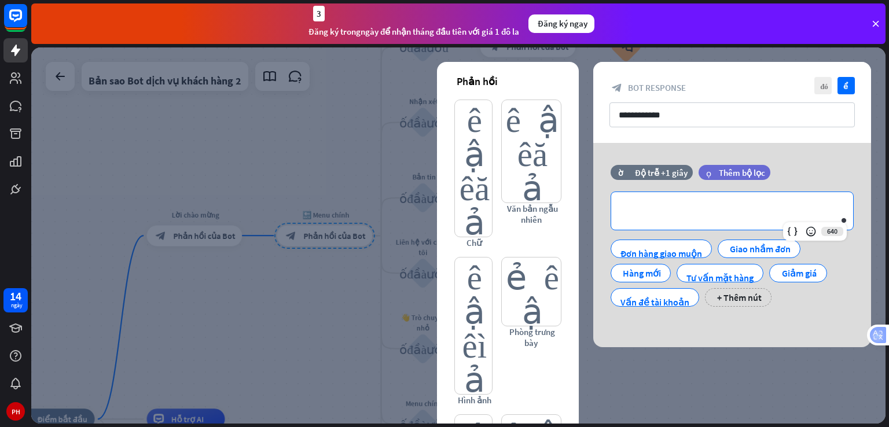
click at [804, 159] on div "**********" at bounding box center [732, 245] width 278 height 204
click at [696, 218] on div "**********" at bounding box center [732, 211] width 242 height 38
click at [350, 170] on div at bounding box center [458, 235] width 855 height 376
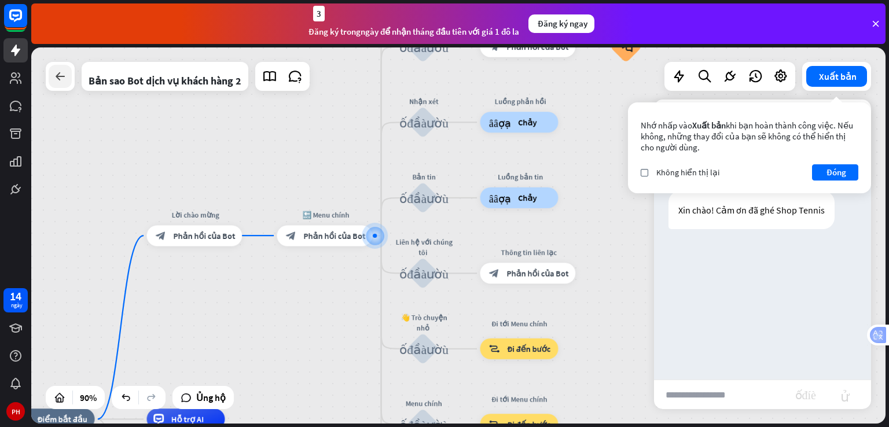
click at [50, 78] on div at bounding box center [60, 76] width 23 height 23
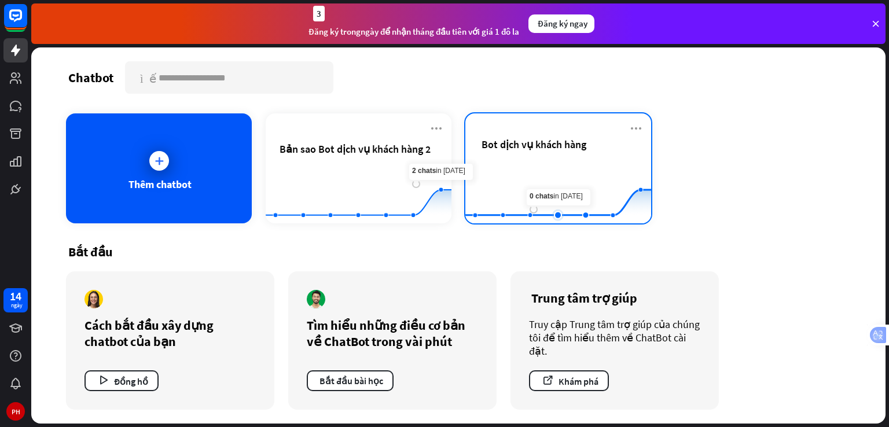
click at [557, 165] on rect at bounding box center [559, 195] width 186 height 72
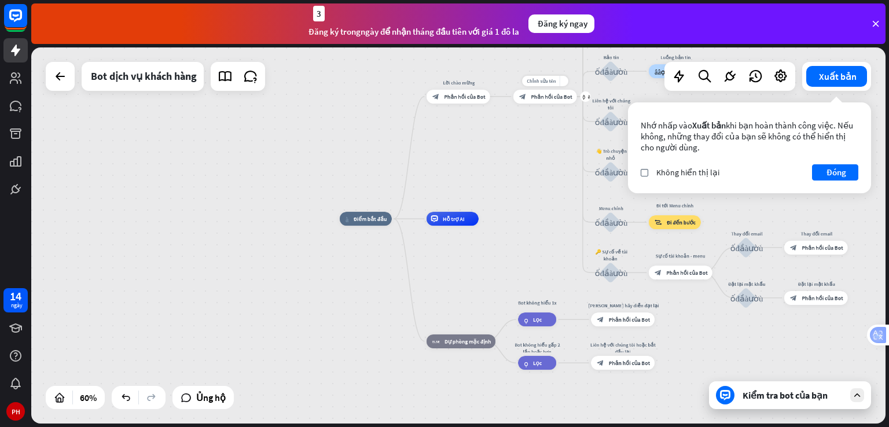
click at [542, 100] on div "block_bot_response Phản hồi của Bot" at bounding box center [546, 97] width 64 height 14
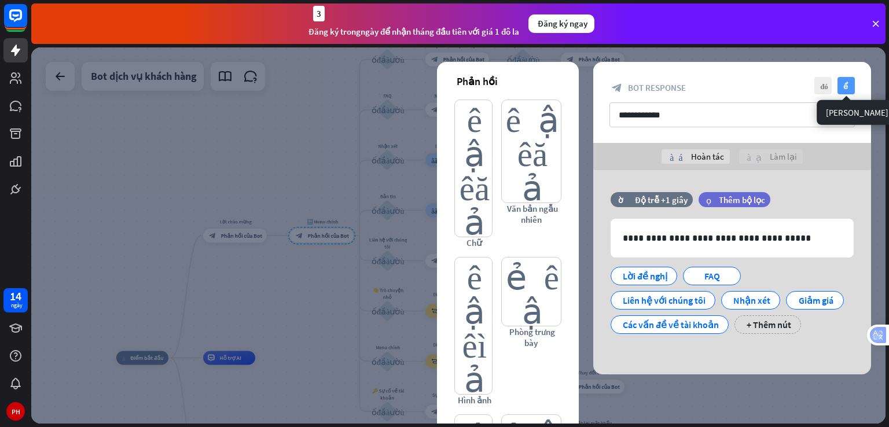
click at [841, 84] on icon "kiểm tra" at bounding box center [846, 85] width 17 height 17
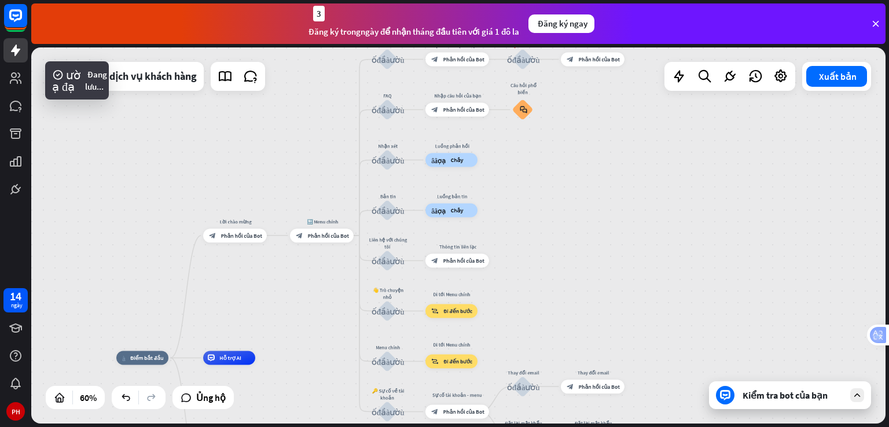
click at [795, 401] on div "Kiểm tra bot của bạn" at bounding box center [790, 396] width 162 height 28
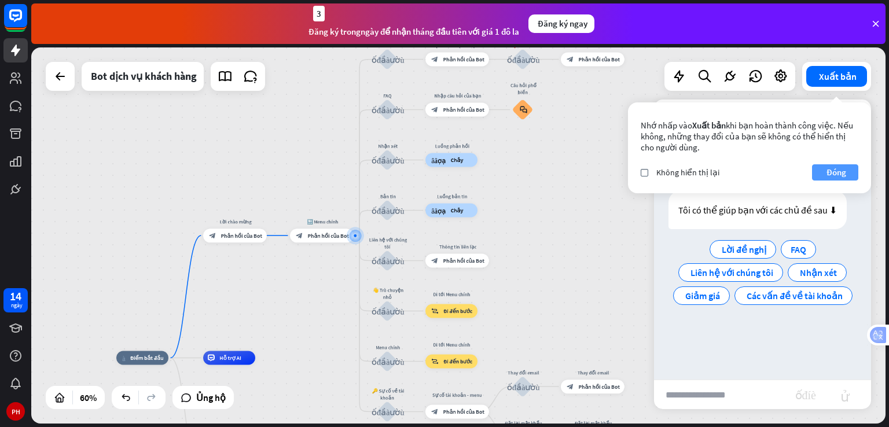
click at [846, 180] on wpstranslate-translation "Đóng" at bounding box center [837, 172] width 20 height 16
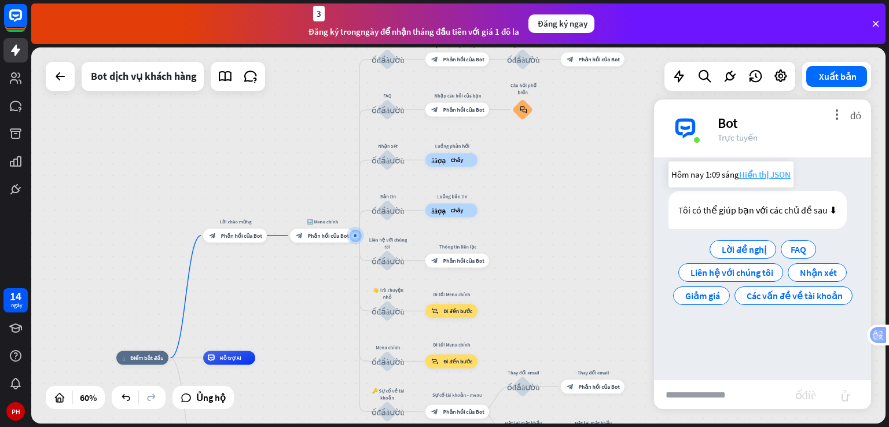
click at [771, 174] on span "Hiển thị JSON" at bounding box center [765, 174] width 52 height 11
click at [830, 207] on wpstranslate-tanslation-text "Tôi có thể giúp bạn với các chủ đề sau ⬇" at bounding box center [758, 210] width 159 height 12
click at [572, 237] on div "nhà_2 Điểm bắt đầu Lời chào mừng block_bot_response Phản hồi của Bot 🔙 Menu chí…" at bounding box center [458, 235] width 855 height 376
click at [255, 238] on wpstranslate-tanslation-text "Phản hồi của Bot" at bounding box center [241, 235] width 41 height 7
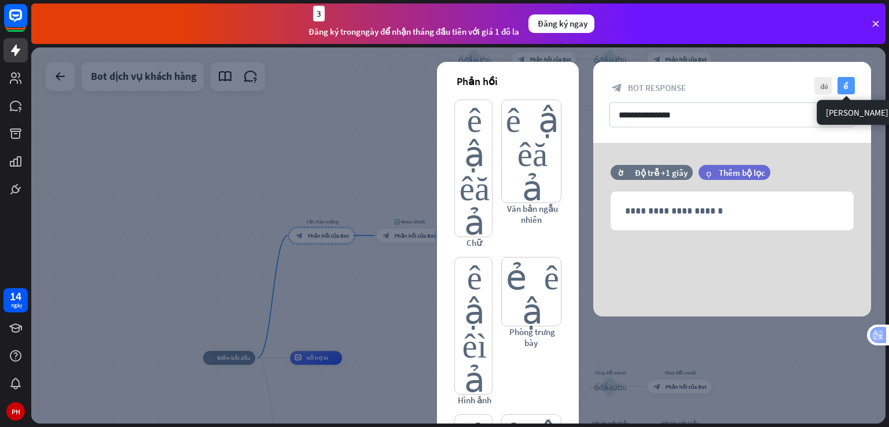
click at [847, 83] on wpstranslate-tanslation-text "kiểm tra" at bounding box center [848, 86] width 9 height 8
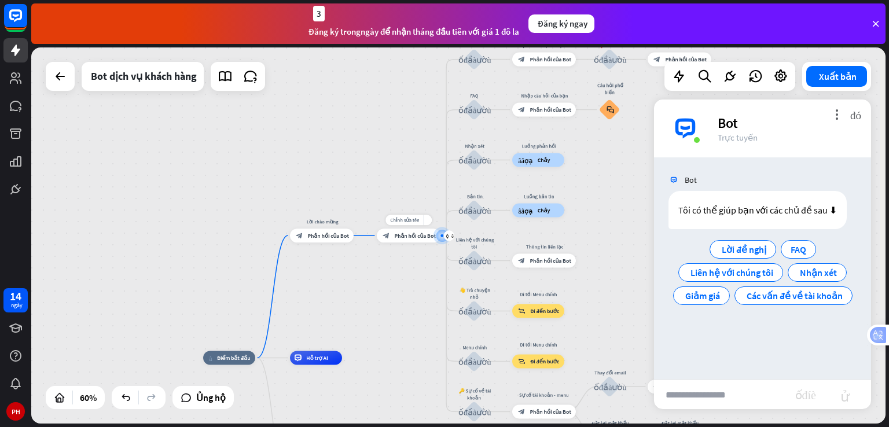
click at [401, 237] on wpstranslate-tanslation-text "Phản hồi của Bot" at bounding box center [415, 235] width 41 height 7
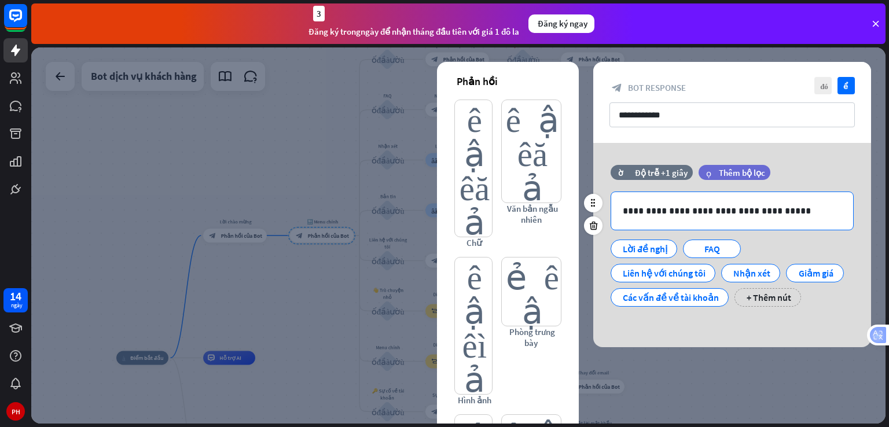
click at [794, 215] on p "**********" at bounding box center [732, 211] width 219 height 14
click at [792, 211] on p "**********" at bounding box center [732, 211] width 219 height 14
click at [789, 209] on p "**********" at bounding box center [732, 211] width 219 height 14
click at [777, 209] on p "**********" at bounding box center [732, 211] width 219 height 14
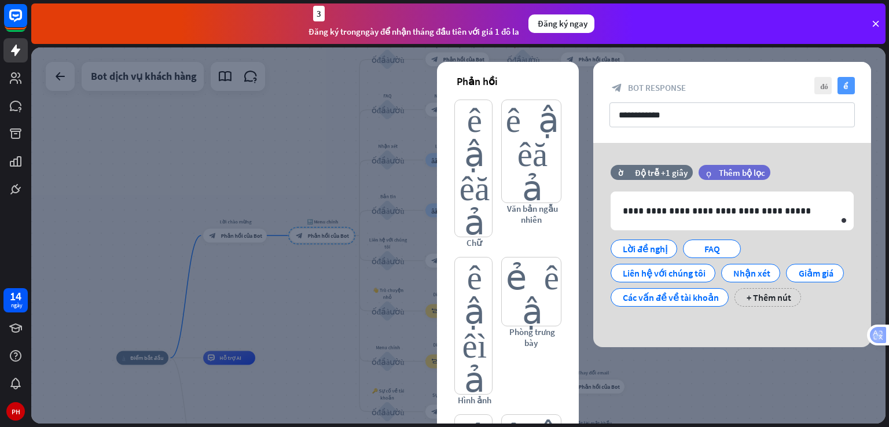
click at [846, 89] on wpstranslate-tanslation-text "kiểm tra" at bounding box center [848, 86] width 9 height 8
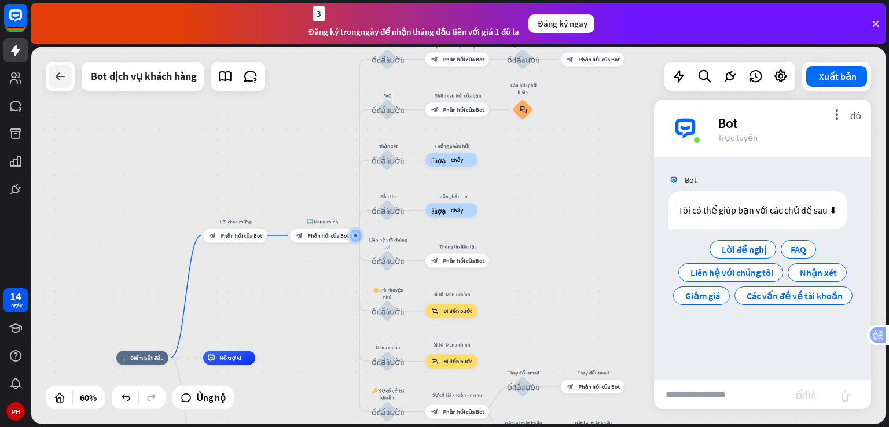
click at [60, 72] on icon at bounding box center [60, 76] width 14 height 14
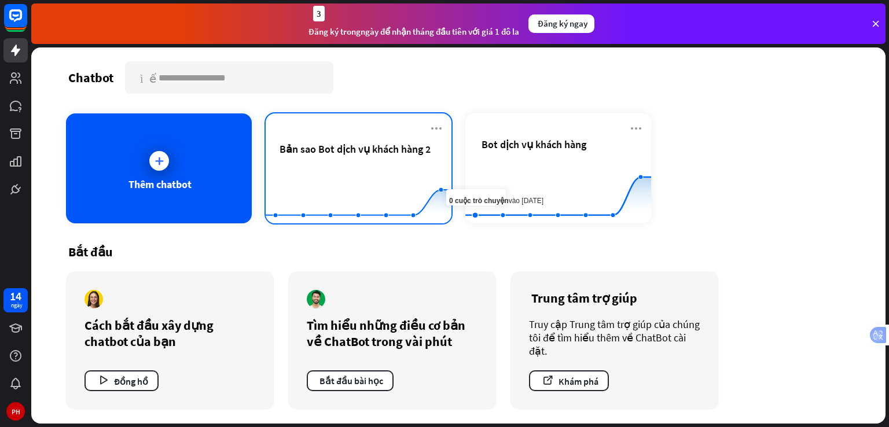
click at [415, 159] on span "Bản sao Bot dịch vụ khách hàng 2" at bounding box center [355, 149] width 151 height 23
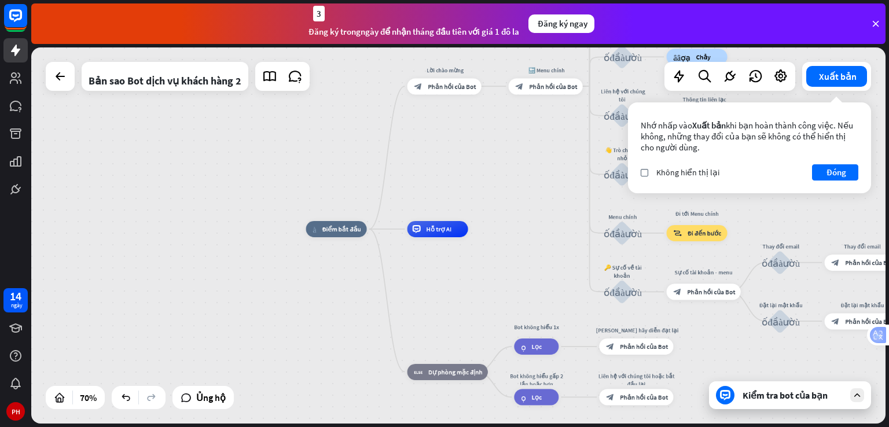
click at [552, 230] on div "nhà_2 Điểm bắt đầu Lời chào mừng block_bot_response Phản hồi của Bot 🔙 Menu chí…" at bounding box center [458, 235] width 855 height 376
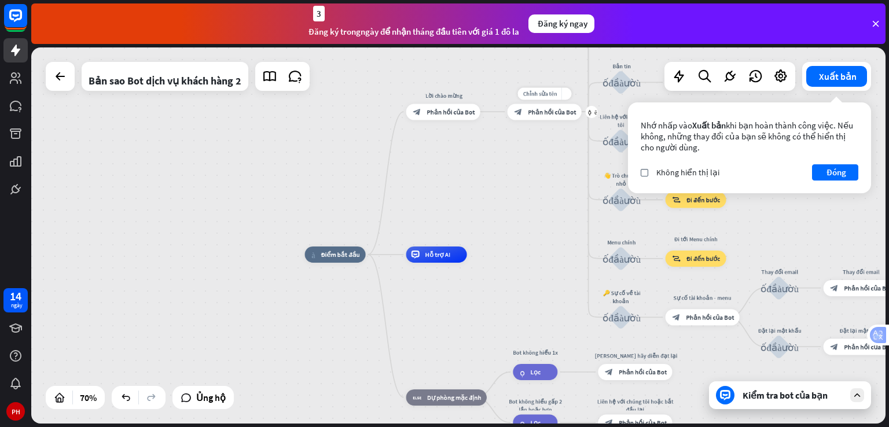
click at [559, 114] on wpstranslate-tanslation-text "Phản hồi của Bot" at bounding box center [552, 112] width 48 height 8
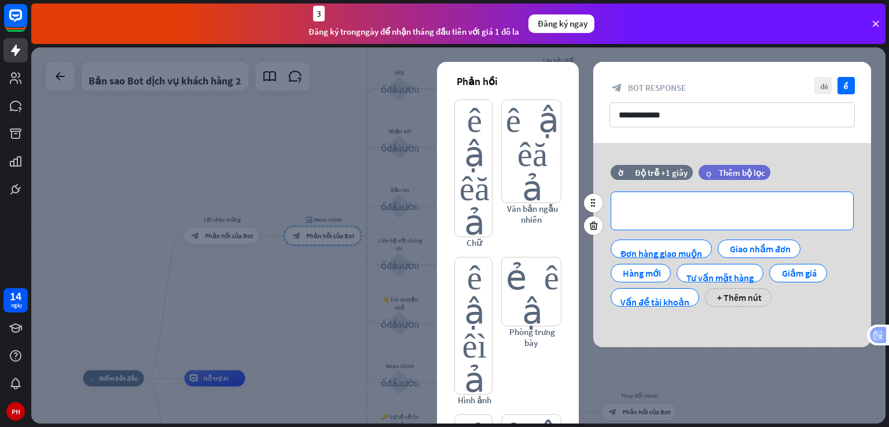
click at [741, 214] on p "**********" at bounding box center [732, 211] width 219 height 14
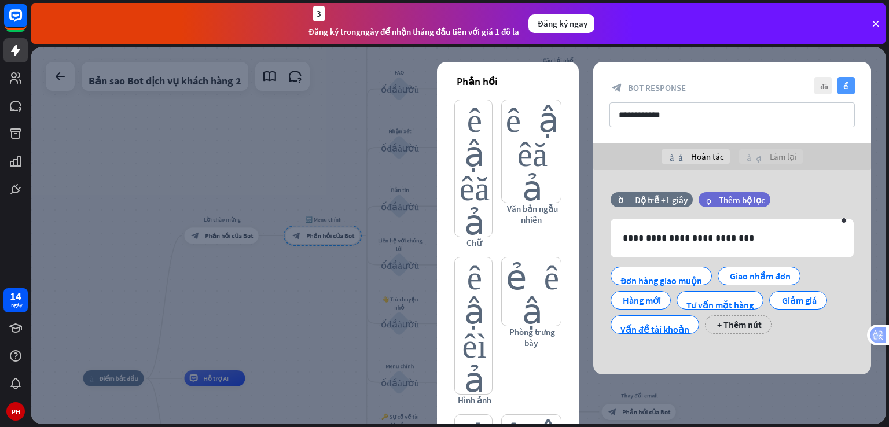
click at [846, 84] on wpstranslate-tanslation-text "kiểm tra" at bounding box center [848, 86] width 9 height 8
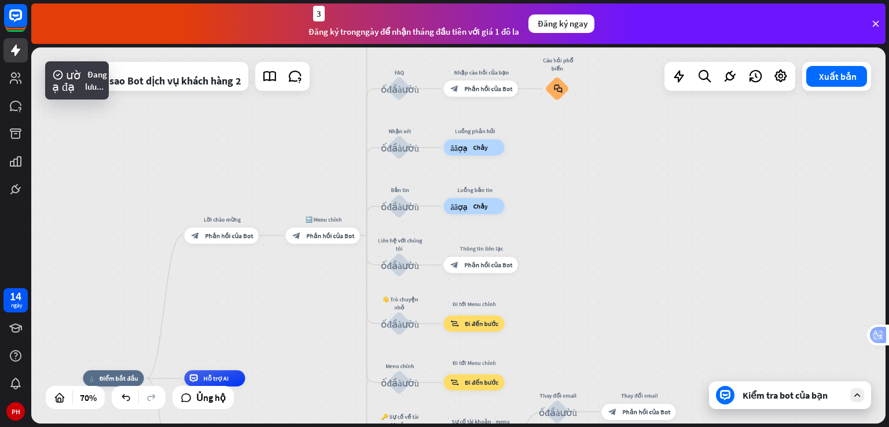
click at [857, 395] on icon at bounding box center [857, 395] width 10 height 10
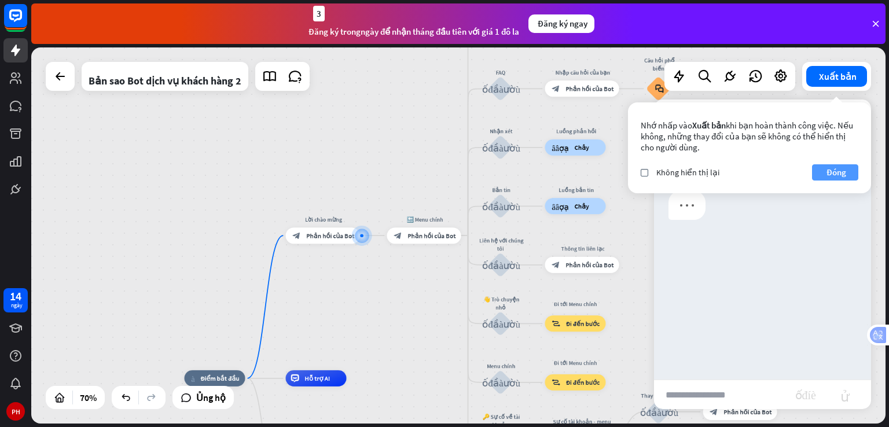
click at [834, 166] on wpstranslate-translation "Đóng" at bounding box center [837, 172] width 20 height 16
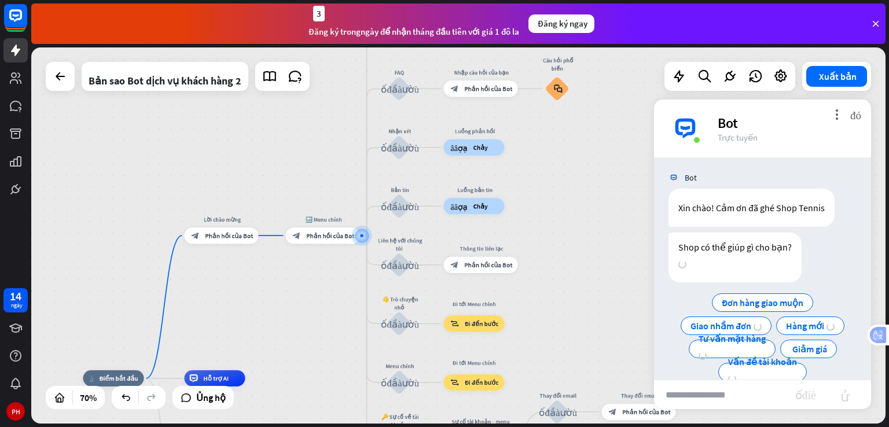
scroll to position [2, 0]
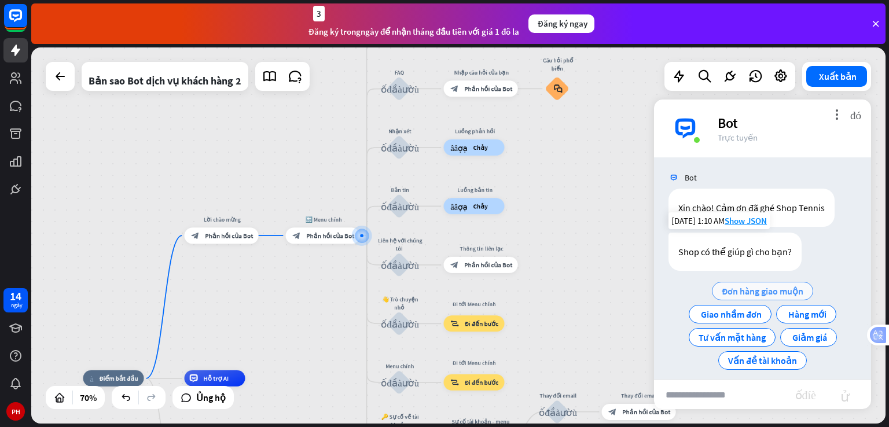
click at [748, 292] on wpstranslate-tanslation-text "Đơn hàng giao muộn" at bounding box center [763, 291] width 82 height 12
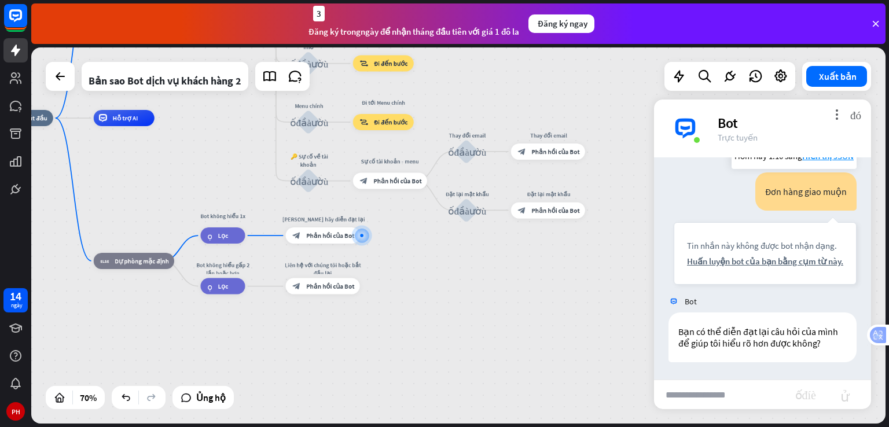
scroll to position [0, 0]
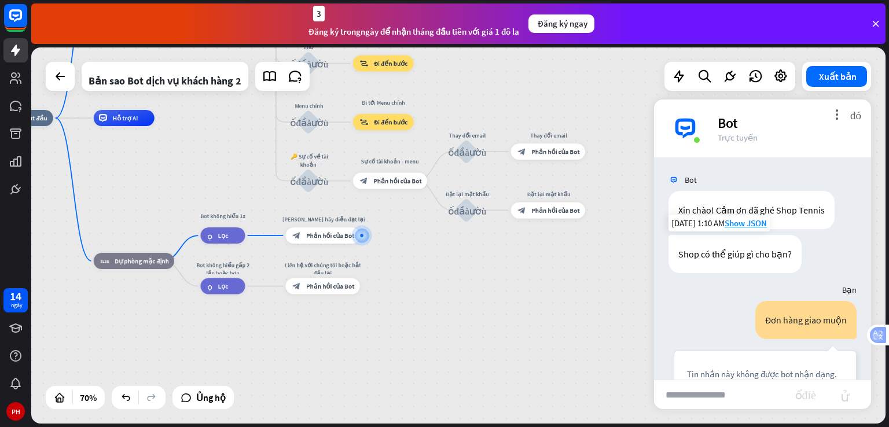
click at [603, 242] on div "nhà_2 Điểm bắt đầu Lời chào mừng block_bot_response Phản hồi của Bot 🔙 Menu chí…" at bounding box center [458, 235] width 855 height 376
click at [629, 133] on div "nhà_2 Điểm bắt đầu Lời chào mừng block_bot_response Phản hồi của Bot 🔙 Menu chí…" at bounding box center [458, 235] width 855 height 376
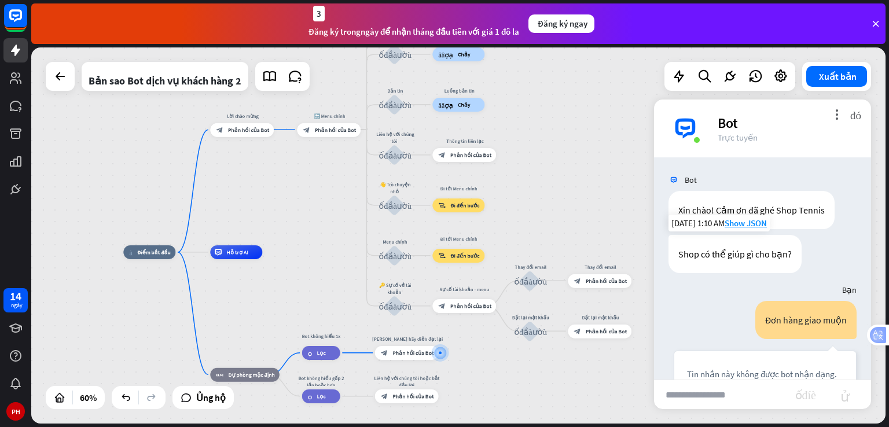
drag, startPoint x: 225, startPoint y: 182, endPoint x: 305, endPoint y: 262, distance: 113.0
click at [320, 304] on div "nhà_2 Điểm bắt đầu Lời chào mừng block_bot_response Phản hồi của Bot 🔙 Menu chí…" at bounding box center [379, 365] width 513 height 226
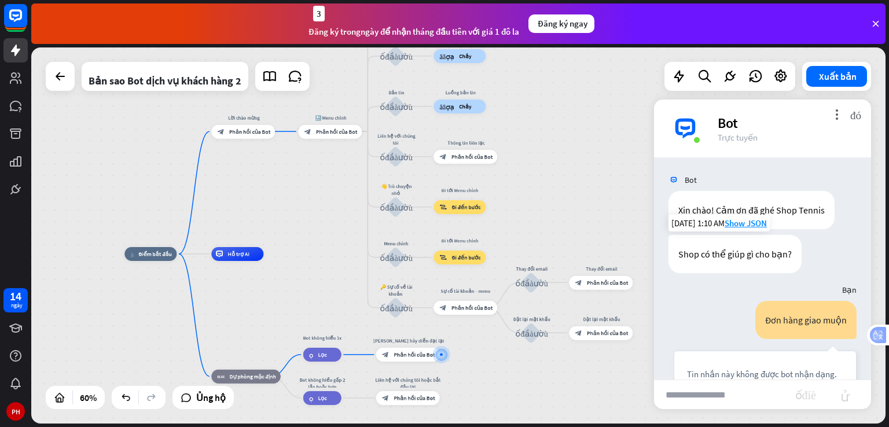
drag, startPoint x: 300, startPoint y: 238, endPoint x: 321, endPoint y: 281, distance: 47.9
click at [321, 281] on div "nhà_2 Điểm bắt đầu Lời chào mừng block_bot_response Phản hồi của Bot 🔙 Menu chí…" at bounding box center [458, 235] width 855 height 376
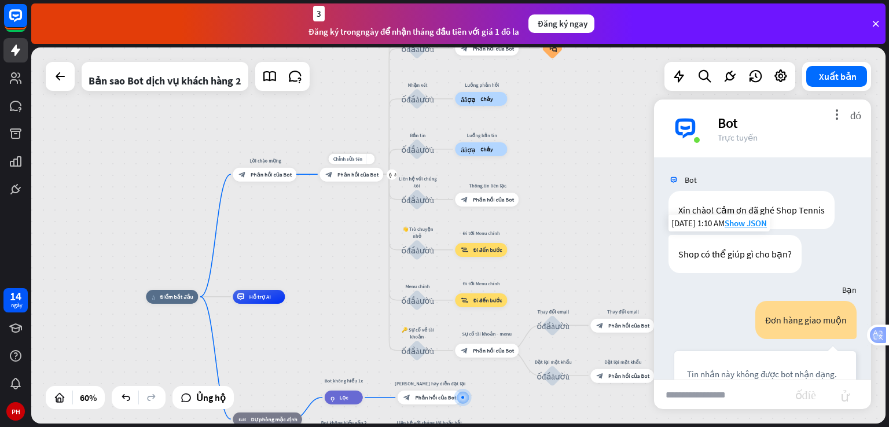
click at [358, 179] on div "block_bot_response Phản hồi của Bot" at bounding box center [352, 174] width 64 height 14
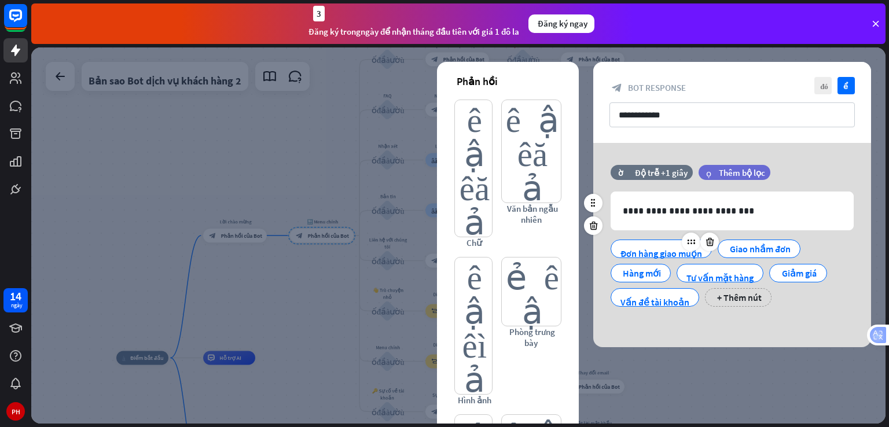
click at [674, 249] on wpstranslate-tanslation-text "Đơn hàng giao muộn" at bounding box center [662, 254] width 82 height 12
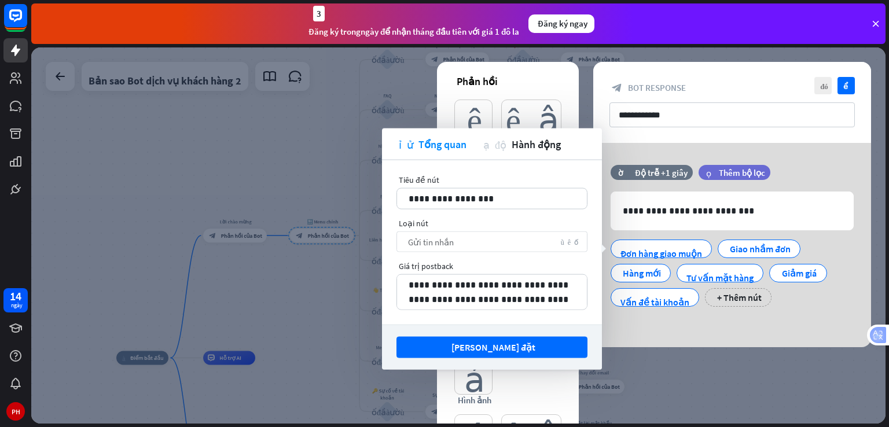
click at [548, 240] on div "Gửi tin nhắn mũi tên xuống" at bounding box center [492, 242] width 191 height 21
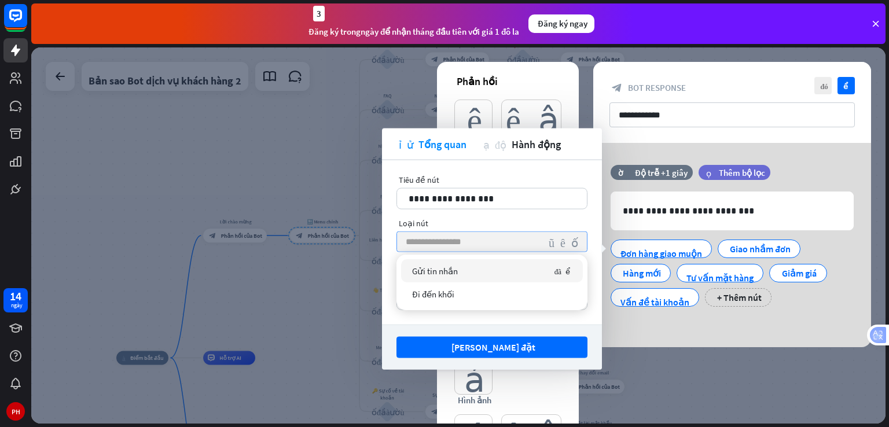
click at [548, 240] on icon "mũi tên xuống" at bounding box center [563, 242] width 32 height 12
click at [493, 269] on div "Gửi tin nhắn đã kiểm tra" at bounding box center [492, 270] width 182 height 23
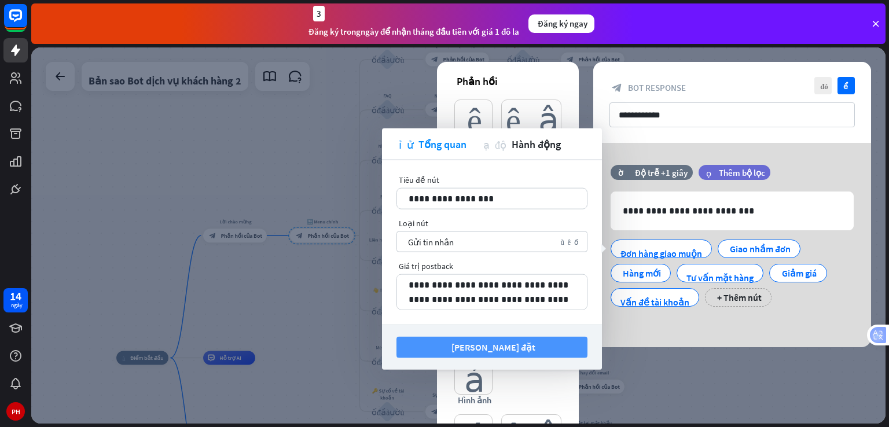
click at [512, 342] on wpstranslate-tanslation-text "[PERSON_NAME] đặt" at bounding box center [494, 348] width 84 height 12
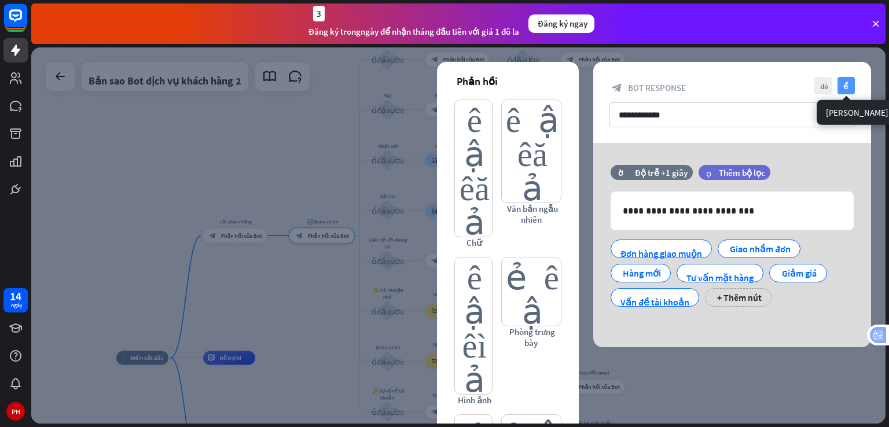
click at [851, 86] on wpstranslate-tanslation-text "kiểm tra" at bounding box center [848, 86] width 9 height 8
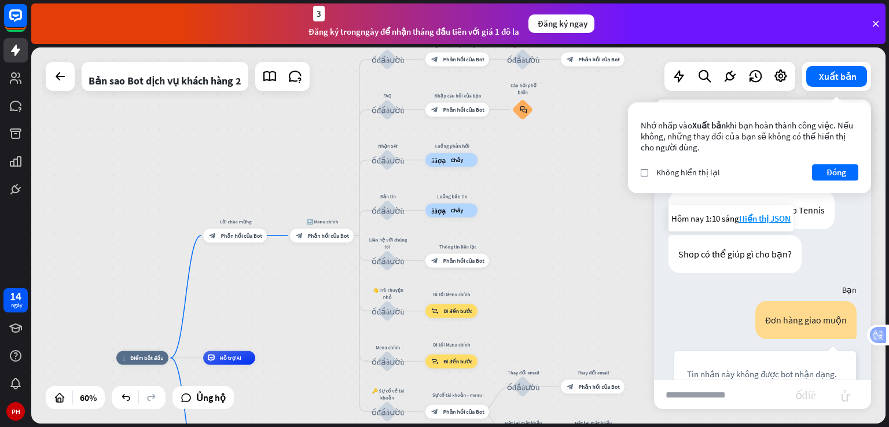
click at [829, 111] on div "Nhớ nhấp vào Xuất bản khi bạn hoàn thành công việc. Nếu không, những thay đổi c…" at bounding box center [749, 147] width 243 height 91
click at [648, 173] on label "check" at bounding box center [645, 173] width 8 height 8
drag, startPoint x: 837, startPoint y: 173, endPoint x: 828, endPoint y: 159, distance: 16.4
click at [835, 172] on wpstranslate-tanslation-text "Đóng" at bounding box center [837, 172] width 20 height 11
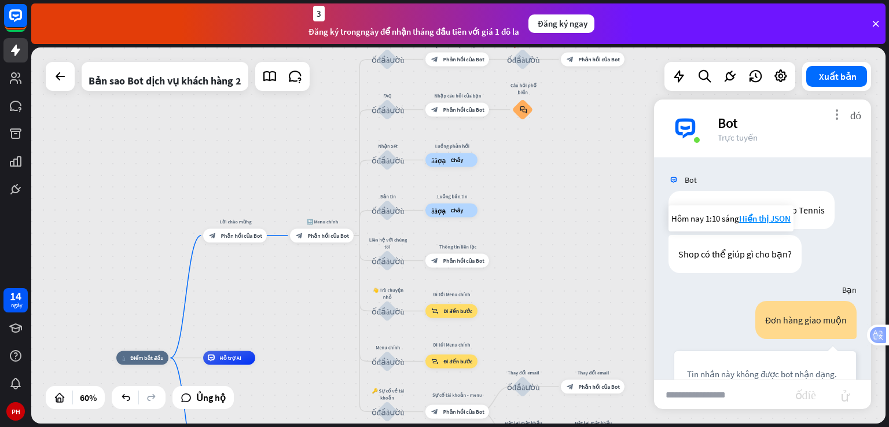
click at [840, 118] on wpstranslate-tanslation-text "more_vert" at bounding box center [836, 114] width 11 height 11
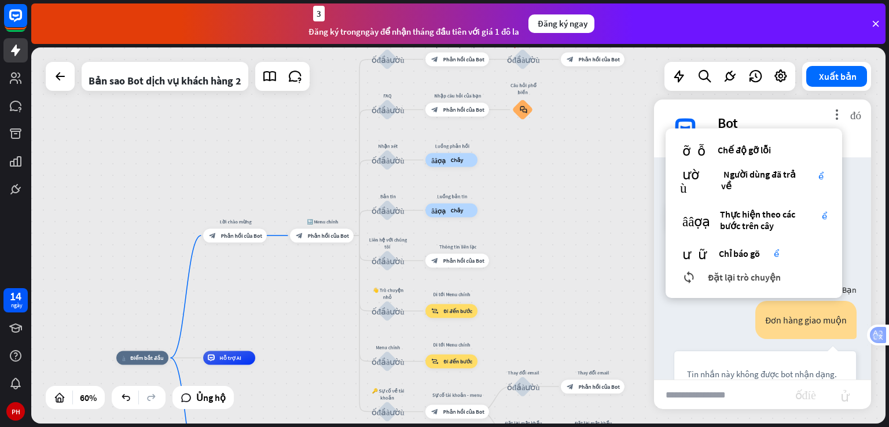
click at [753, 276] on wpstranslate-tanslation-text "Đặt lại trò chuyện" at bounding box center [744, 278] width 73 height 12
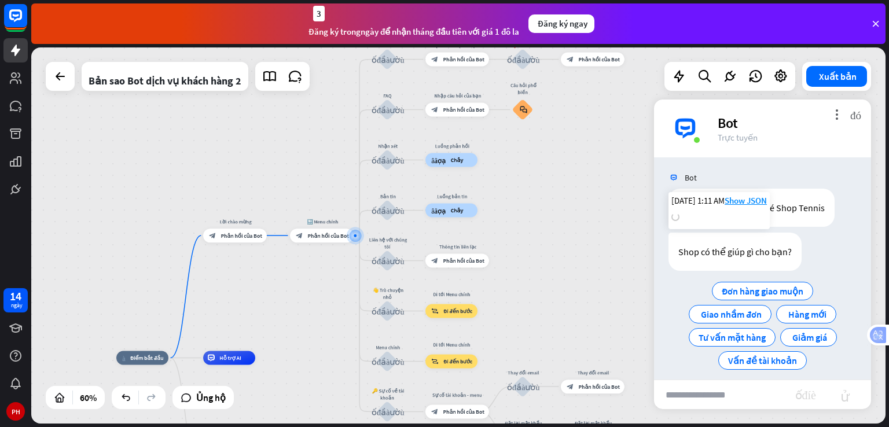
scroll to position [2, 0]
click at [805, 316] on wpstranslate-tanslation-text "Hàng mới" at bounding box center [808, 315] width 38 height 12
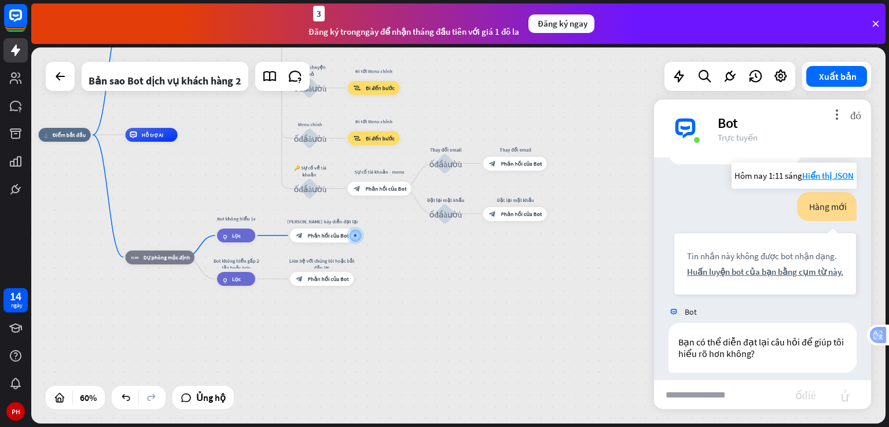
scroll to position [120, 0]
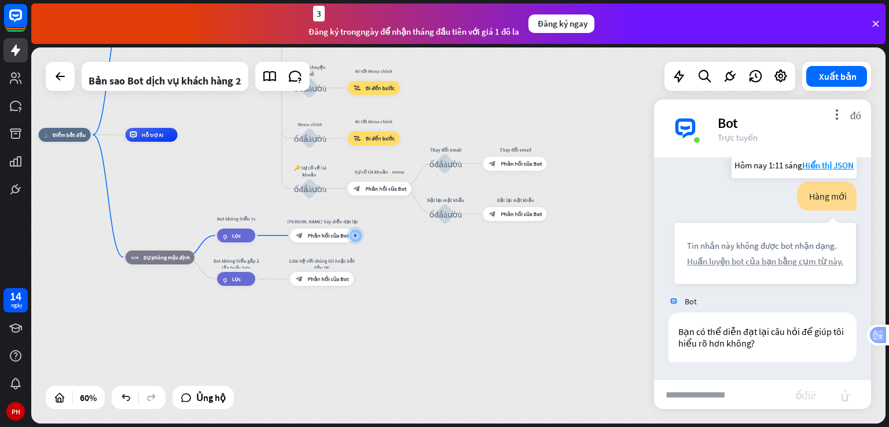
click at [745, 264] on wpstranslate-tanslation-text "Huấn luyện bot của bạn bằng cụm từ này." at bounding box center [765, 261] width 156 height 11
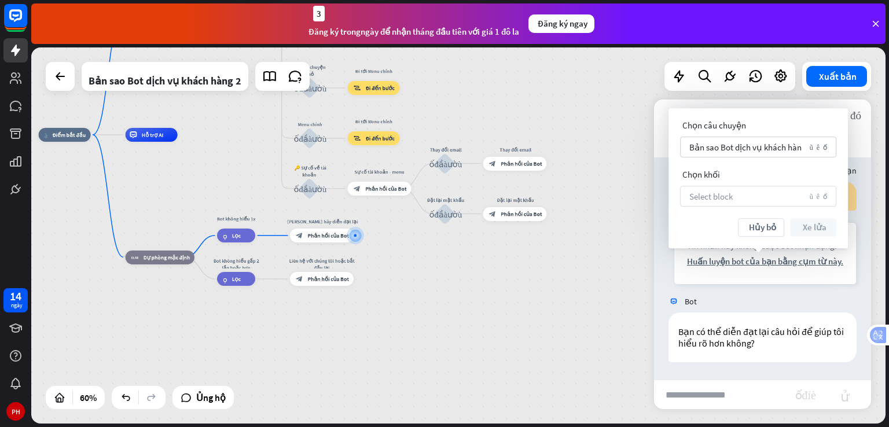
click at [769, 193] on div "Select block mũi tên xuống" at bounding box center [758, 196] width 156 height 21
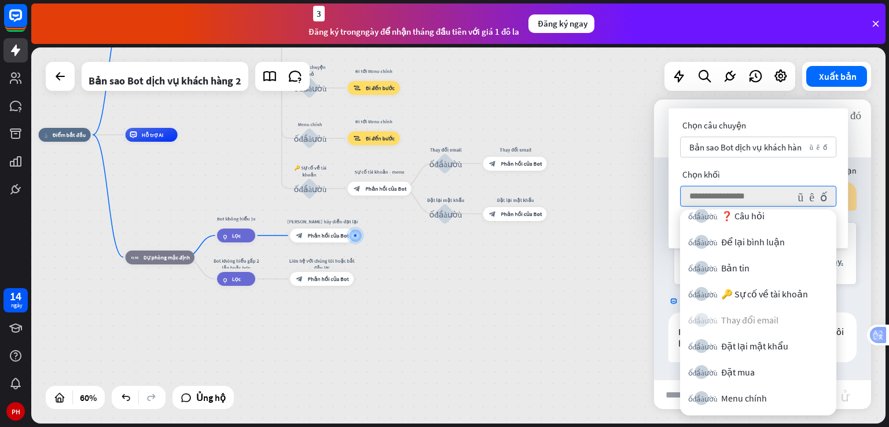
scroll to position [0, 0]
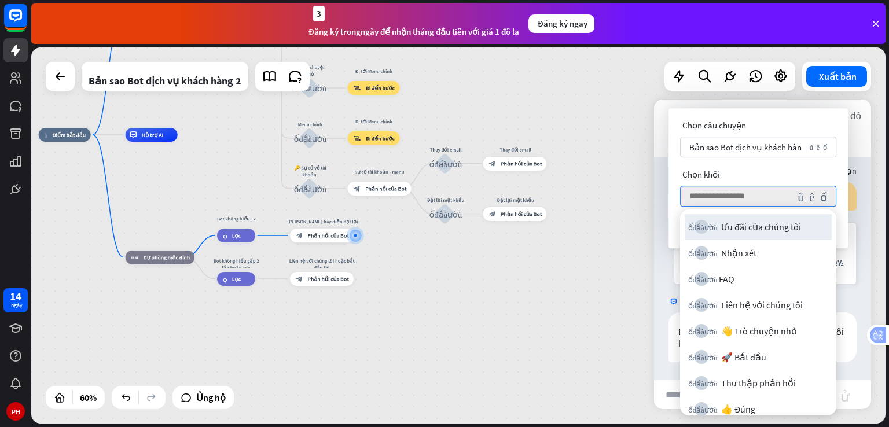
drag, startPoint x: 638, startPoint y: 211, endPoint x: 310, endPoint y: 207, distance: 328.3
click at [636, 210] on div "nhà_2 Điểm bắt đầu Lời chào mừng block_bot_response Phản hồi của Bot 🔙 Menu chí…" at bounding box center [458, 235] width 855 height 376
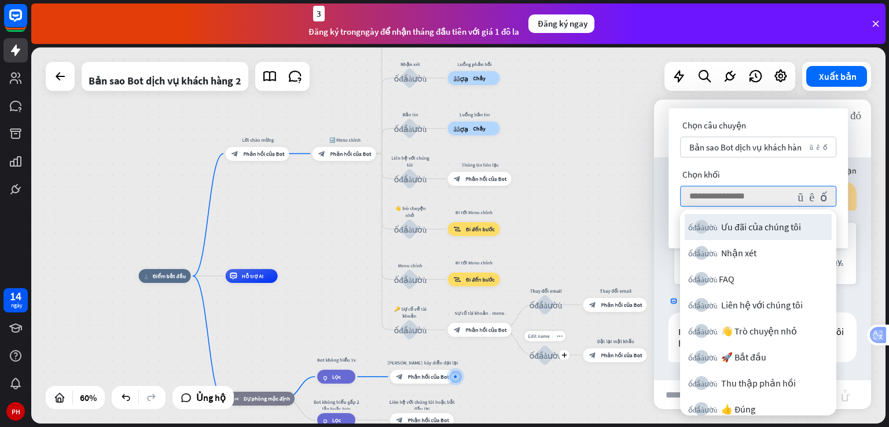
drag, startPoint x: 446, startPoint y: 251, endPoint x: 470, endPoint y: 289, distance: 45.0
click at [537, 366] on div "Edit name more_horiz plus Reset password khối_đầu_vào_người_dùng" at bounding box center [545, 355] width 21 height 21
click at [337, 159] on div "block_bot_response Phản hồi của Bot" at bounding box center [345, 155] width 64 height 14
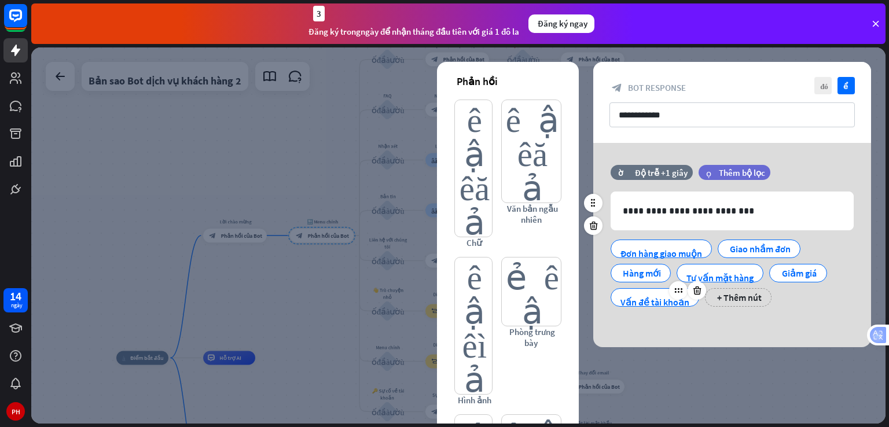
click at [661, 300] on wpstranslate-tanslation-text "Vấn đề tài khoản" at bounding box center [655, 302] width 69 height 12
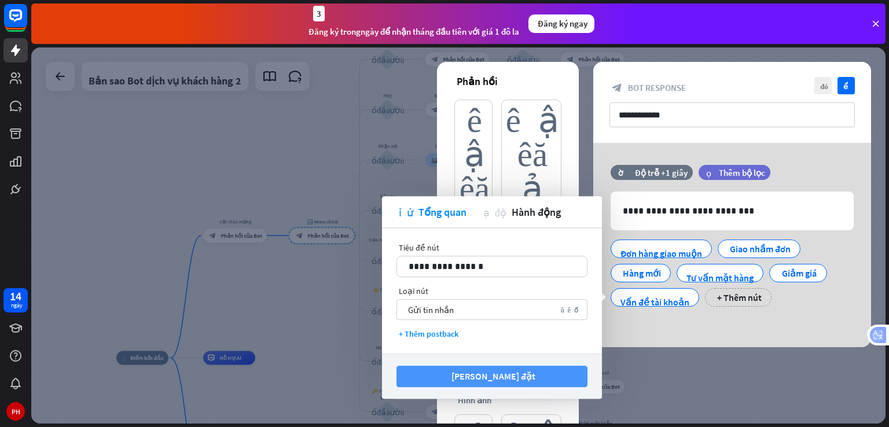
click at [496, 376] on wpstranslate-tanslation-text "[PERSON_NAME] đặt" at bounding box center [494, 377] width 84 height 12
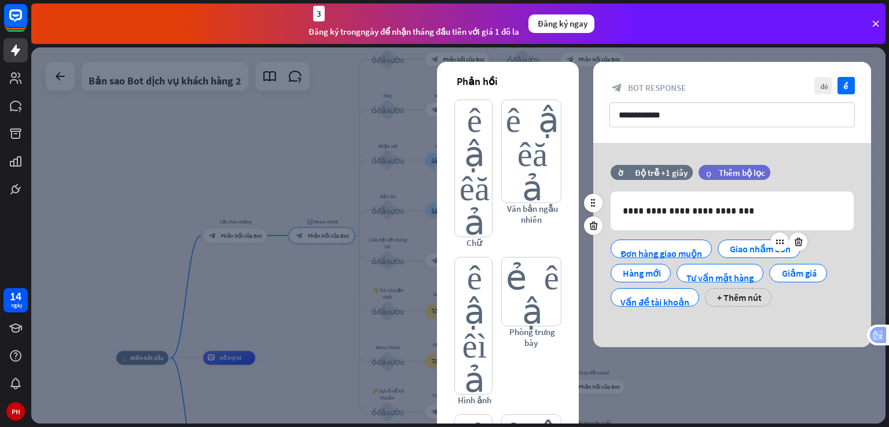
click at [743, 247] on wpstranslate-tanslation-text "Giao nhầm đơn" at bounding box center [760, 249] width 61 height 12
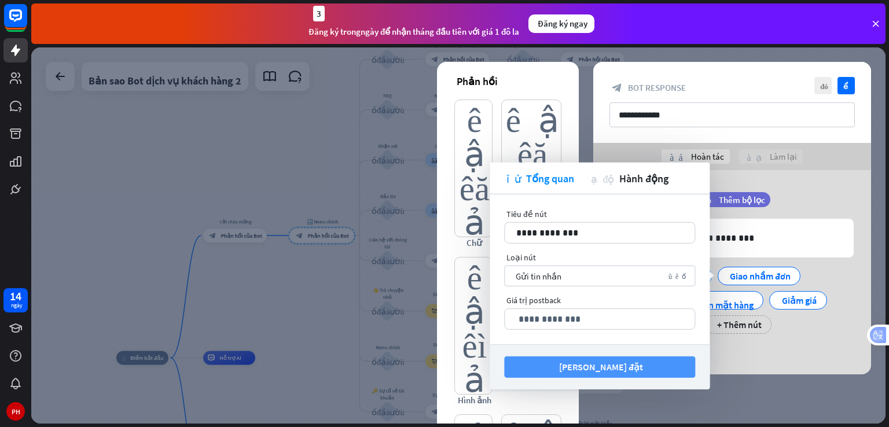
click at [646, 362] on button "[PERSON_NAME] đặt" at bounding box center [599, 367] width 191 height 21
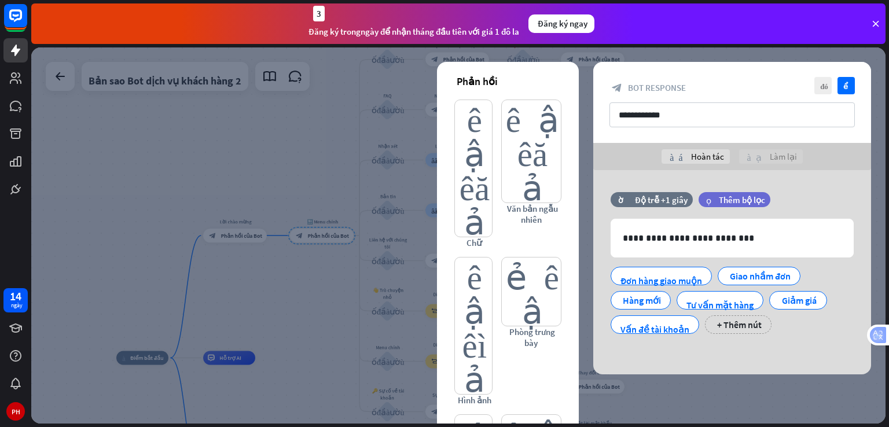
click at [353, 238] on div at bounding box center [458, 235] width 855 height 376
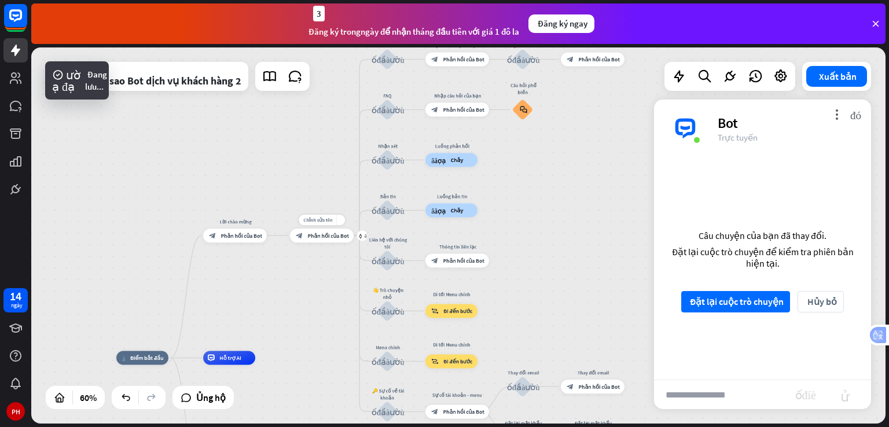
click at [318, 233] on wpstranslate-tanslation-text "Phản hồi của Bot" at bounding box center [328, 235] width 41 height 7
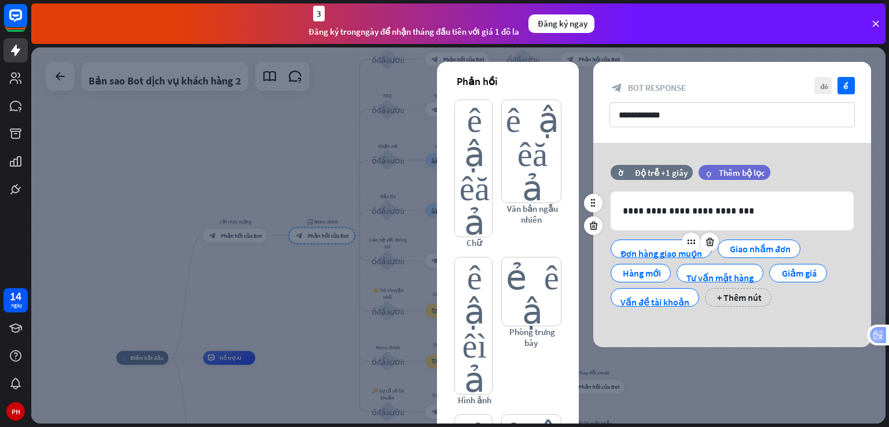
click at [630, 246] on wpstranslate-translation "Đơn hàng giao muộn" at bounding box center [662, 253] width 82 height 17
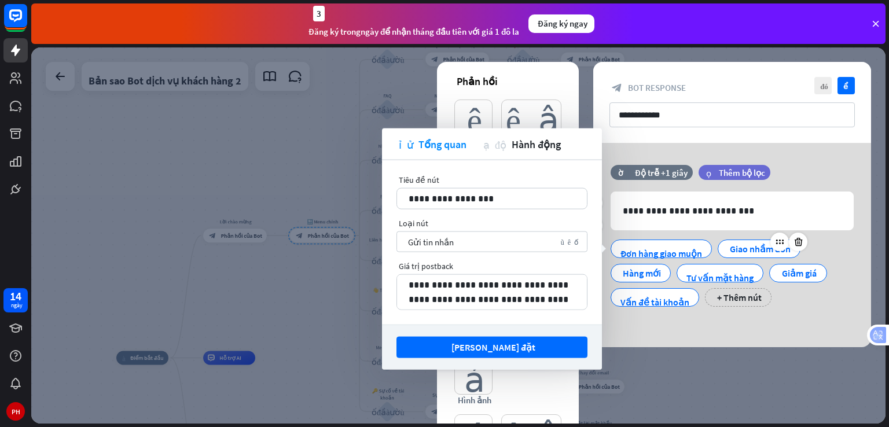
click at [758, 246] on wpstranslate-tanslation-text "Giao nhầm đơn" at bounding box center [760, 249] width 61 height 12
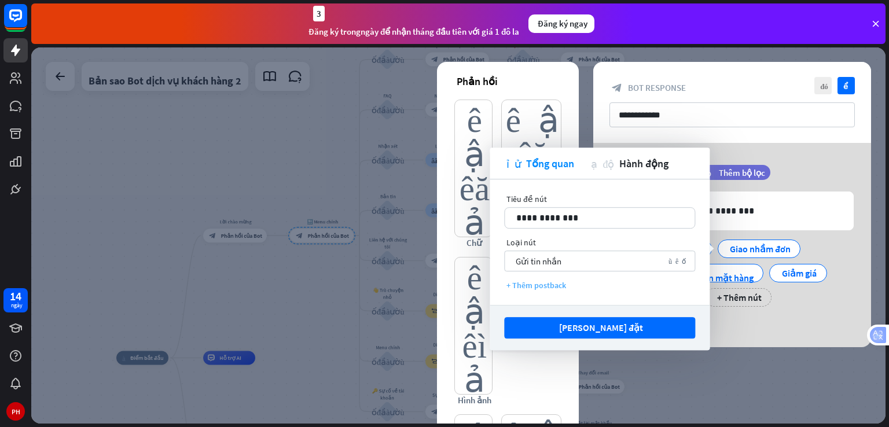
click at [547, 284] on wpstranslate-tanslation-text "+ Thêm postback" at bounding box center [537, 285] width 60 height 10
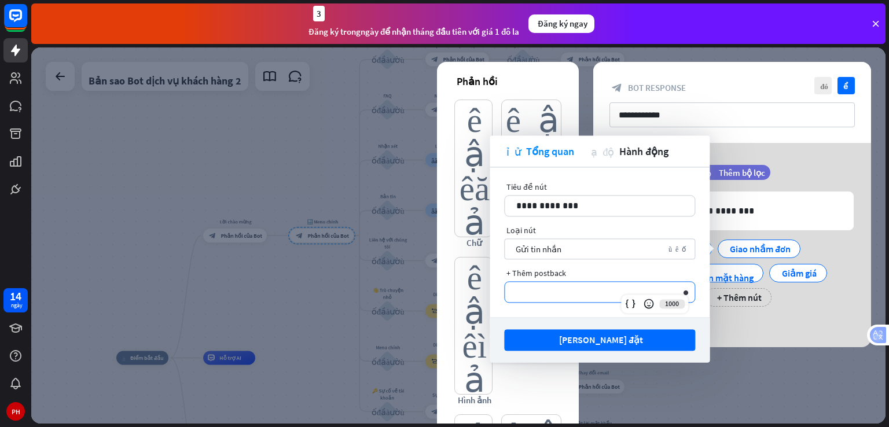
click at [577, 295] on p "**********" at bounding box center [599, 292] width 167 height 14
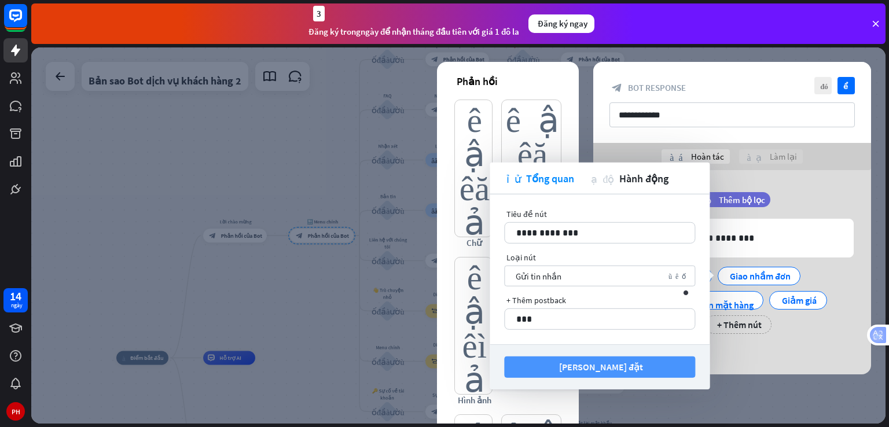
click at [581, 360] on wpstranslate-translation "[PERSON_NAME] đặt" at bounding box center [601, 367] width 84 height 20
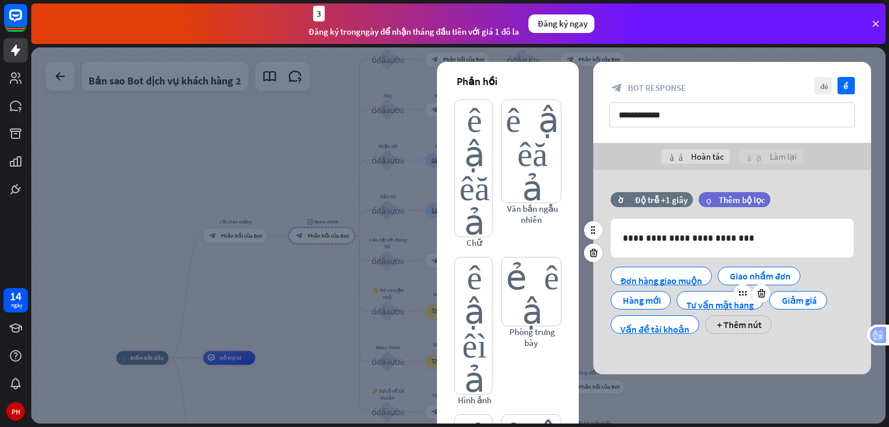
click at [697, 302] on wpstranslate-tanslation-text "Tư vấn mặt hàng" at bounding box center [720, 305] width 67 height 12
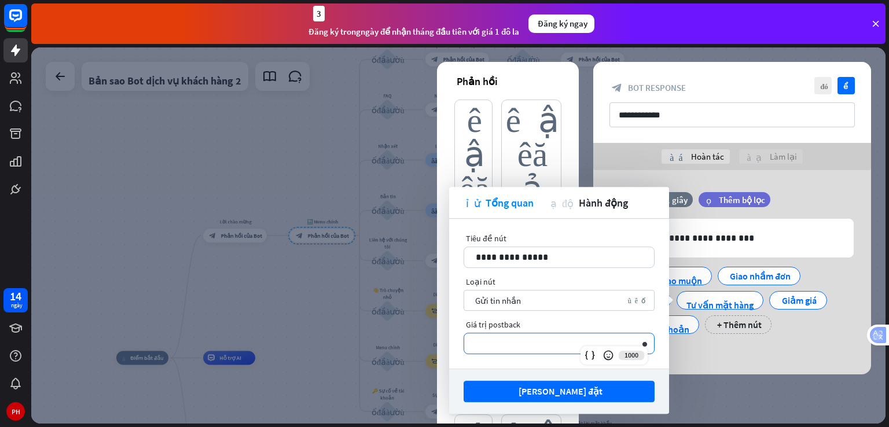
click at [574, 339] on p "**********" at bounding box center [559, 343] width 167 height 14
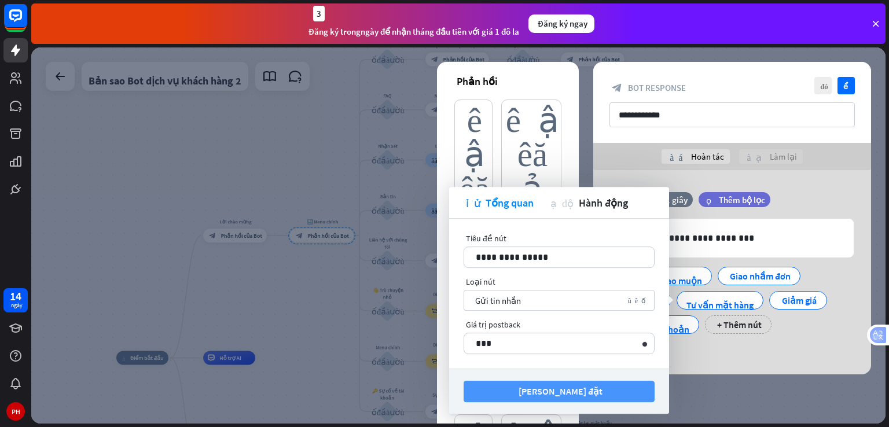
click at [540, 384] on wpstranslate-translation "[PERSON_NAME] đặt" at bounding box center [561, 392] width 84 height 20
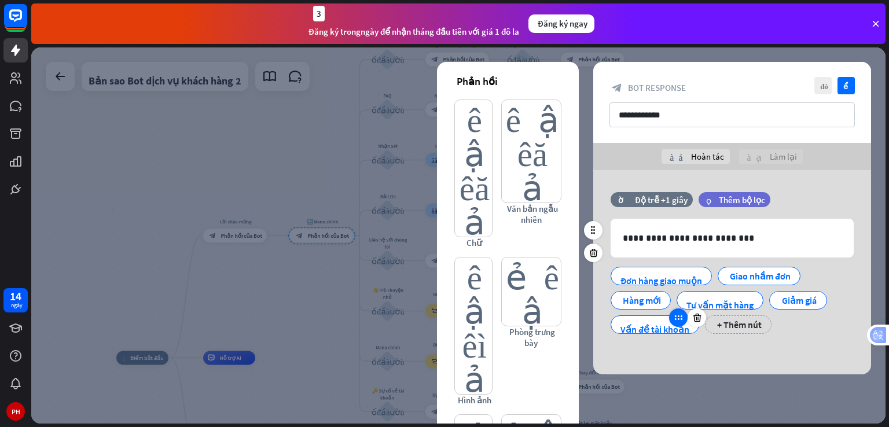
click at [677, 322] on icon at bounding box center [678, 318] width 10 height 10
click at [675, 320] on icon at bounding box center [678, 318] width 10 height 10
click at [648, 324] on wpstranslate-tanslation-text "Vấn đề tài khoản" at bounding box center [655, 330] width 69 height 12
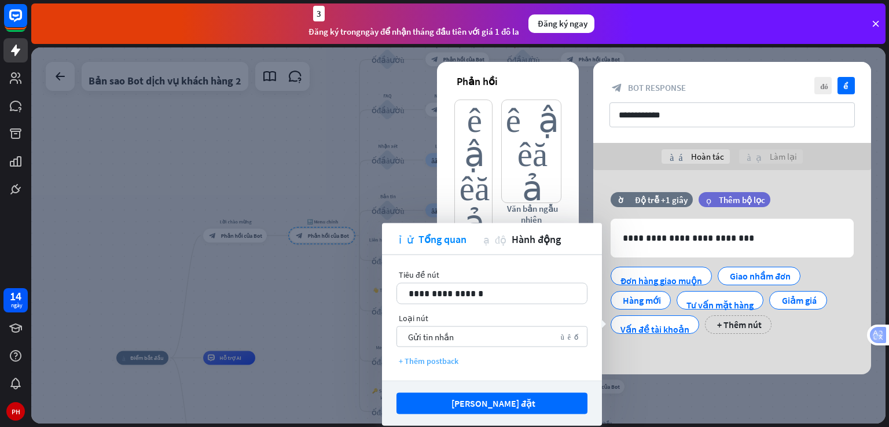
click at [435, 362] on wpstranslate-tanslation-text "+ Thêm postback" at bounding box center [429, 361] width 60 height 10
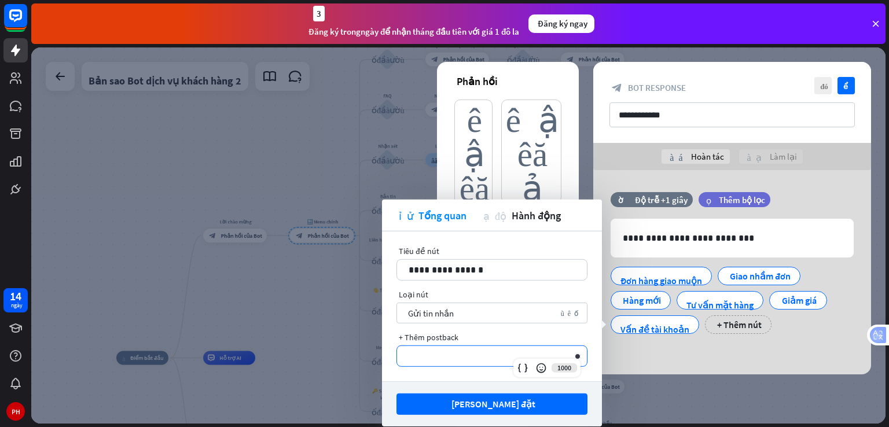
click at [479, 355] on p "**********" at bounding box center [492, 356] width 167 height 14
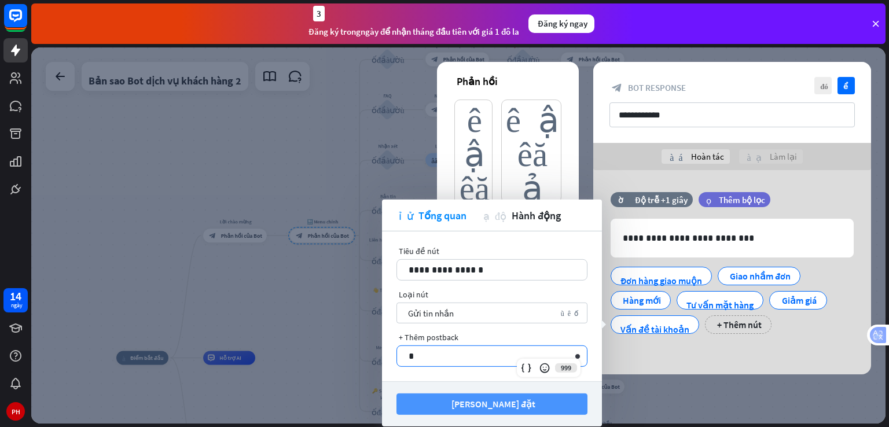
click at [519, 394] on button "[PERSON_NAME] đặt" at bounding box center [492, 404] width 191 height 21
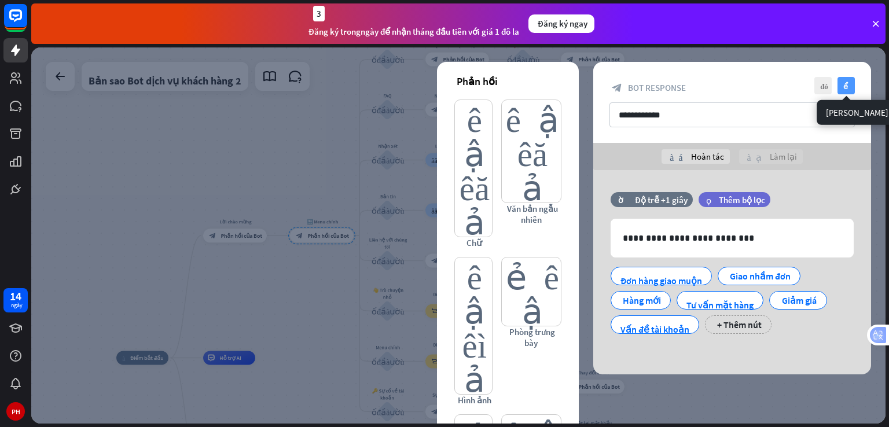
click at [842, 89] on icon "kiểm tra" at bounding box center [846, 85] width 17 height 17
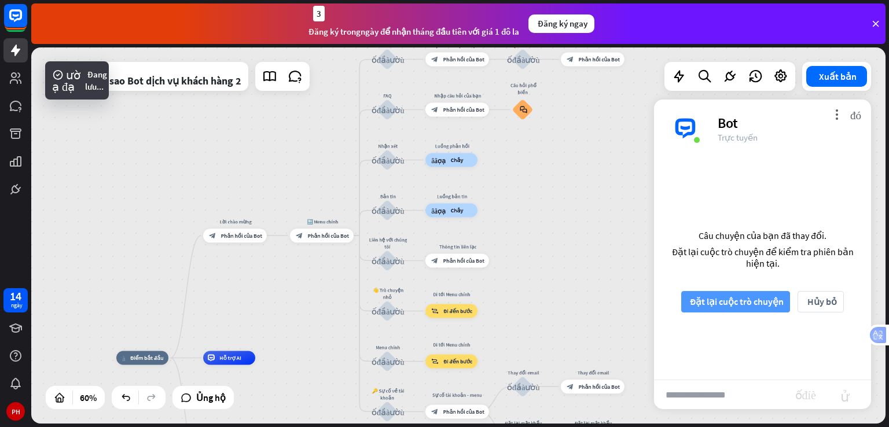
click at [753, 295] on wpstranslate-translation "Đặt lại cuộc trò chuyện" at bounding box center [737, 302] width 94 height 20
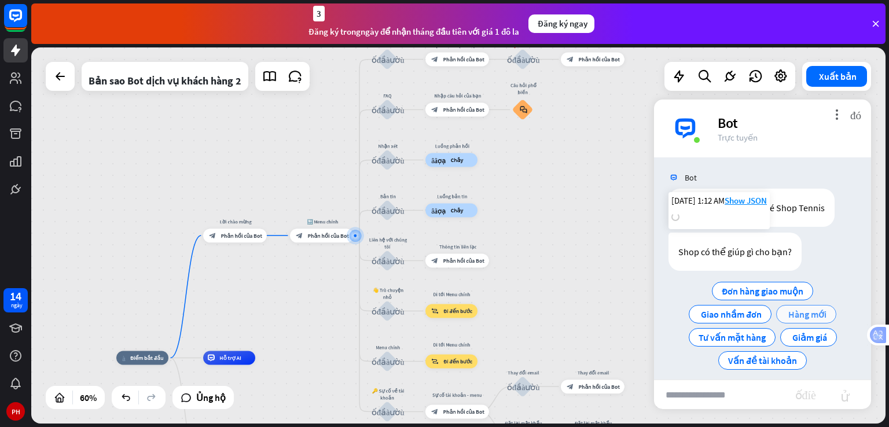
scroll to position [2, 0]
click at [738, 336] on wpstranslate-tanslation-text "Tư vấn mặt hàng" at bounding box center [732, 338] width 67 height 12
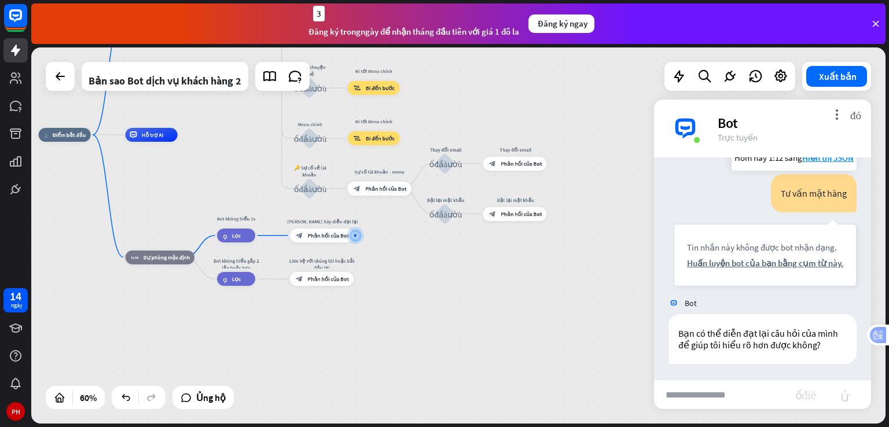
scroll to position [130, 0]
click at [834, 114] on wpstranslate-tanslation-text "more_vert" at bounding box center [836, 114] width 11 height 11
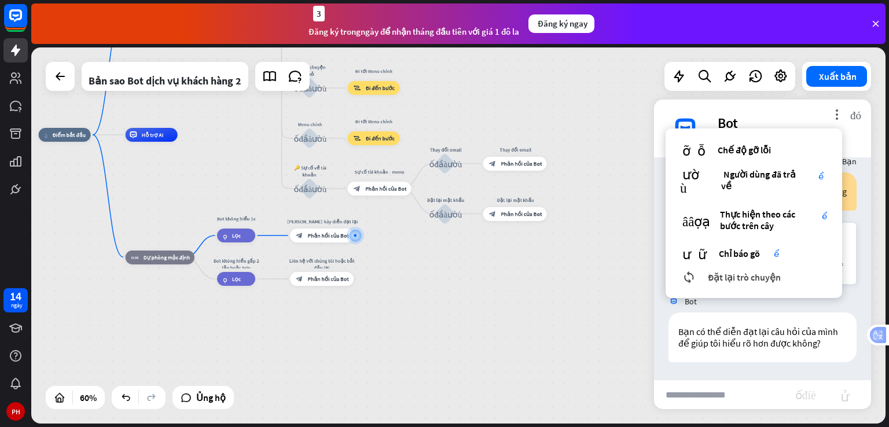
click at [732, 278] on wpstranslate-tanslation-text "Đặt lại trò chuyện" at bounding box center [744, 278] width 73 height 12
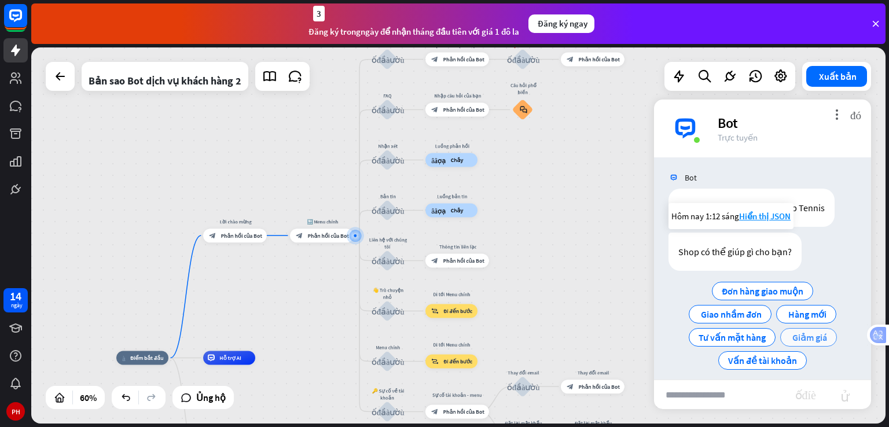
scroll to position [2, 0]
click at [765, 290] on wpstranslate-tanslation-text "Đơn hàng giao muộn" at bounding box center [763, 291] width 82 height 12
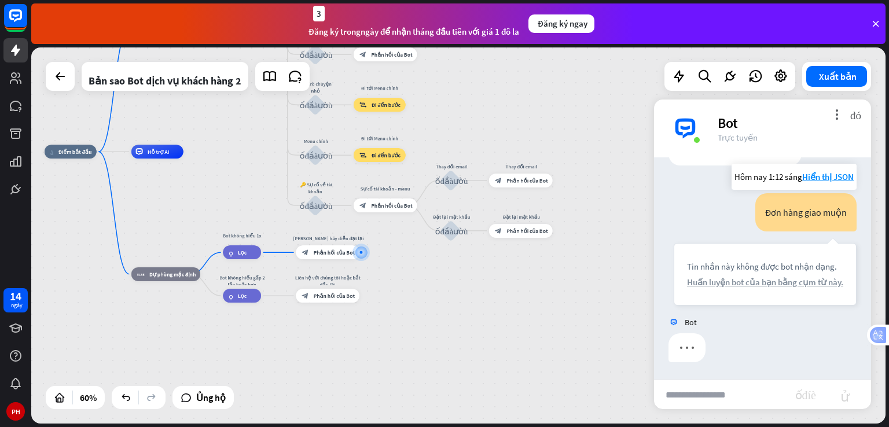
scroll to position [118, 0]
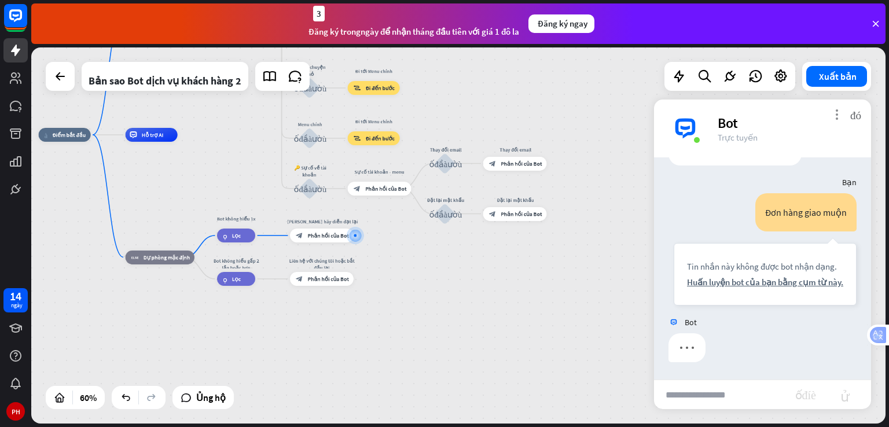
click at [837, 113] on wpstranslate-tanslation-text "more_vert" at bounding box center [836, 114] width 11 height 11
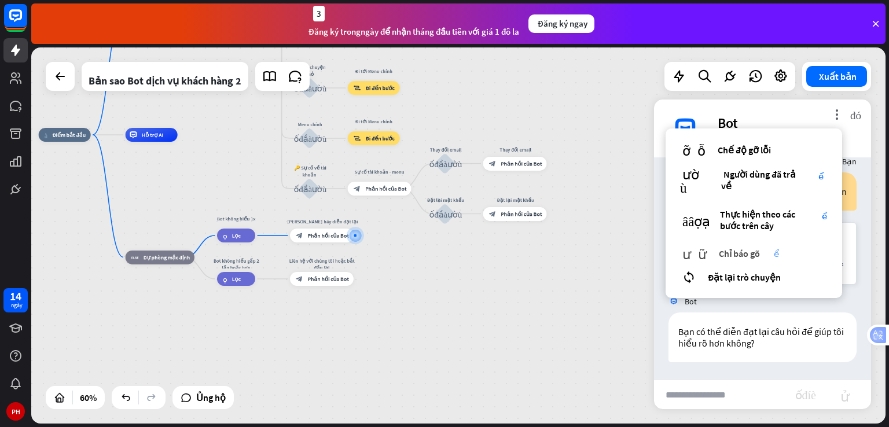
scroll to position [130, 0]
click at [741, 274] on wpstranslate-tanslation-text "Đặt lại trò chuyện" at bounding box center [744, 278] width 73 height 12
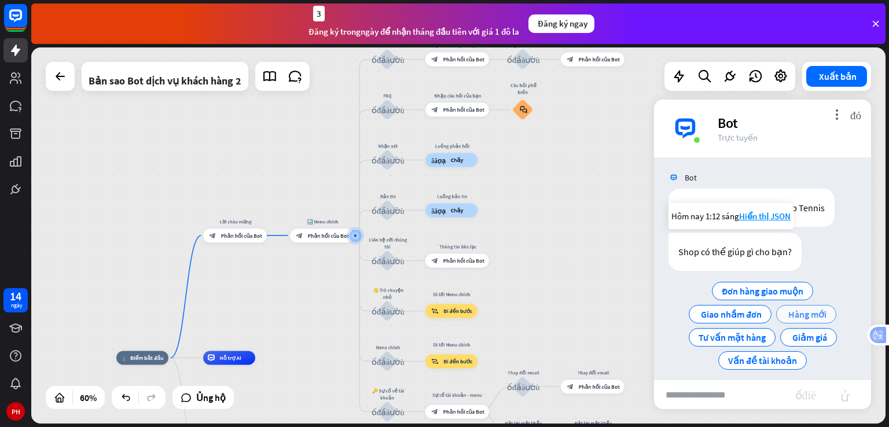
scroll to position [2, 0]
click at [802, 318] on wpstranslate-tanslation-text "Hàng mới" at bounding box center [808, 315] width 38 height 12
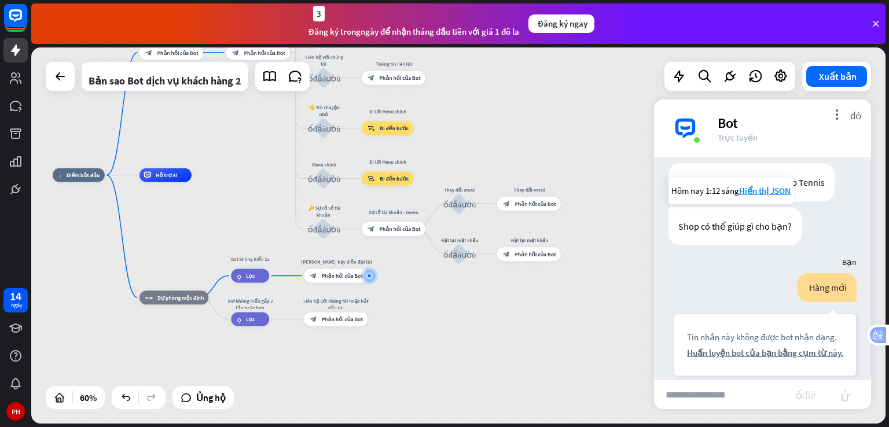
scroll to position [109, 0]
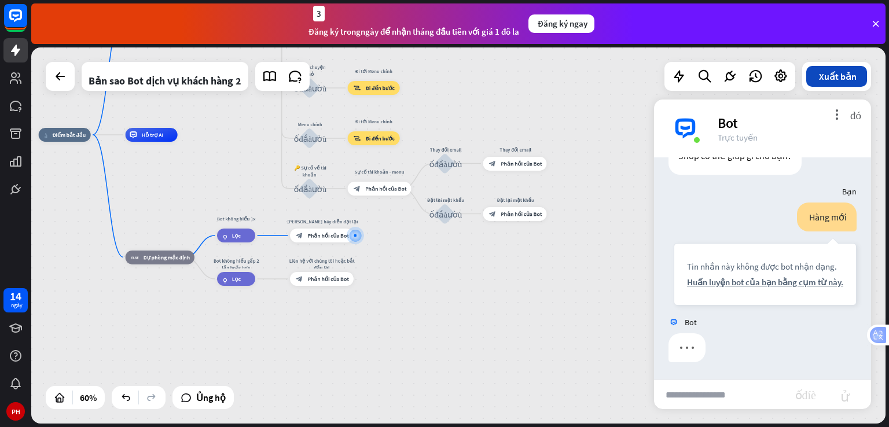
click at [846, 82] on wpstranslate-tanslation-text "Xuất bản" at bounding box center [838, 77] width 38 height 12
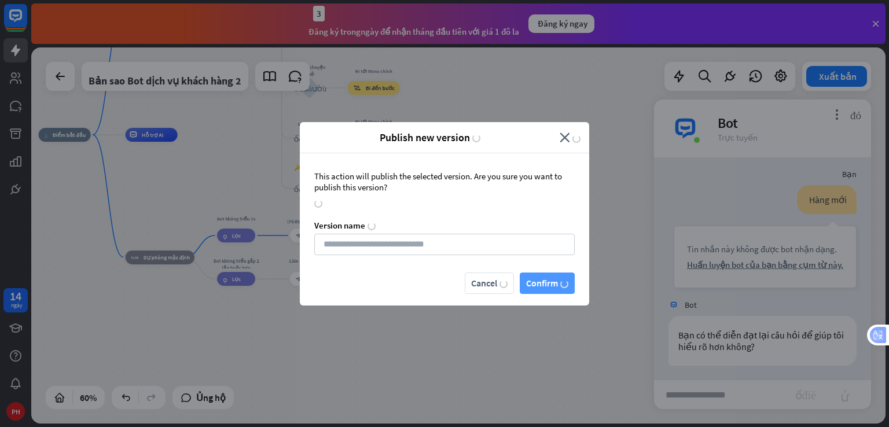
scroll to position [120, 0]
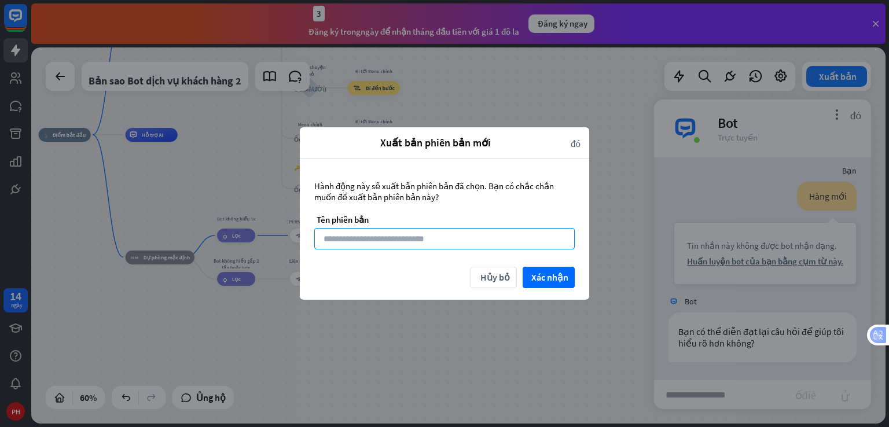
click at [445, 239] on input at bounding box center [444, 238] width 261 height 21
type input "**********"
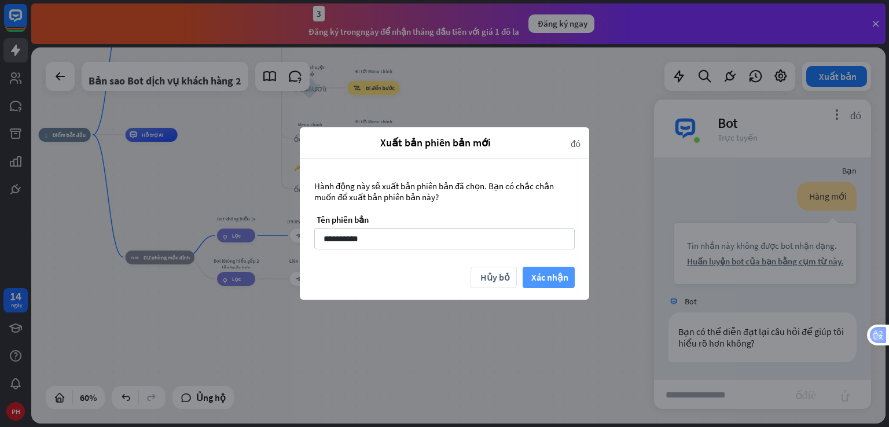
click at [554, 272] on wpstranslate-tanslation-text "Xác nhận" at bounding box center [550, 278] width 37 height 12
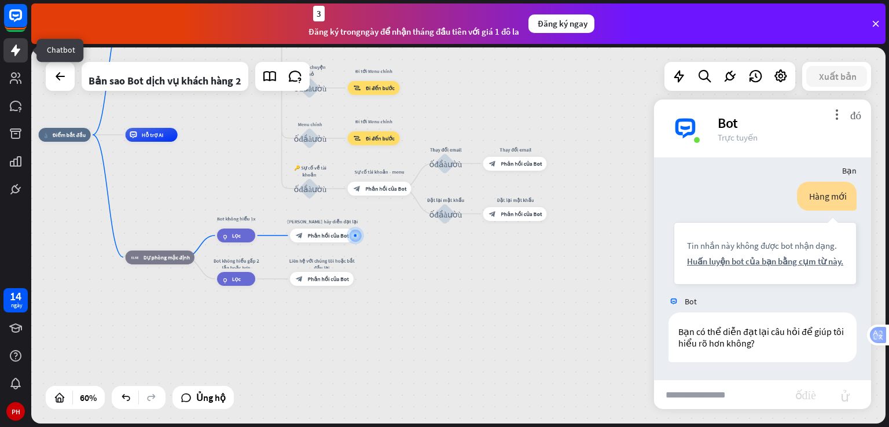
click at [16, 50] on icon at bounding box center [15, 51] width 9 height 12
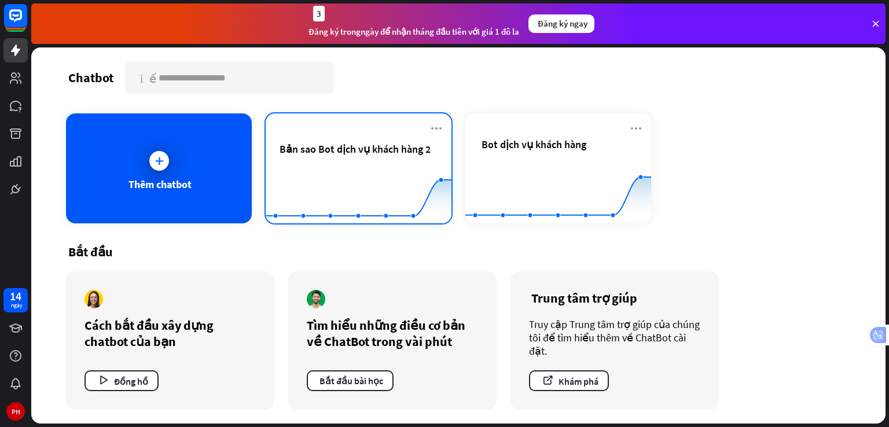
click at [405, 157] on span "Bản sao Bot dịch vụ khách hàng 2" at bounding box center [355, 149] width 151 height 23
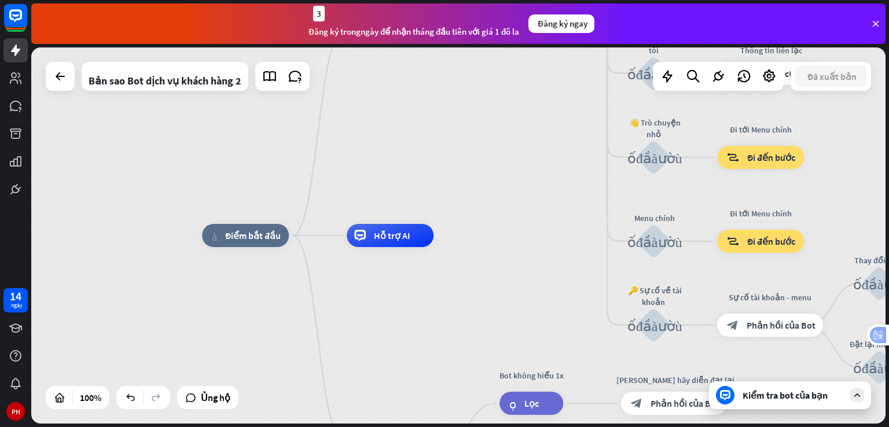
click at [802, 406] on div "Kiểm tra bot của bạn" at bounding box center [790, 396] width 162 height 28
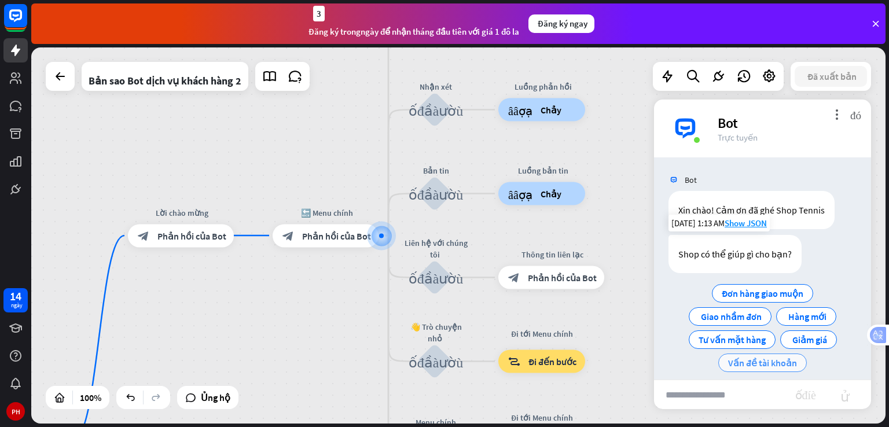
scroll to position [2, 0]
click at [755, 295] on wpstranslate-tanslation-text "Đơn hàng giao muộn" at bounding box center [763, 291] width 82 height 12
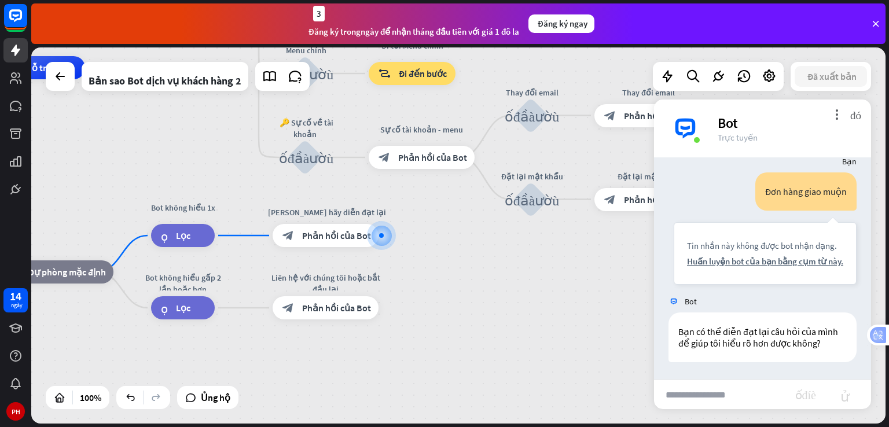
scroll to position [130, 0]
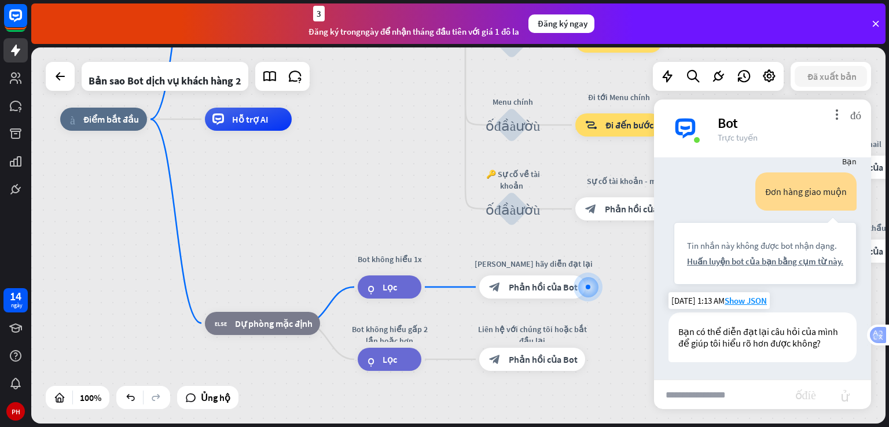
drag, startPoint x: 449, startPoint y: 270, endPoint x: 732, endPoint y: 366, distance: 299.5
click at [732, 366] on div "nhà_2 Điểm bắt đầu Lời chào mừng block_bot_response Phản hồi của Bot 🔙 Menu chí…" at bounding box center [458, 235] width 855 height 376
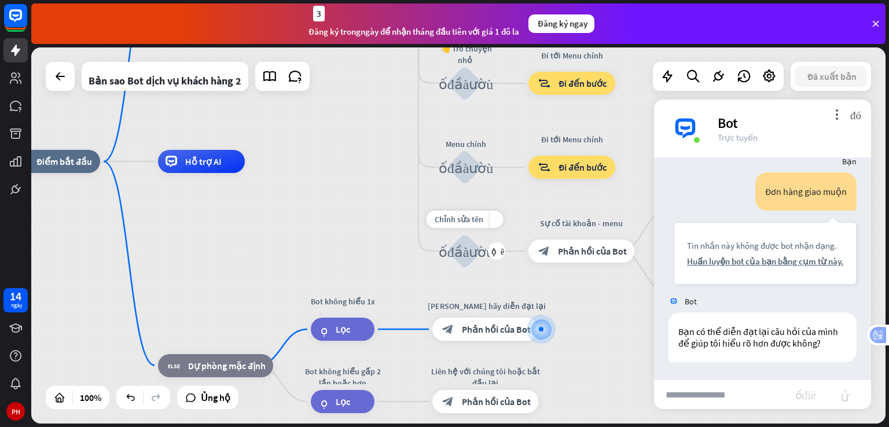
drag, startPoint x: 559, startPoint y: 277, endPoint x: 431, endPoint y: 266, distance: 129.0
click at [448, 266] on div "Chỉnh sửa tên more_yellow cộng thêm khối_đầu_vào_người_dùng" at bounding box center [465, 251] width 35 height 35
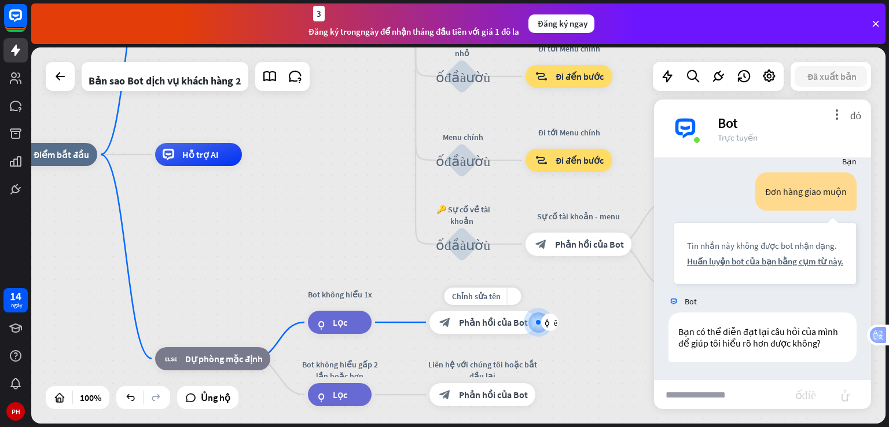
click at [457, 322] on span "Phản hồi của Bot" at bounding box center [492, 323] width 71 height 12
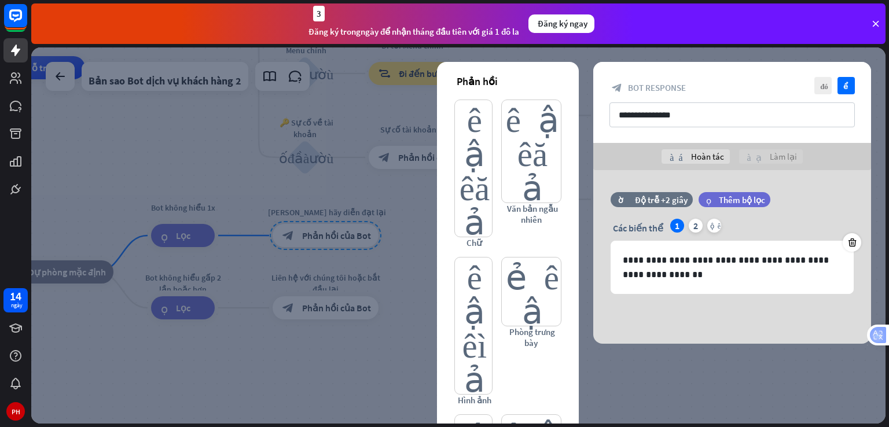
click at [324, 219] on div at bounding box center [458, 235] width 855 height 376
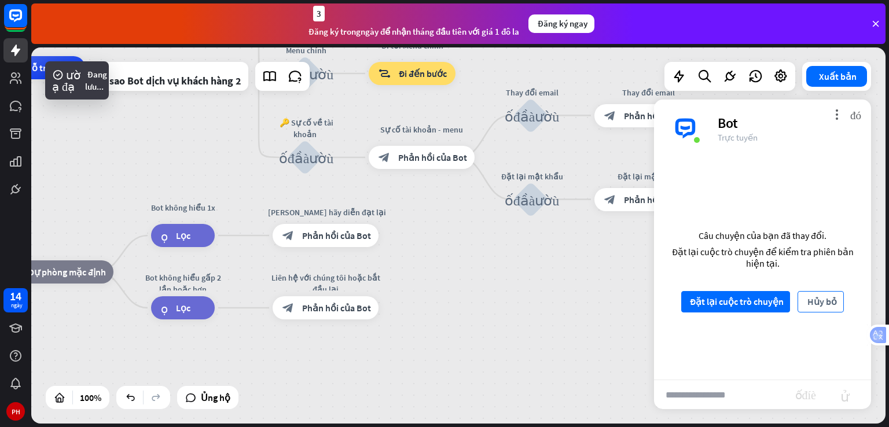
click at [820, 306] on wpstranslate-tanslation-text "Hủy bỏ" at bounding box center [823, 302] width 30 height 12
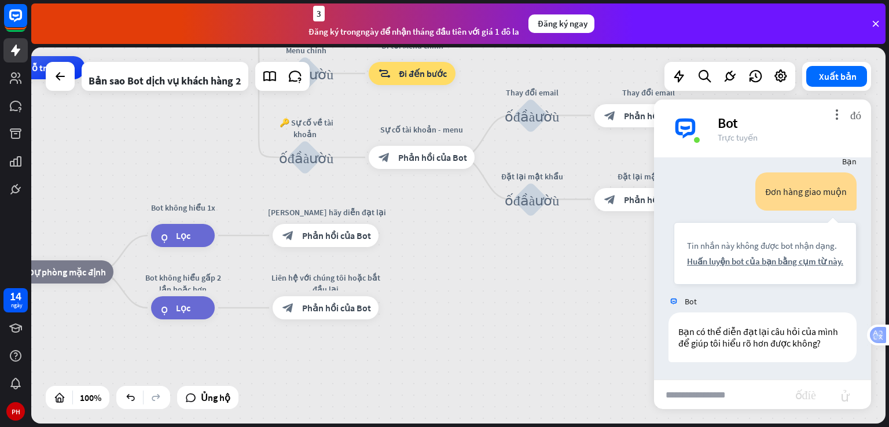
drag, startPoint x: 317, startPoint y: 156, endPoint x: 484, endPoint y: 317, distance: 232.2
click at [484, 317] on div "nhà_2 Điểm bắt đầu Lời chào mừng block_bot_response Phản hồi của Bot 🔙 Menu chí…" at bounding box center [281, 256] width 855 height 376
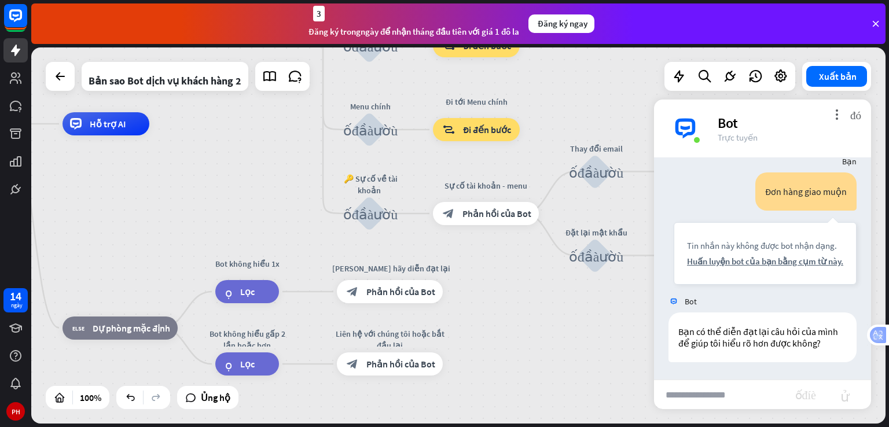
drag, startPoint x: 456, startPoint y: 270, endPoint x: 554, endPoint y: 365, distance: 136.3
click at [554, 365] on div "nhà_2 Điểm bắt đầu Lời chào mừng block_bot_response Phản hồi của Bot 🔙 Menu chí…" at bounding box center [345, 312] width 855 height 376
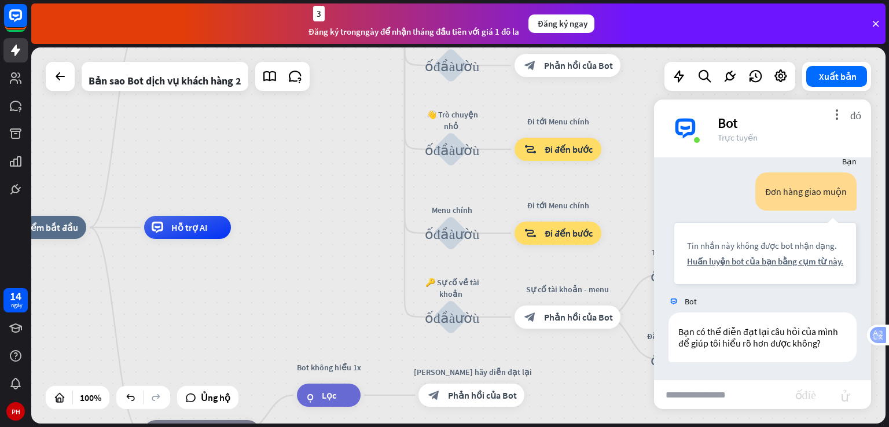
drag, startPoint x: 266, startPoint y: 179, endPoint x: 364, endPoint y: 312, distance: 165.3
click at [371, 313] on div "nhà_2 Điểm bắt đầu Lời chào mừng block_bot_response Phản hồi của Bot 🔙 Menu chí…" at bounding box center [426, 416] width 855 height 376
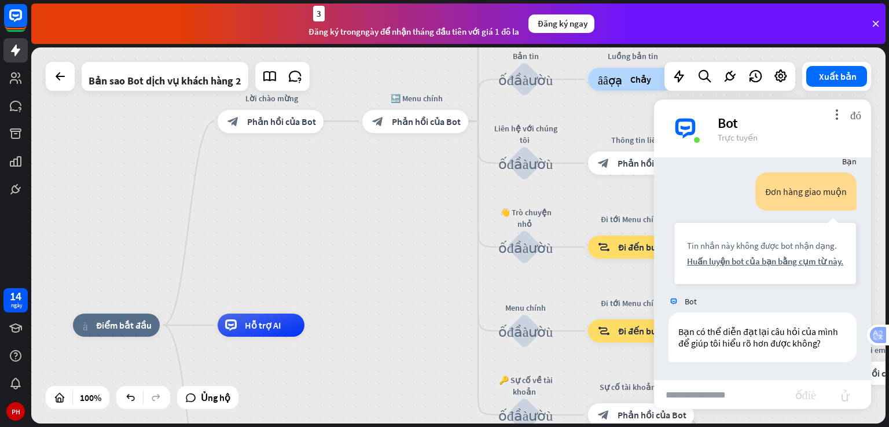
drag, startPoint x: 311, startPoint y: 230, endPoint x: 346, endPoint y: 285, distance: 64.7
click at [346, 285] on div "nhà_2 Điểm bắt đầu Lời chào mừng block_bot_response Phản hồi của Bot 🔙 Menu chí…" at bounding box center [458, 235] width 855 height 376
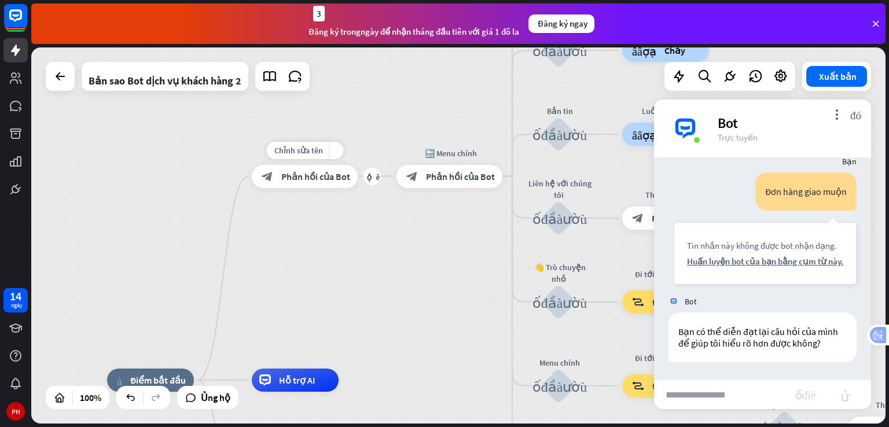
click at [314, 185] on div "block_bot_response Phản hồi của Bot" at bounding box center [305, 176] width 106 height 23
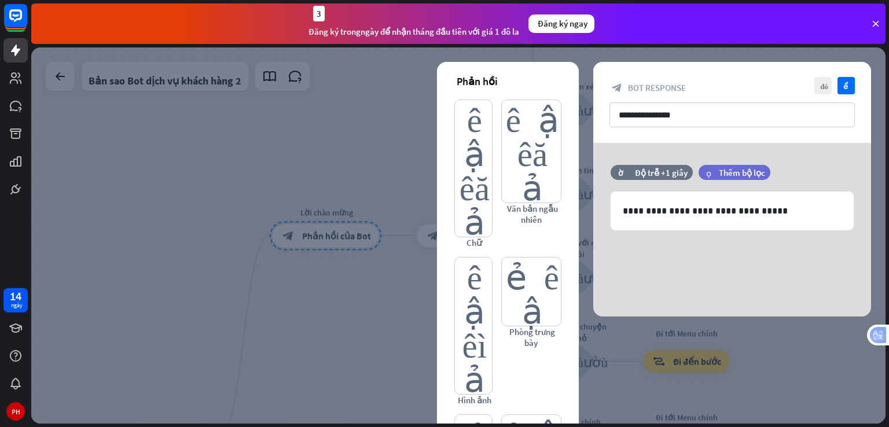
click at [346, 262] on div at bounding box center [458, 235] width 855 height 376
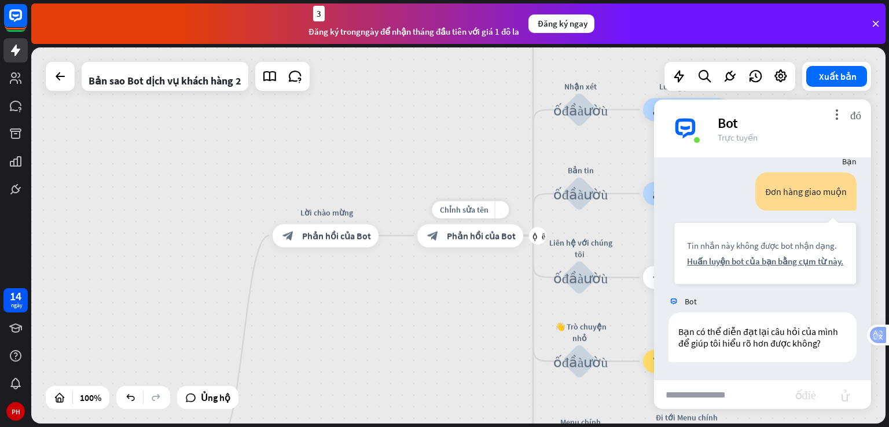
click at [450, 238] on wpstranslate-tanslation-text "Phản hồi của Bot" at bounding box center [481, 236] width 69 height 12
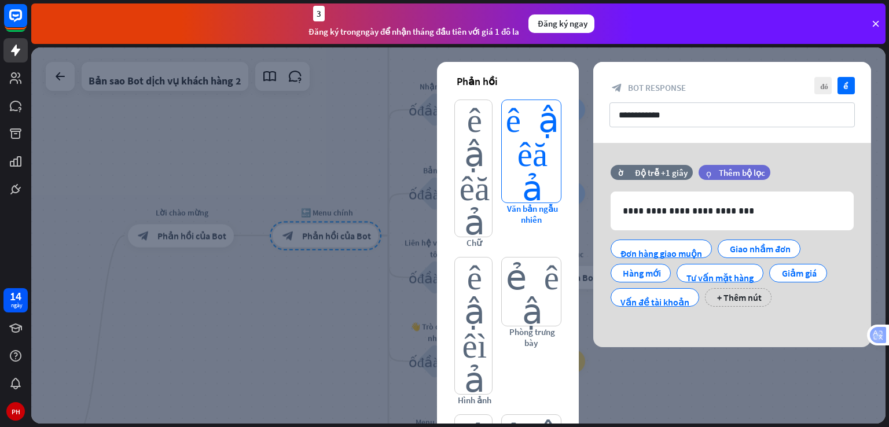
click at [534, 155] on wpstranslate-tanslation-text "biên tập viên_văn bản" at bounding box center [532, 151] width 53 height 102
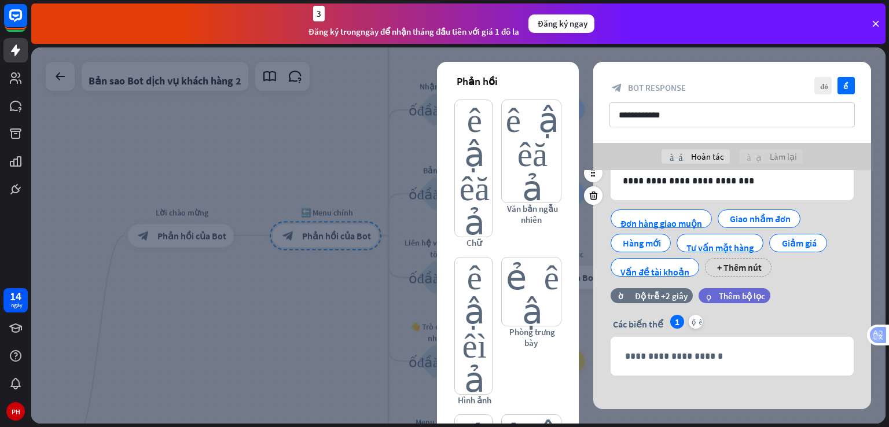
scroll to position [64, 0]
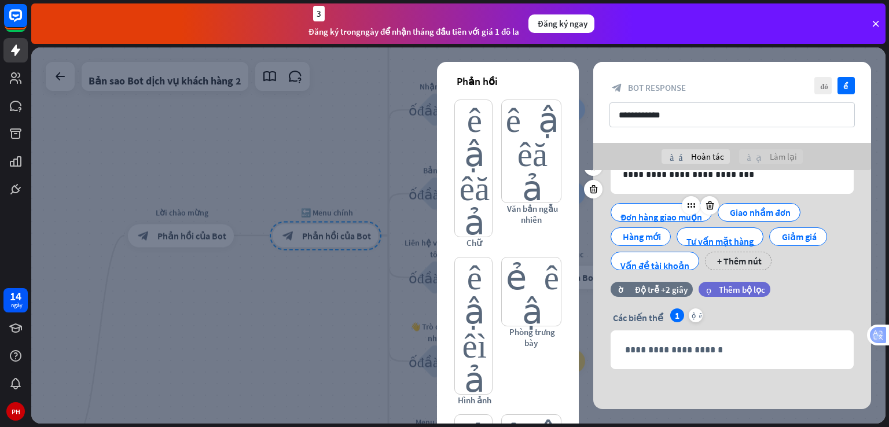
click at [647, 215] on wpstranslate-tanslation-text "Đơn hàng giao muộn" at bounding box center [662, 217] width 82 height 12
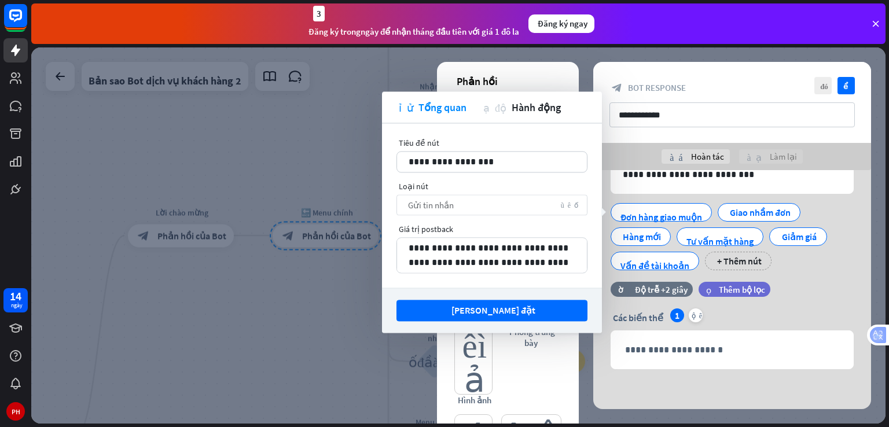
click at [565, 204] on wpstranslate-tanslation-text "mũi tên xuống" at bounding box center [569, 204] width 17 height 7
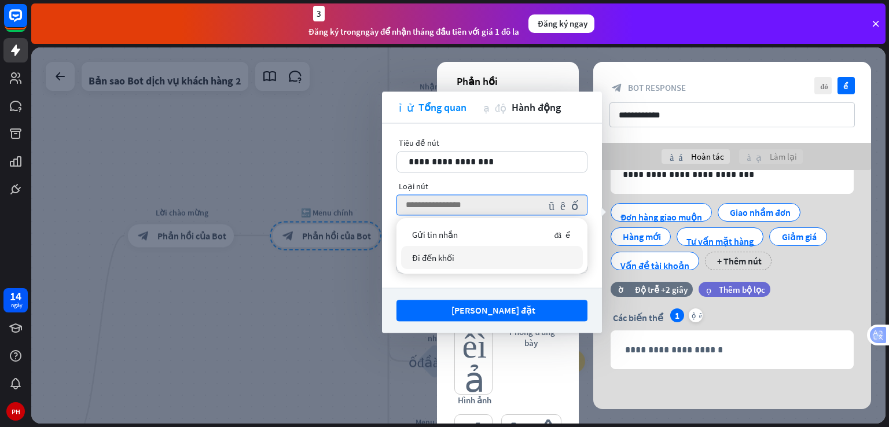
click at [511, 254] on div "Đi đến khối" at bounding box center [492, 257] width 182 height 23
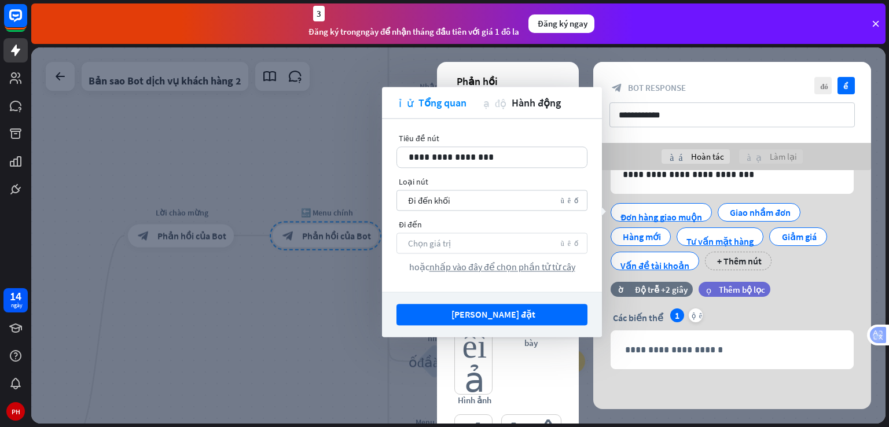
click at [554, 249] on div "Chọn giá trị mũi tên xuống" at bounding box center [492, 243] width 191 height 21
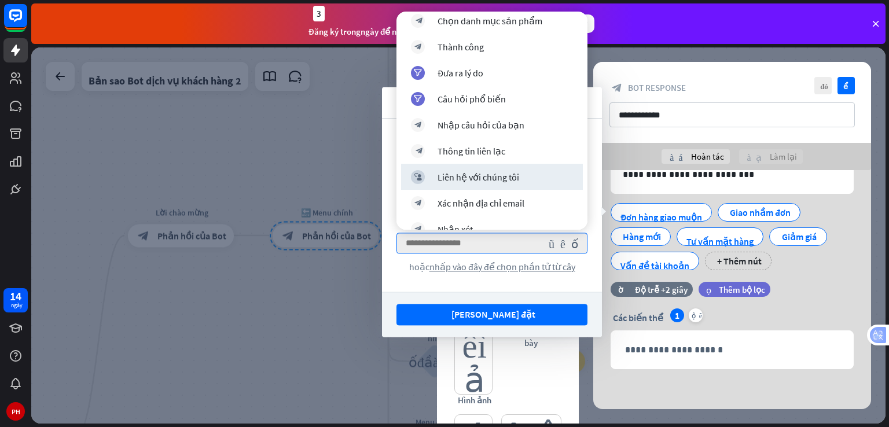
scroll to position [0, 0]
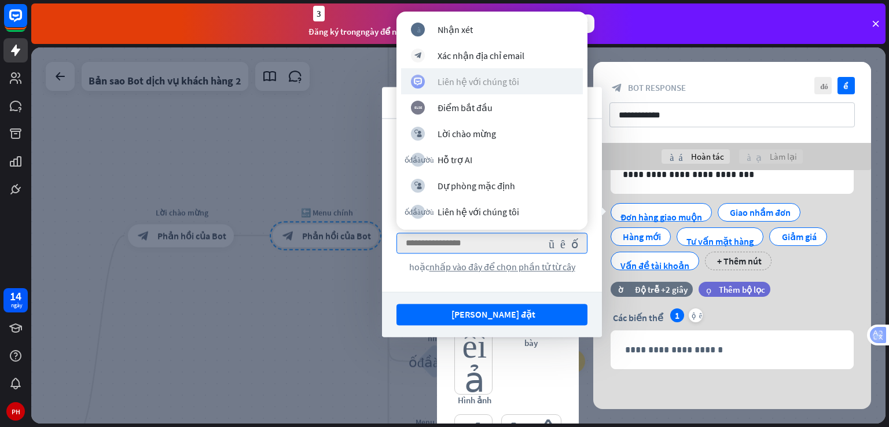
click at [471, 85] on wpstranslate-tanslation-text "Liên hệ với chúng tôi" at bounding box center [479, 82] width 82 height 12
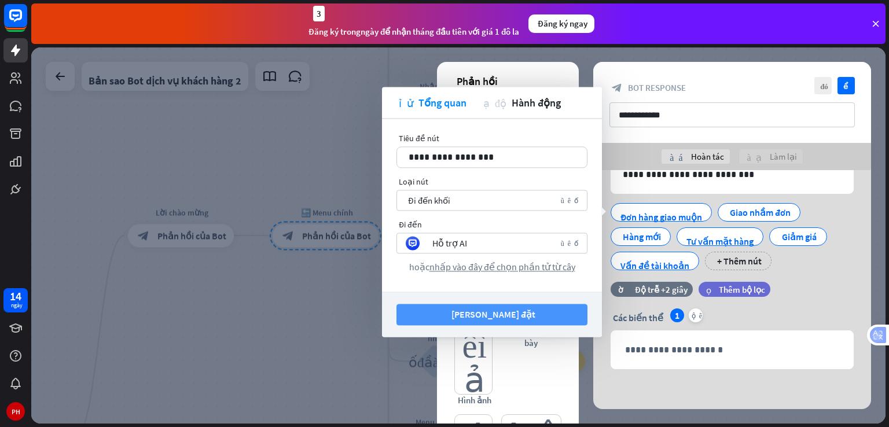
click at [506, 318] on wpstranslate-tanslation-text "[PERSON_NAME] đặt" at bounding box center [494, 315] width 84 height 12
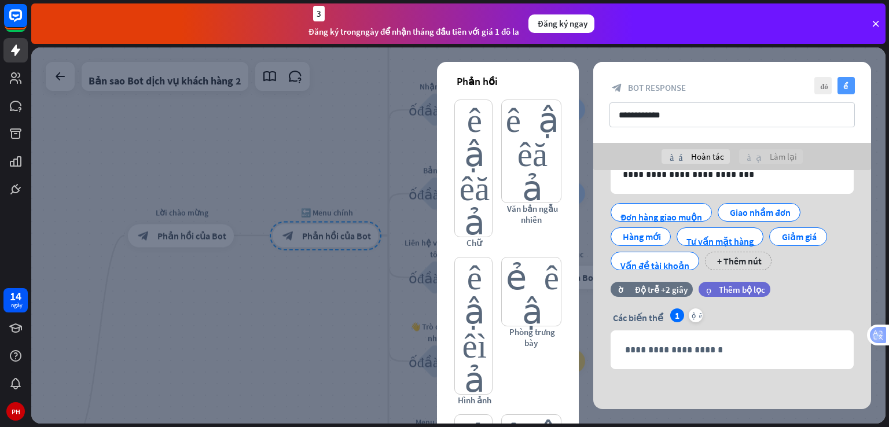
click at [846, 82] on wpstranslate-tanslation-text "kiểm tra" at bounding box center [848, 86] width 9 height 8
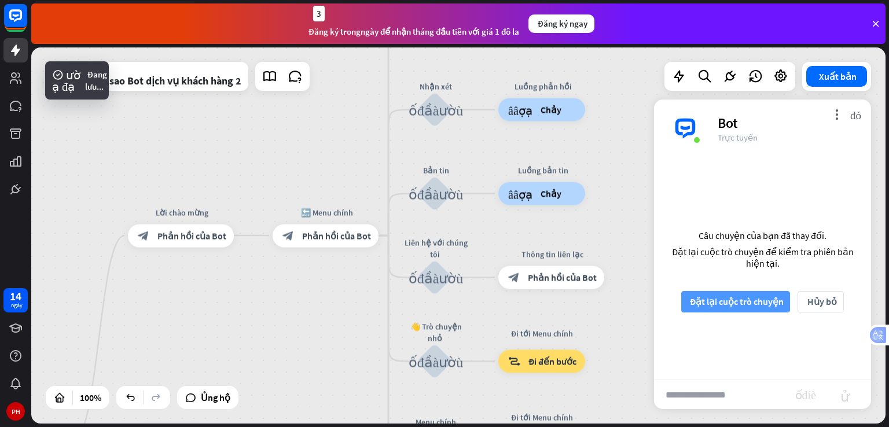
click at [753, 297] on wpstranslate-tanslation-text "Đặt lại cuộc trò chuyện" at bounding box center [737, 302] width 94 height 12
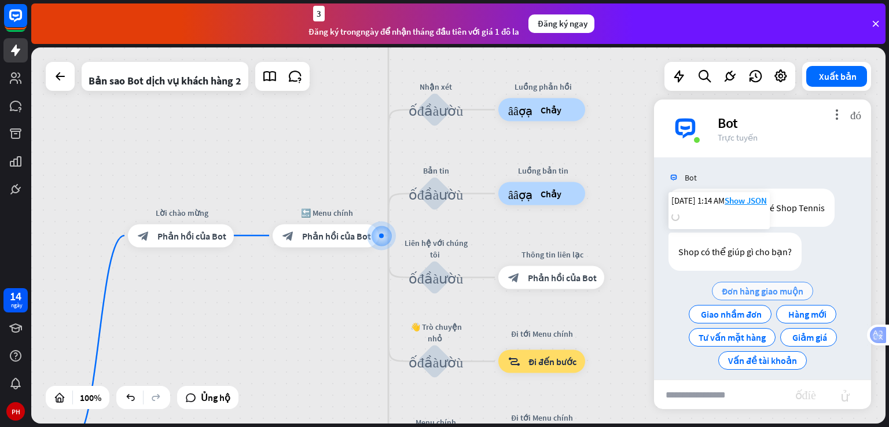
scroll to position [2, 0]
click at [732, 287] on wpstranslate-tanslation-text "Đơn hàng giao muộn" at bounding box center [763, 291] width 82 height 12
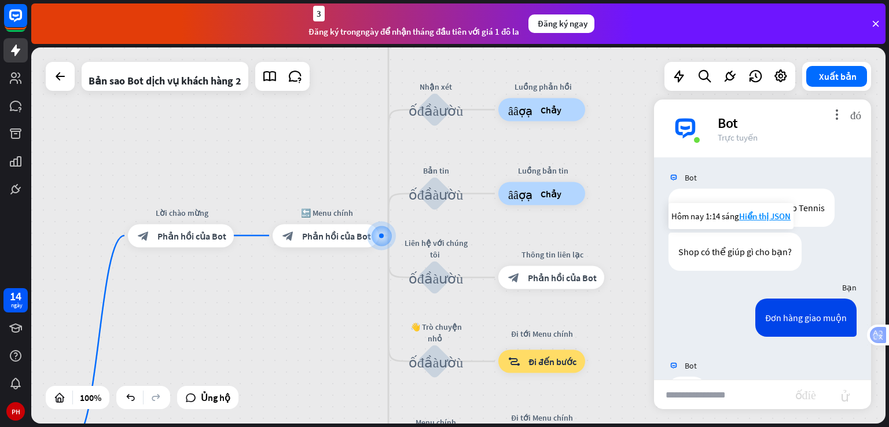
scroll to position [0, 0]
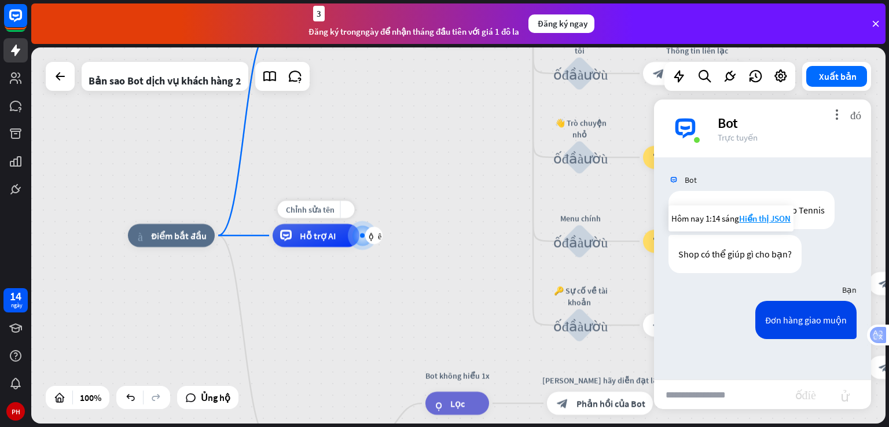
click at [333, 243] on div "Hỗ trợ AI" at bounding box center [316, 235] width 87 height 23
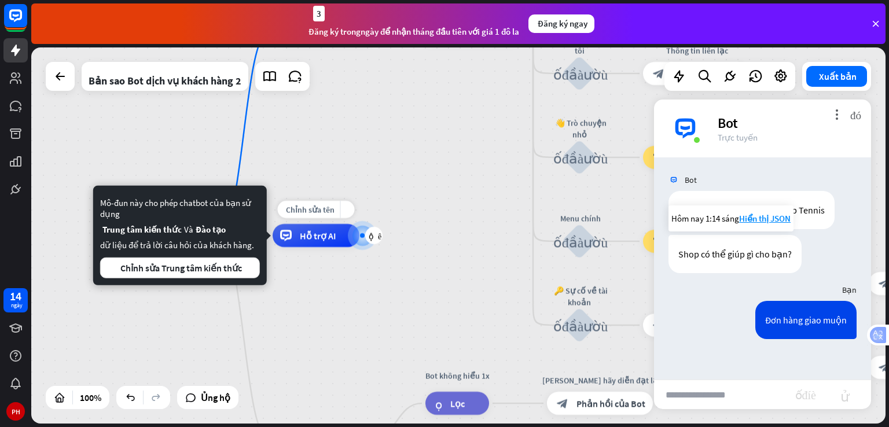
click at [333, 243] on div "Hỗ trợ AI" at bounding box center [316, 235] width 87 height 23
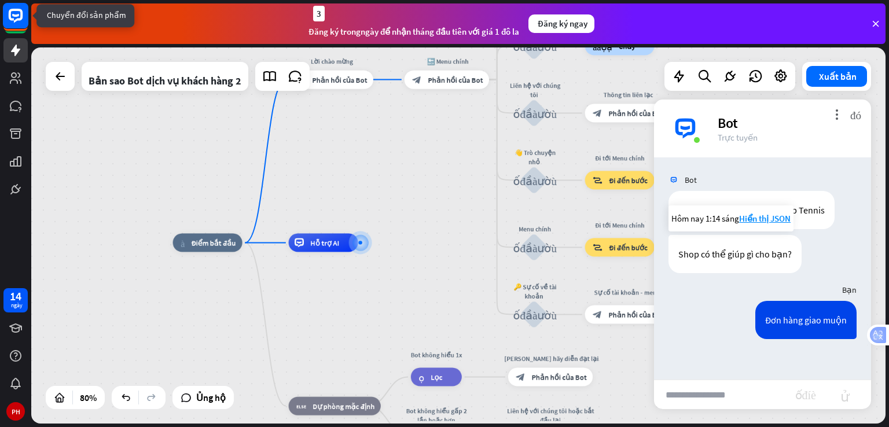
click at [19, 13] on rect at bounding box center [15, 15] width 25 height 25
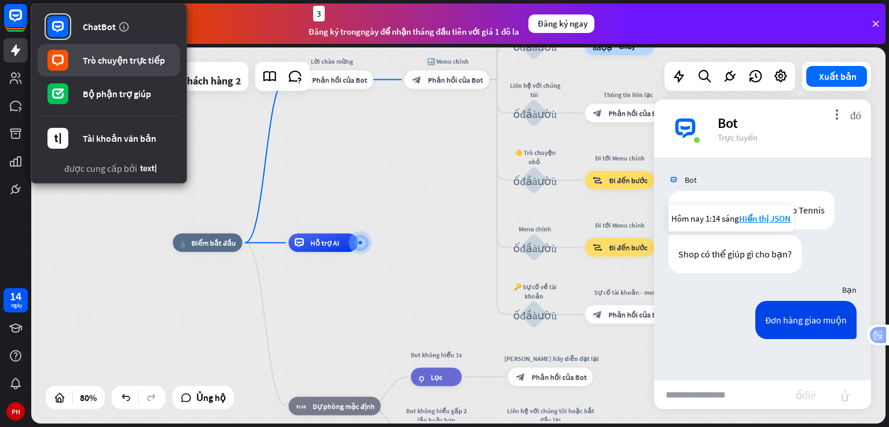
click at [106, 68] on link "Trò chuyện trực tiếp" at bounding box center [109, 60] width 142 height 32
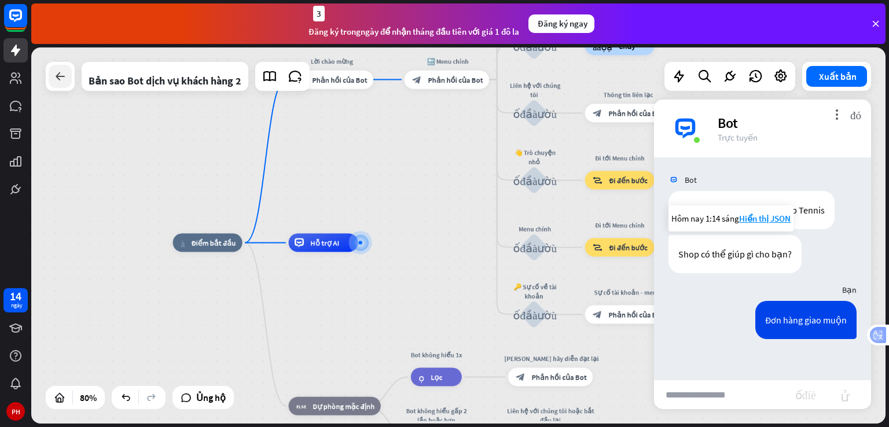
click at [61, 68] on div at bounding box center [60, 76] width 23 height 23
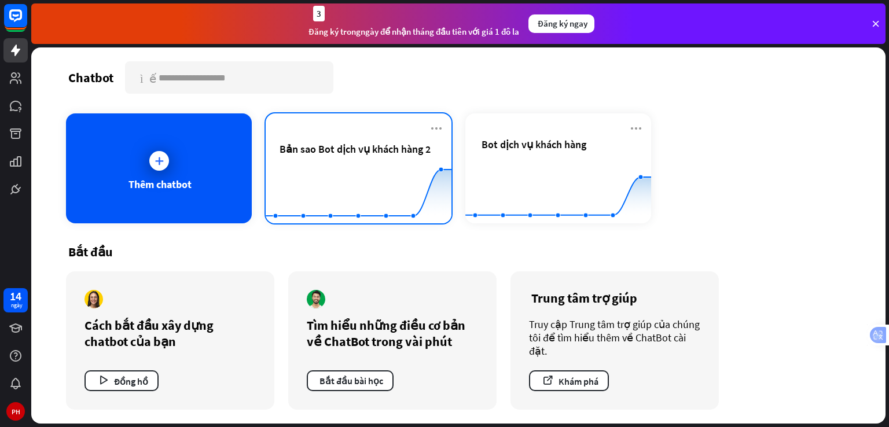
drag, startPoint x: 391, startPoint y: 149, endPoint x: 307, endPoint y: 176, distance: 88.8
click at [307, 176] on rect at bounding box center [359, 195] width 186 height 72
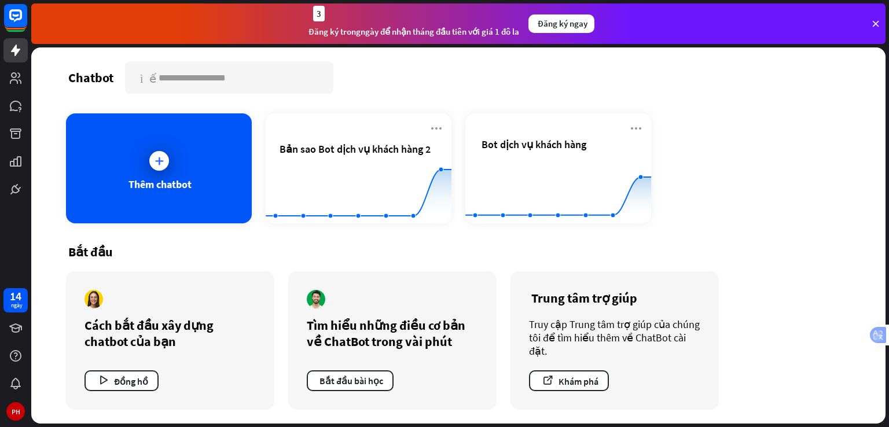
click at [878, 20] on icon at bounding box center [876, 24] width 10 height 10
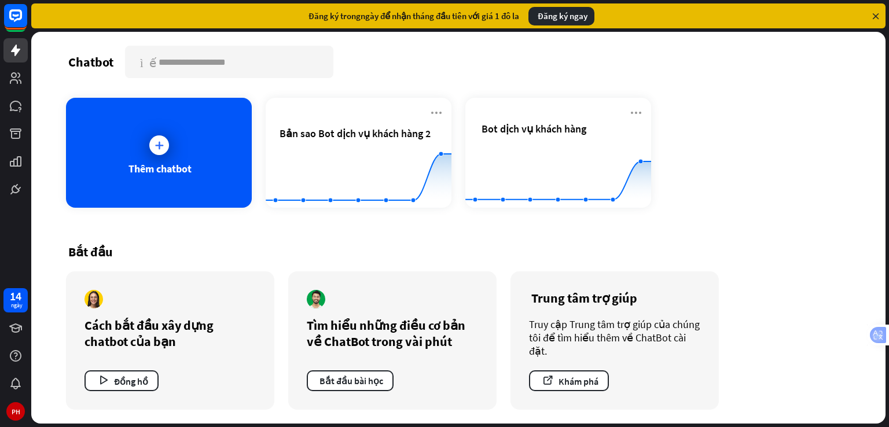
click at [871, 14] on icon at bounding box center [876, 16] width 10 height 10
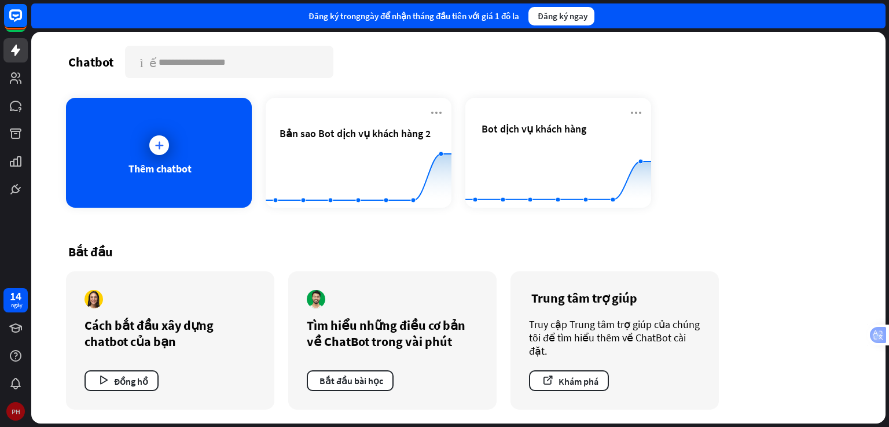
click at [12, 413] on div "PH" at bounding box center [15, 411] width 19 height 19
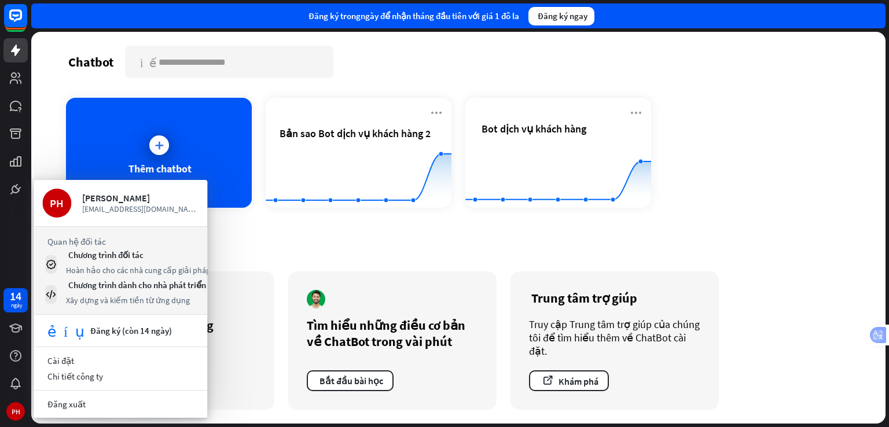
click at [791, 230] on div "Bắt đầu Cách bắt đầu xây dựng chatbot của bạn [GEOGRAPHIC_DATA] Tìm hiểu những …" at bounding box center [458, 327] width 785 height 194
